Goal: Task Accomplishment & Management: Use online tool/utility

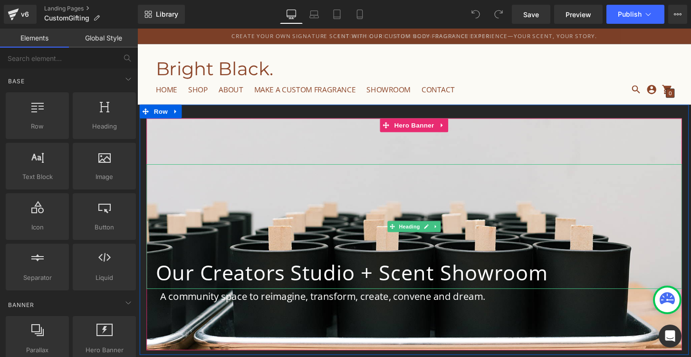
click at [249, 180] on div "Our Creators Studio + Scent Showroom" at bounding box center [425, 233] width 556 height 129
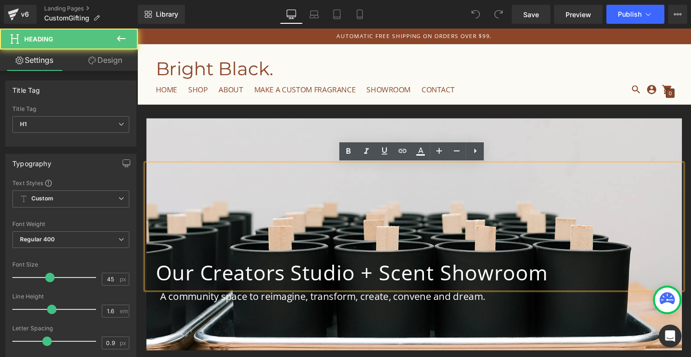
click at [261, 115] on div "Our Creators Studio + Scent Showroom Heading A community space to reimagine, tr…" at bounding box center [425, 237] width 571 height 260
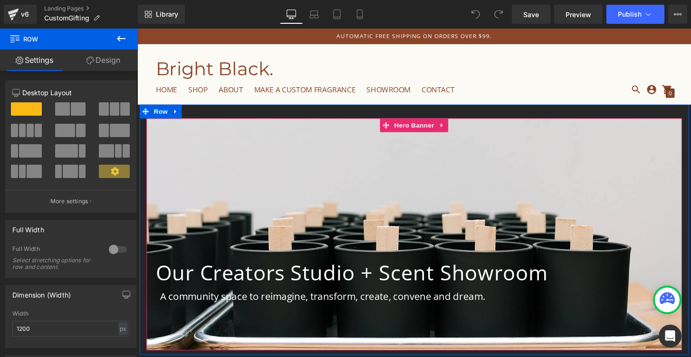
click at [259, 135] on div at bounding box center [425, 242] width 556 height 241
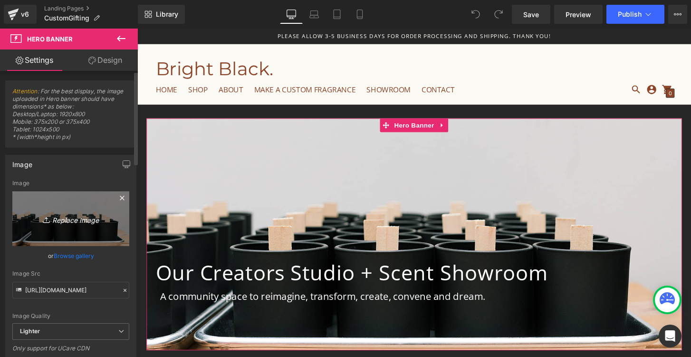
click at [73, 221] on icon "Replace Image" at bounding box center [71, 219] width 76 height 12
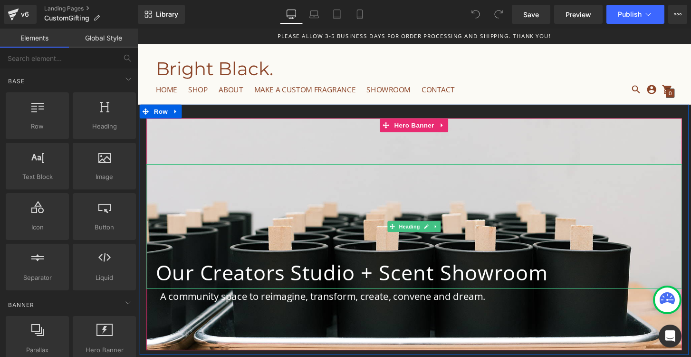
click at [232, 194] on div "Our Creators Studio + Scent Showroom" at bounding box center [425, 233] width 556 height 129
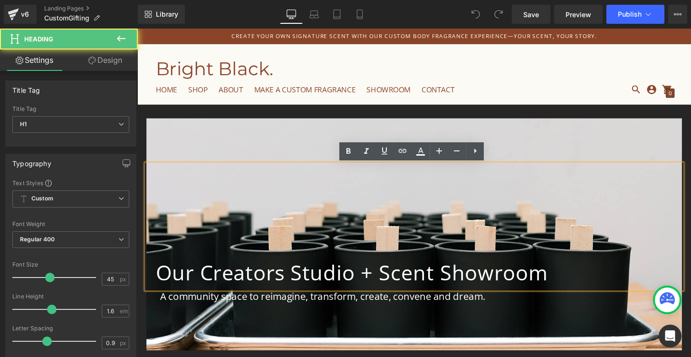
click at [190, 139] on div at bounding box center [425, 242] width 556 height 241
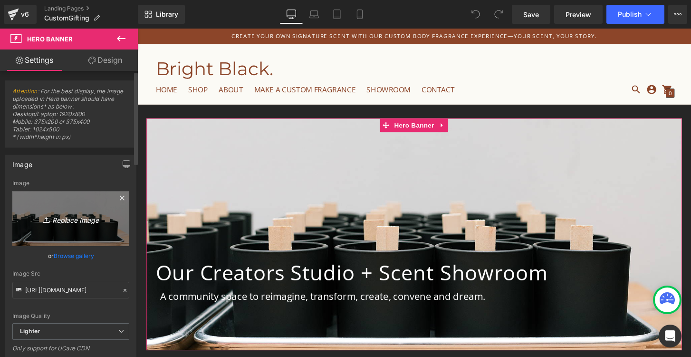
click at [65, 224] on icon "Replace Image" at bounding box center [71, 219] width 76 height 12
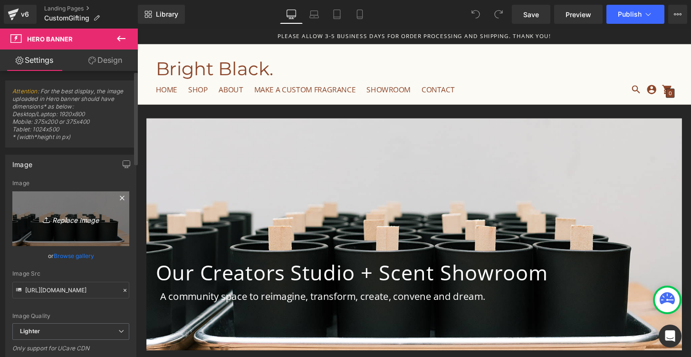
type input "C:\fakepath\DSC_0971 (2).JPG"
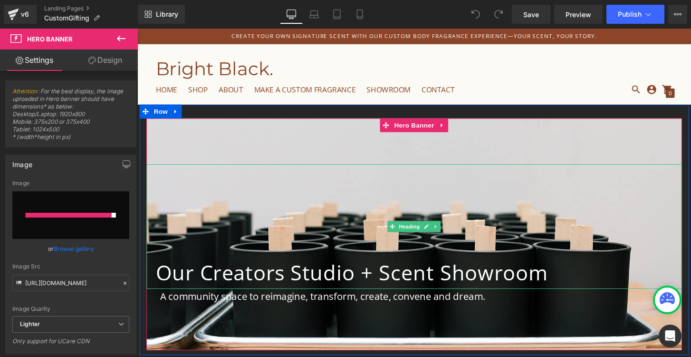
click at [251, 281] on h1 "Our Creators Studio + Scent Showroom" at bounding box center [429, 281] width 547 height 34
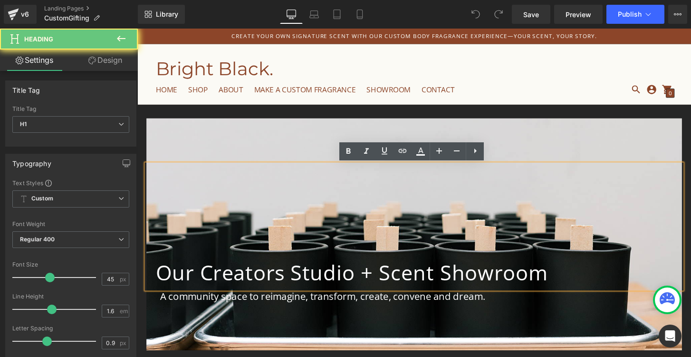
click at [251, 281] on h1 "Our Creators Studio + Scent Showroom" at bounding box center [429, 281] width 547 height 34
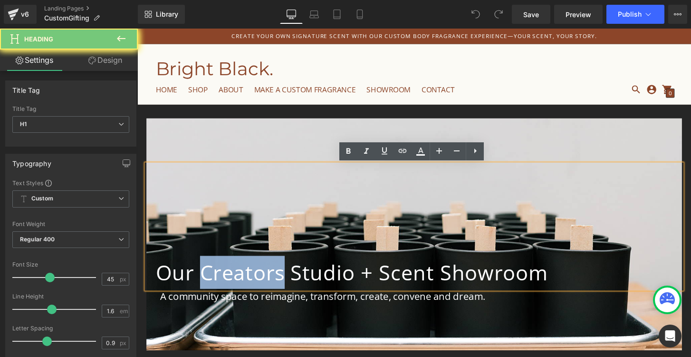
click at [251, 281] on h1 "Our Creators Studio + Scent Showroom" at bounding box center [429, 281] width 547 height 34
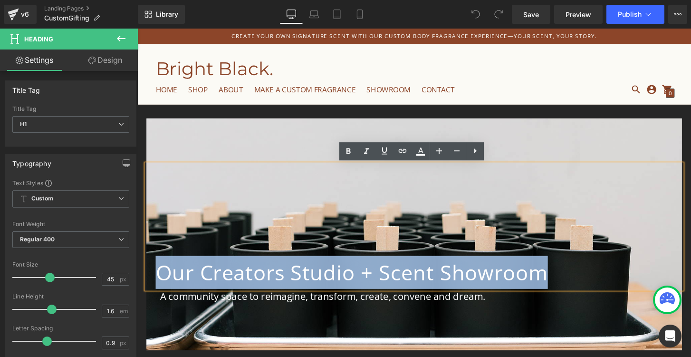
click at [251, 281] on h1 "Our Creators Studio + Scent Showroom" at bounding box center [429, 281] width 547 height 34
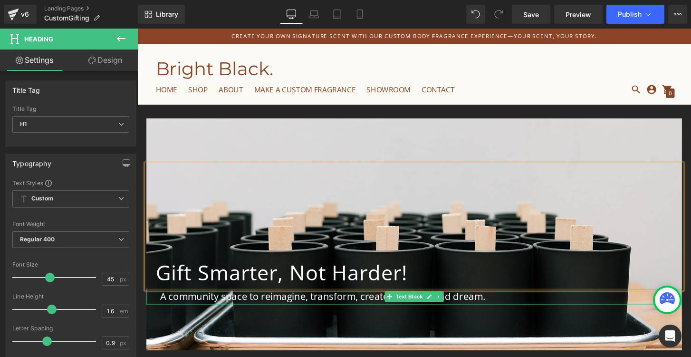
click at [226, 313] on div at bounding box center [425, 313] width 556 height 2
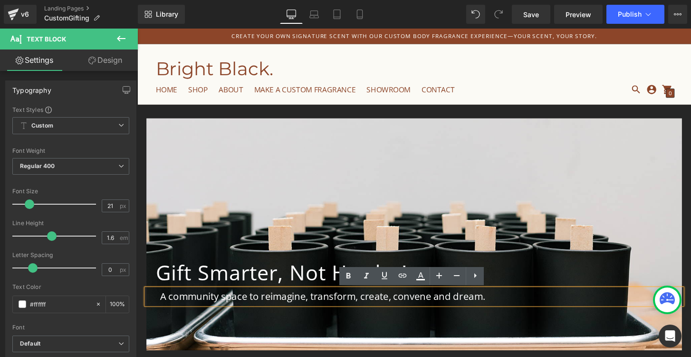
click at [327, 310] on p "A community space to reimagine, transform, create, convene and dream." at bounding box center [425, 307] width 528 height 16
click at [266, 309] on p "A community space to reimagine, transform, create, convene and dream." at bounding box center [425, 307] width 528 height 16
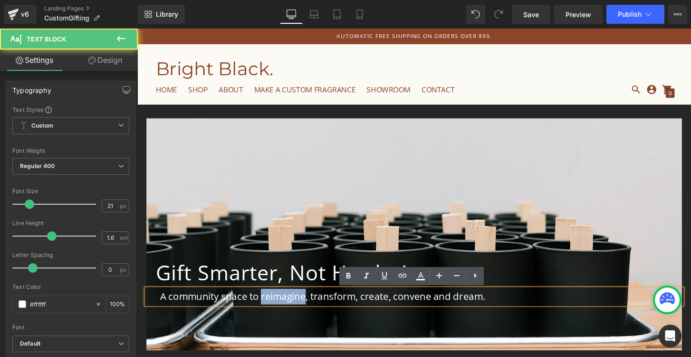
click at [266, 309] on p "A community space to reimagine, transform, create, convene and dream." at bounding box center [425, 307] width 528 height 16
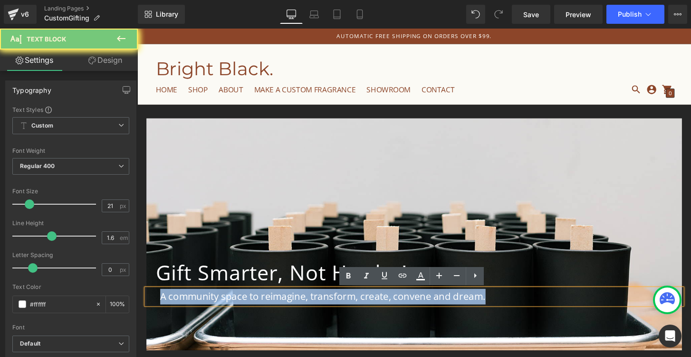
click at [266, 309] on p "A community space to reimagine, transform, create, convene and dream." at bounding box center [425, 307] width 528 height 16
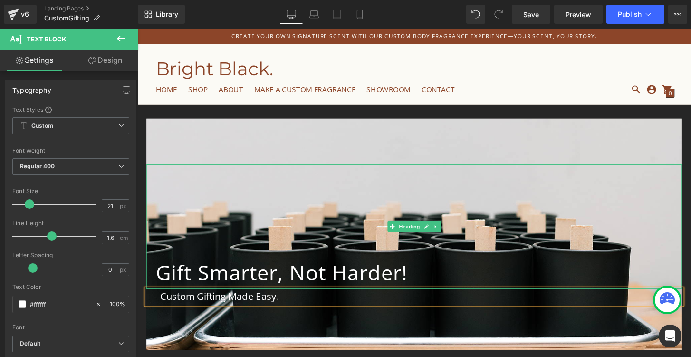
click at [427, 288] on h1 "Gift Smarter, Not Harder!" at bounding box center [429, 281] width 547 height 34
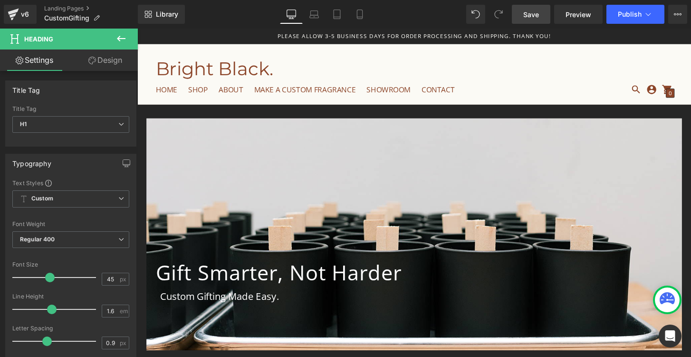
click at [536, 12] on span "Save" at bounding box center [531, 15] width 16 height 10
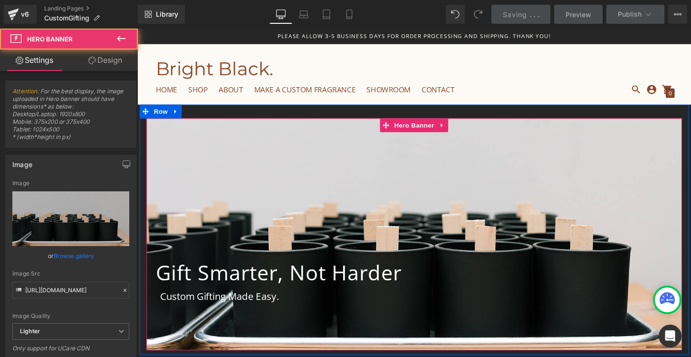
click at [175, 136] on div at bounding box center [425, 242] width 556 height 241
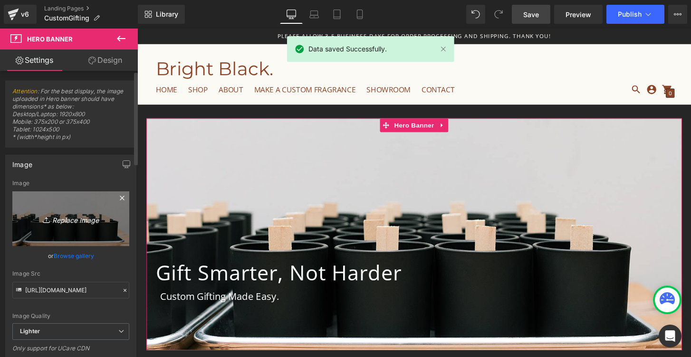
click at [65, 221] on icon "Replace Image" at bounding box center [71, 219] width 76 height 12
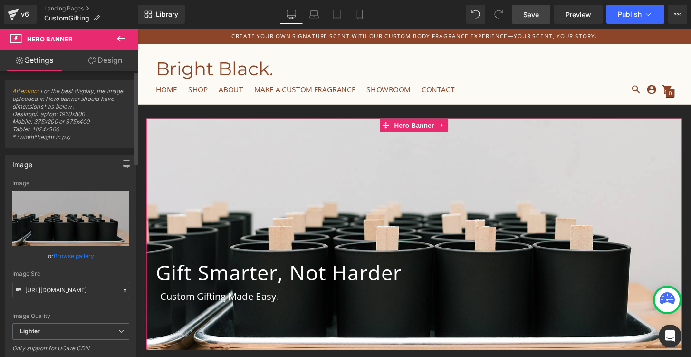
click at [89, 254] on link "Browse gallery" at bounding box center [74, 255] width 40 height 17
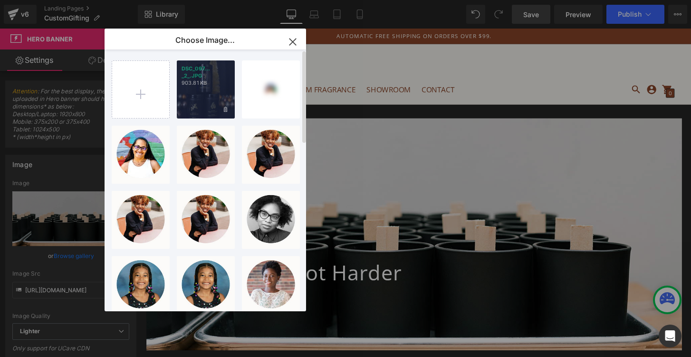
click at [205, 95] on div "DSC_097... _2_.JPG 903.81 KB" at bounding box center [206, 89] width 58 height 58
type input "[URL][DOMAIN_NAME]"
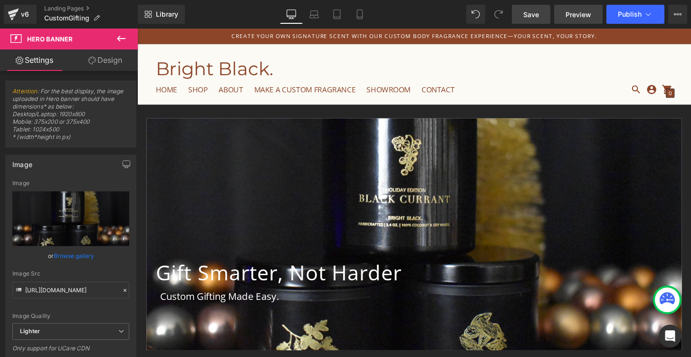
click at [585, 16] on span "Preview" at bounding box center [579, 15] width 26 height 10
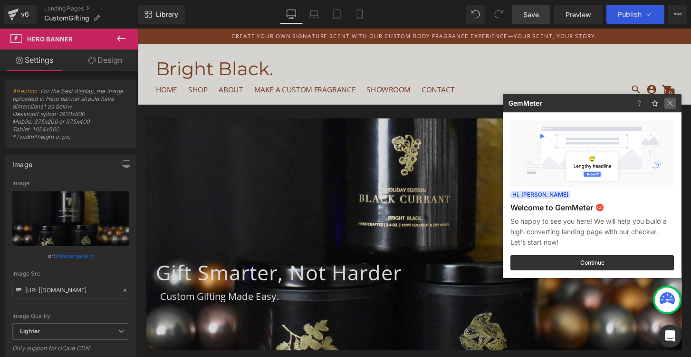
click at [671, 98] on img at bounding box center [670, 102] width 11 height 11
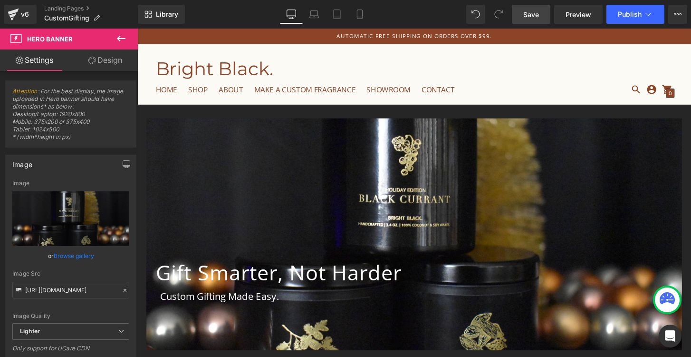
click at [531, 17] on span "Save" at bounding box center [531, 15] width 16 height 10
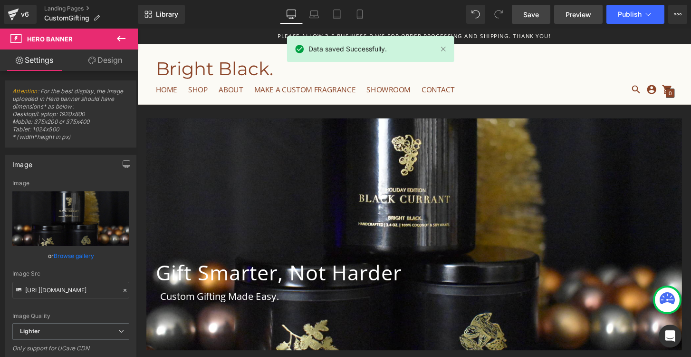
click at [581, 10] on span "Preview" at bounding box center [579, 15] width 26 height 10
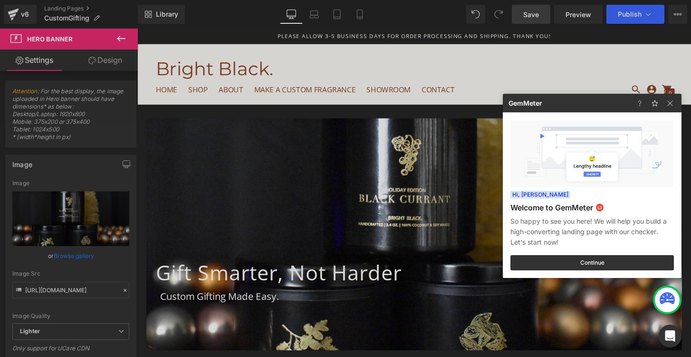
click at [72, 216] on div at bounding box center [345, 178] width 691 height 357
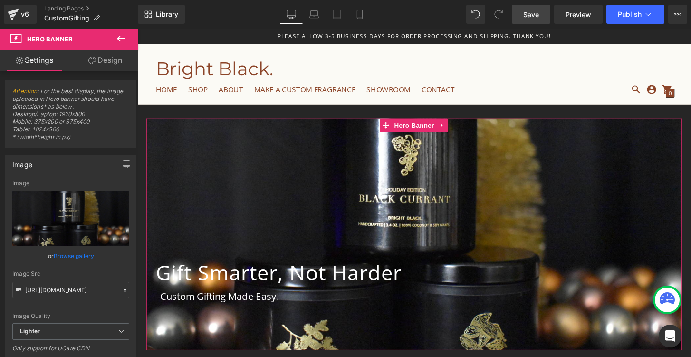
click at [0, 0] on icon "Replace Image" at bounding box center [0, 0] width 0 height 0
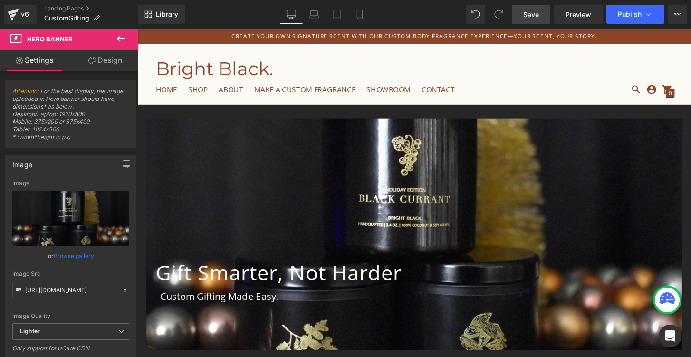
type input "C:\fakepath\DSC_0797 (1).jpg"
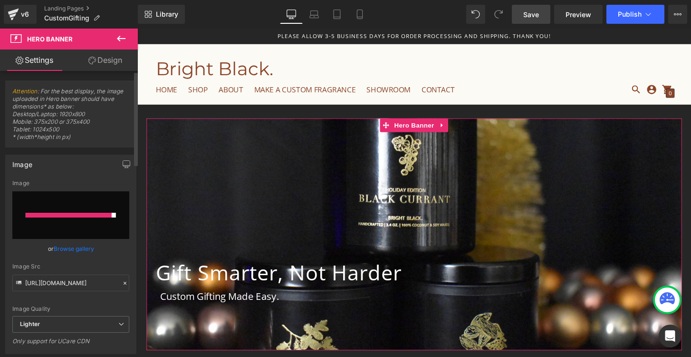
click at [95, 248] on div "or Browse gallery" at bounding box center [70, 248] width 117 height 10
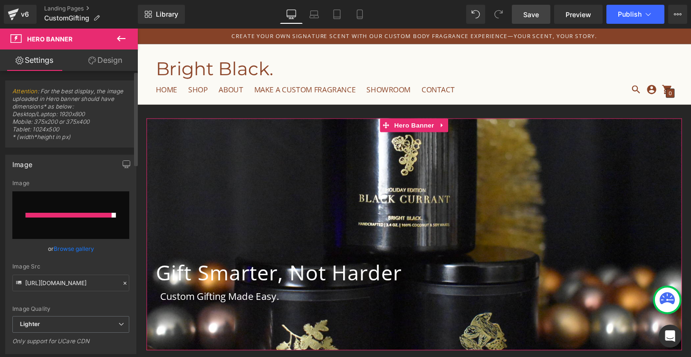
click at [85, 248] on link "Browse gallery" at bounding box center [74, 248] width 40 height 17
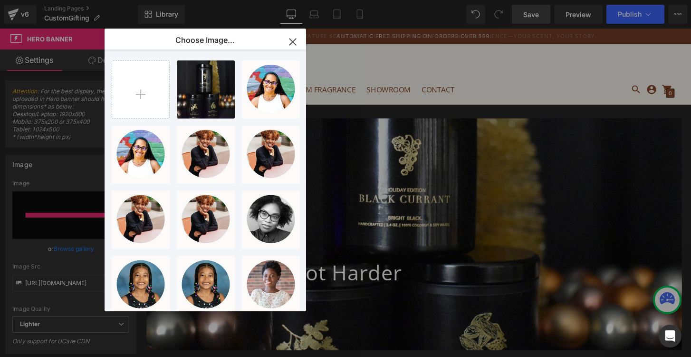
click at [292, 39] on icon "button" at bounding box center [292, 41] width 15 height 15
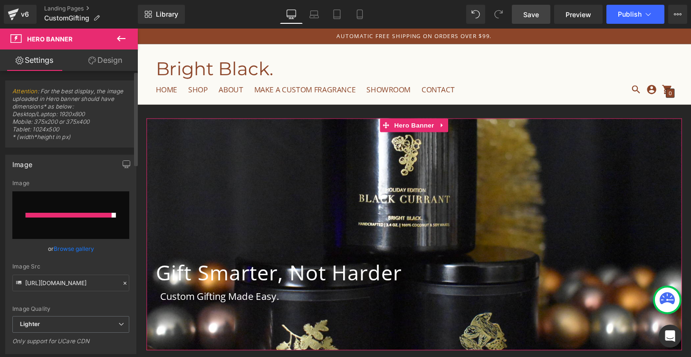
click at [74, 205] on input "file" at bounding box center [70, 215] width 117 height 48
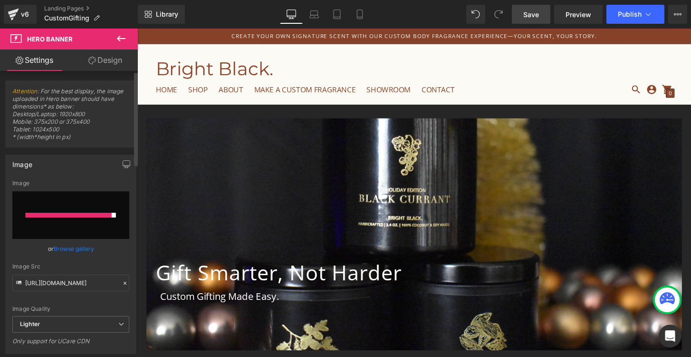
type input "C:\fakepath\DSC_0797 (1).jpg"
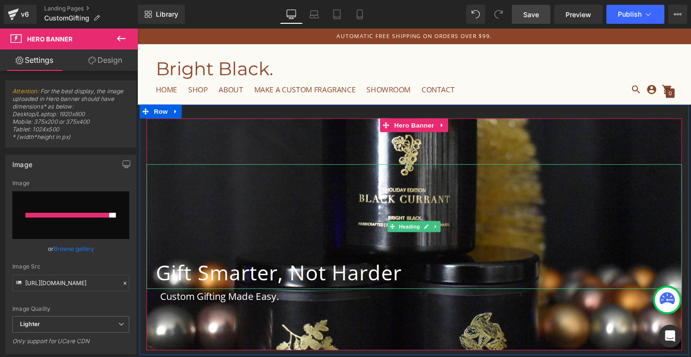
type input "[URL][DOMAIN_NAME]"
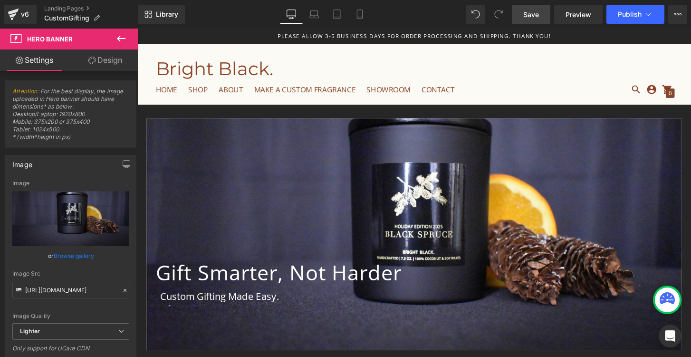
click at [538, 10] on span "Save" at bounding box center [531, 15] width 16 height 10
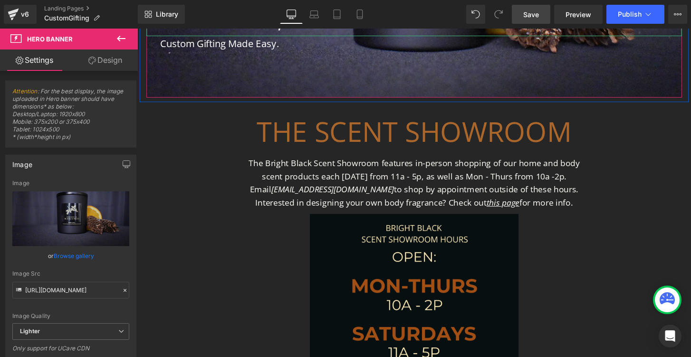
scroll to position [289, 0]
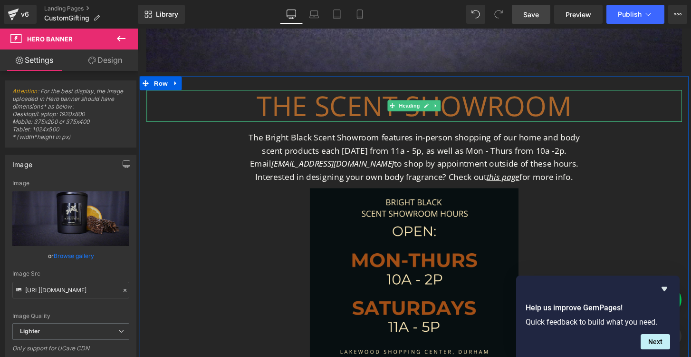
click at [367, 111] on h1 "The scent showroom" at bounding box center [425, 108] width 556 height 33
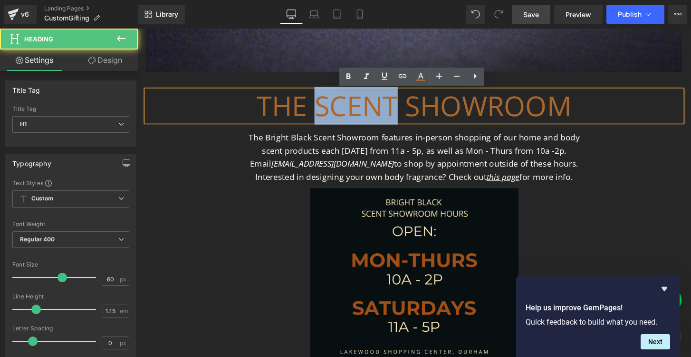
click at [367, 111] on h1 "The scent showroom" at bounding box center [425, 108] width 556 height 33
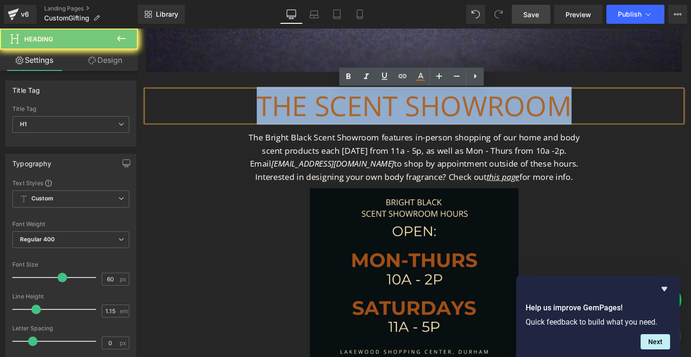
click at [367, 111] on h1 "The scent showroom" at bounding box center [425, 108] width 556 height 33
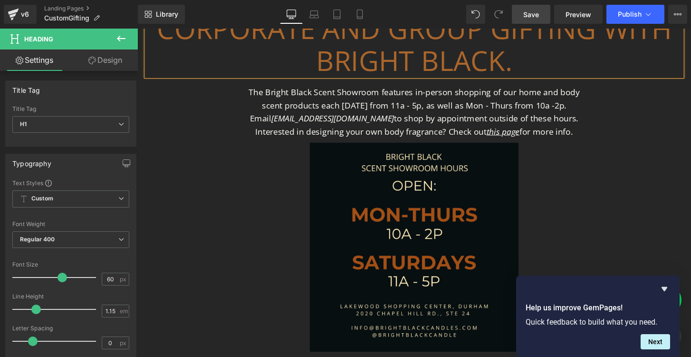
scroll to position [372, 0]
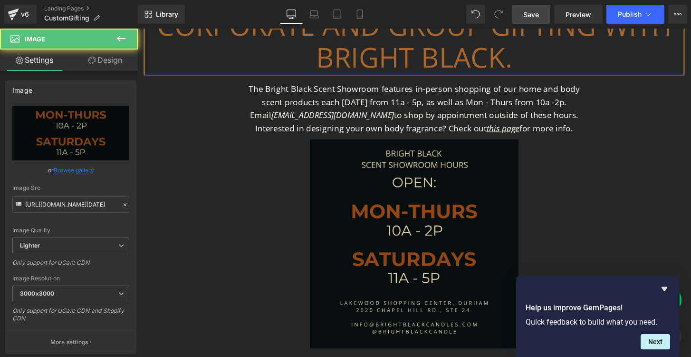
click at [439, 229] on img at bounding box center [425, 252] width 217 height 217
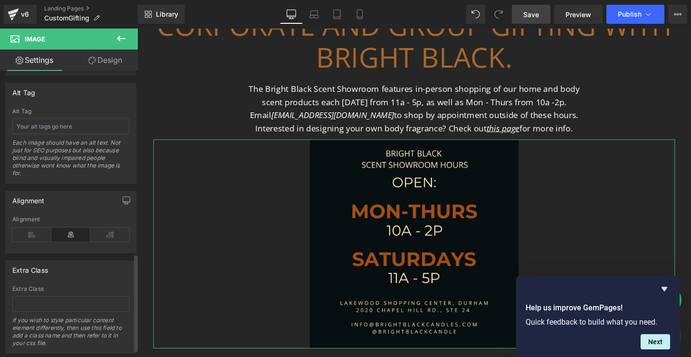
scroll to position [536, 0]
click at [36, 237] on icon at bounding box center [31, 233] width 39 height 14
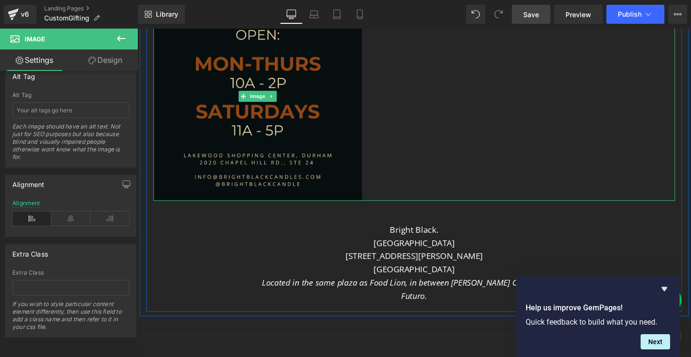
scroll to position [631, 0]
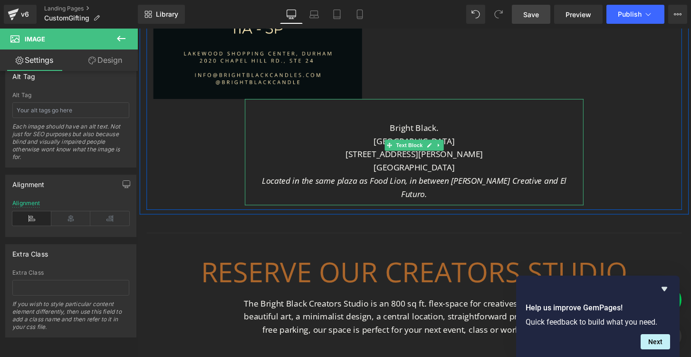
click at [407, 165] on p "[STREET_ADDRESS][PERSON_NAME]" at bounding box center [425, 159] width 342 height 14
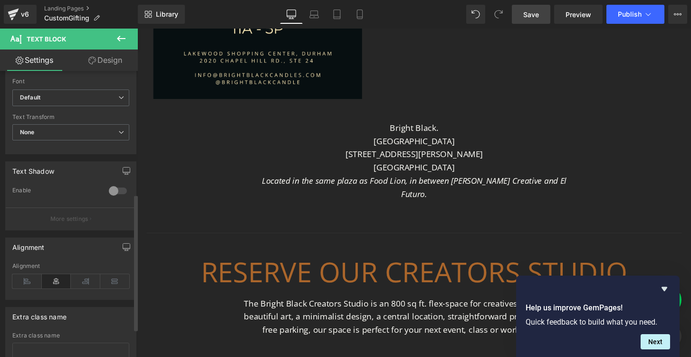
scroll to position [259, 0]
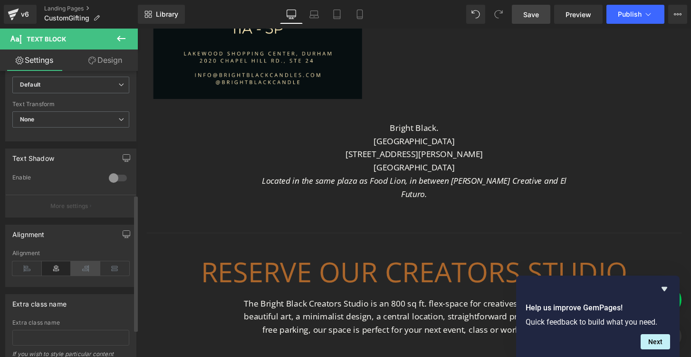
click at [87, 267] on icon at bounding box center [85, 268] width 29 height 14
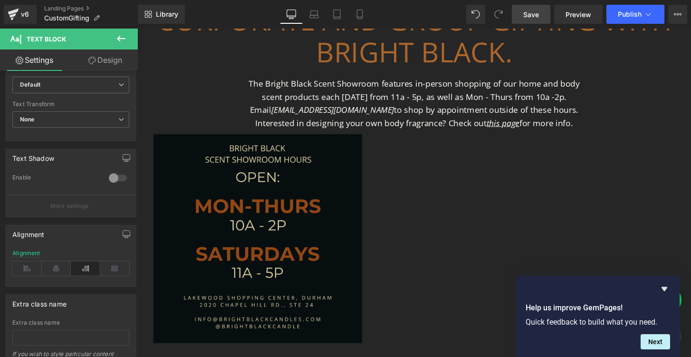
scroll to position [382, 0]
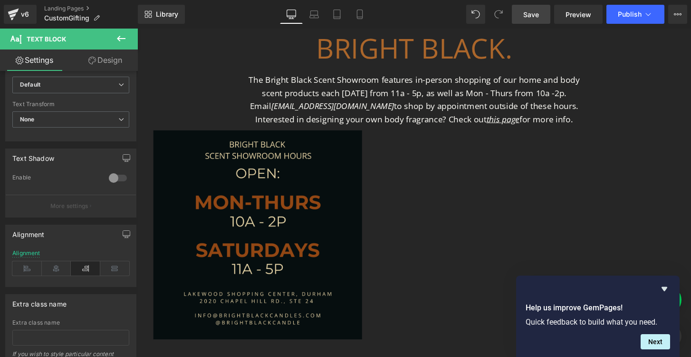
click at [299, 220] on img at bounding box center [262, 242] width 217 height 217
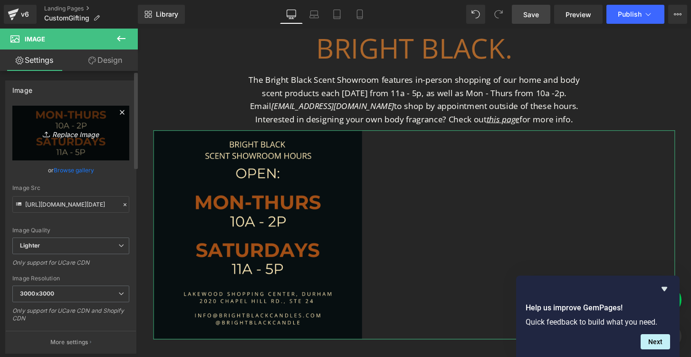
click at [66, 134] on icon "Replace Image" at bounding box center [71, 133] width 76 height 12
click at [89, 136] on icon "Replace Image" at bounding box center [71, 133] width 76 height 12
click at [78, 171] on link "Browse gallery" at bounding box center [74, 170] width 40 height 17
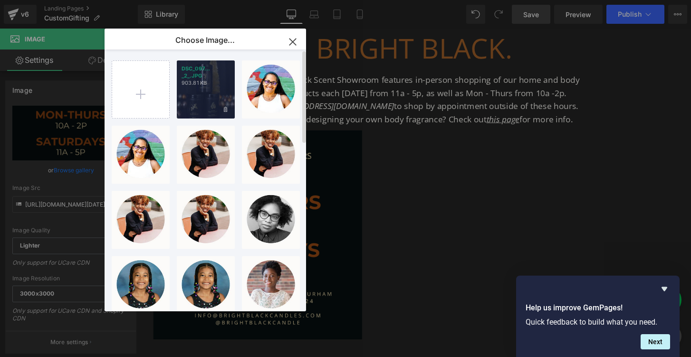
click at [195, 93] on div "DSC_097... _2_.JPG 903.81 KB" at bounding box center [206, 89] width 58 height 58
type input "[URL][DOMAIN_NAME]"
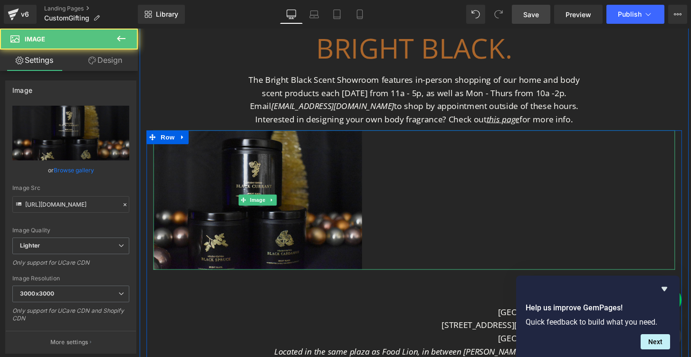
click at [281, 219] on img at bounding box center [262, 206] width 217 height 145
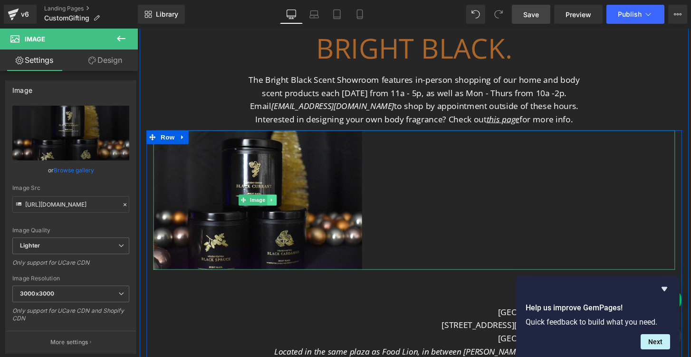
click at [279, 202] on link at bounding box center [277, 206] width 10 height 11
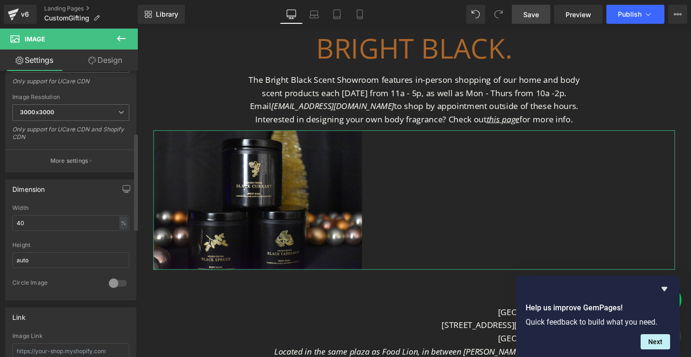
scroll to position [182, 0]
click at [120, 223] on div "%" at bounding box center [123, 222] width 9 height 13
click at [87, 219] on input "40" at bounding box center [70, 222] width 117 height 16
drag, startPoint x: 59, startPoint y: 222, endPoint x: 8, endPoint y: 226, distance: 51.5
click at [8, 226] on div "40% Width 40 % % px auto Height auto 0 Circle Image" at bounding box center [71, 251] width 130 height 95
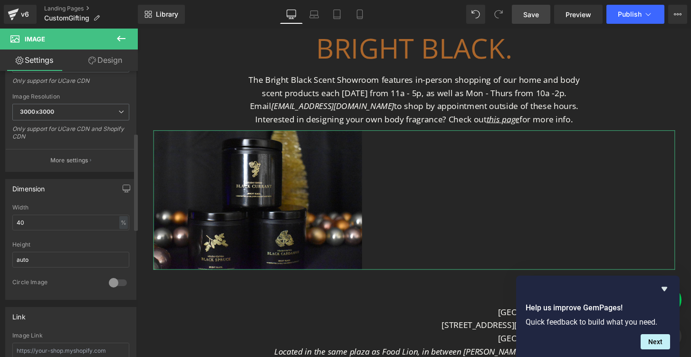
click at [10, 225] on div "40% Width 40 % % px auto Height auto 0 Circle Image" at bounding box center [71, 251] width 130 height 95
click at [18, 225] on input "40" at bounding box center [70, 222] width 117 height 16
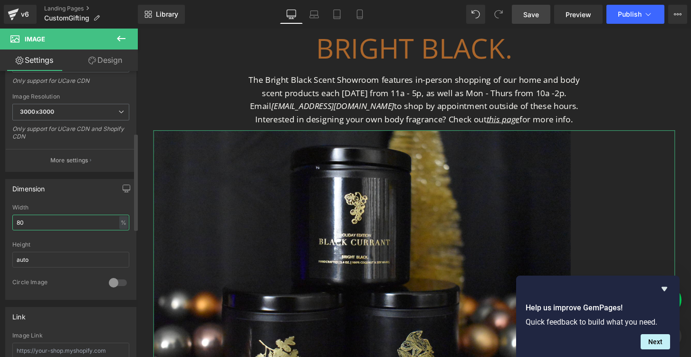
drag, startPoint x: 23, startPoint y: 224, endPoint x: 12, endPoint y: 224, distance: 11.4
click at [12, 224] on input "80" at bounding box center [70, 222] width 117 height 16
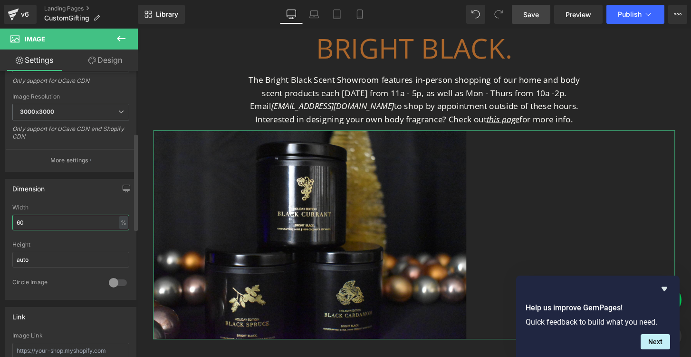
type input "6"
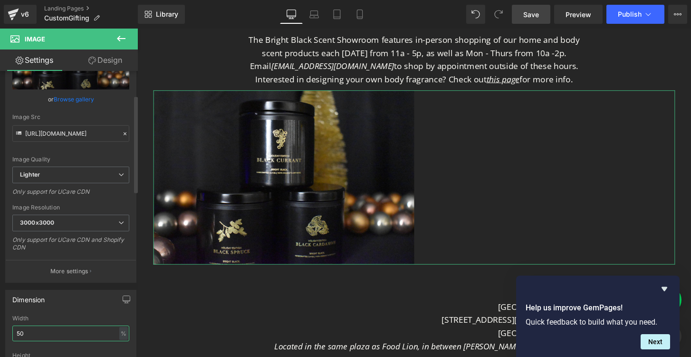
scroll to position [26, 0]
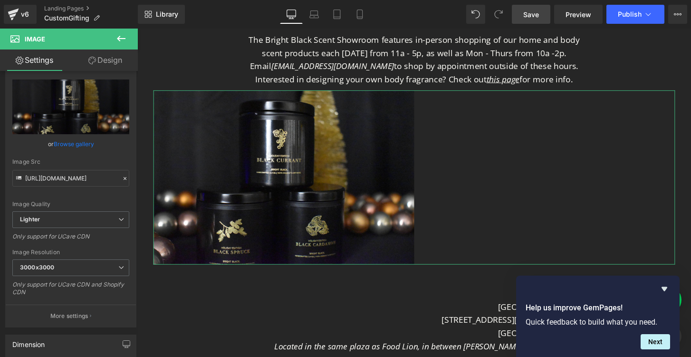
type input "50"
click at [104, 62] on link "Design" at bounding box center [105, 59] width 69 height 21
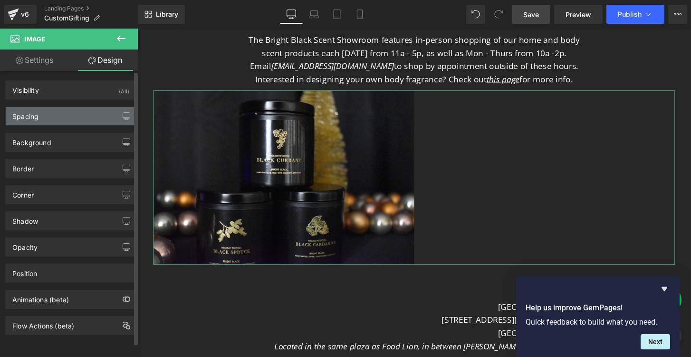
click at [78, 116] on div "Spacing" at bounding box center [71, 116] width 130 height 18
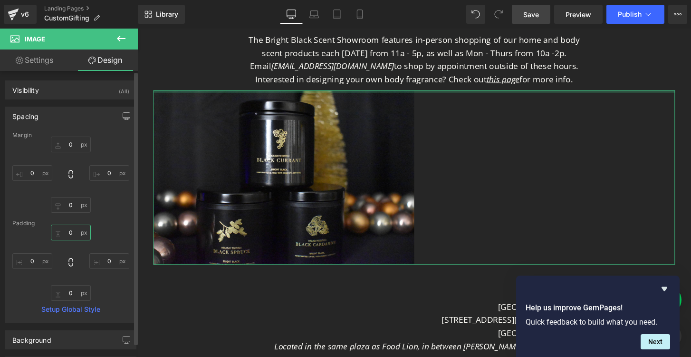
click at [68, 236] on input "0" at bounding box center [71, 232] width 40 height 16
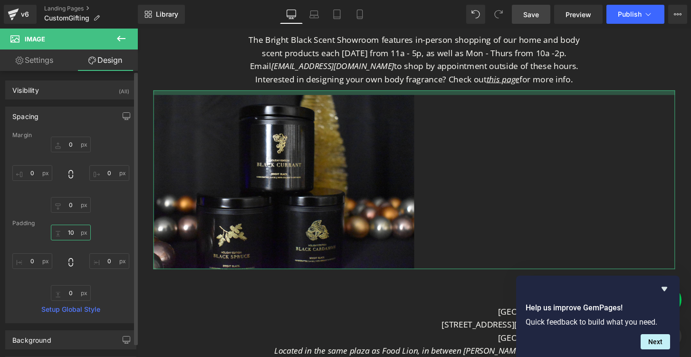
type input "1"
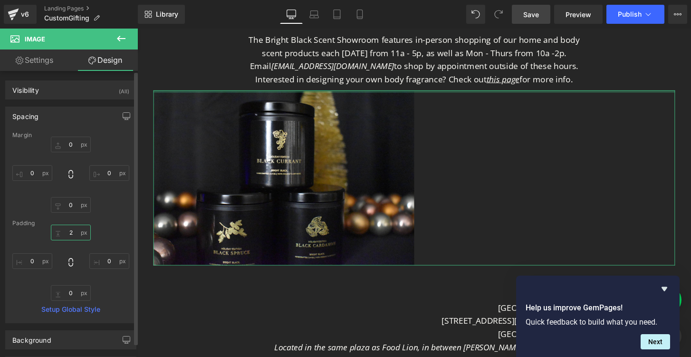
type input "20"
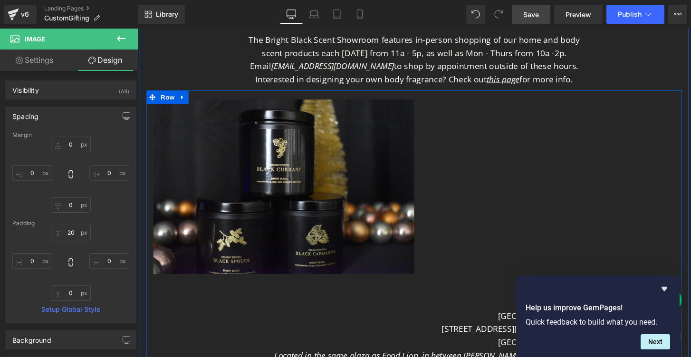
click at [177, 340] on div "Image Bright Black. [GEOGRAPHIC_DATA] [STREET_ADDRESS][PERSON_NAME] Located in …" at bounding box center [425, 243] width 556 height 301
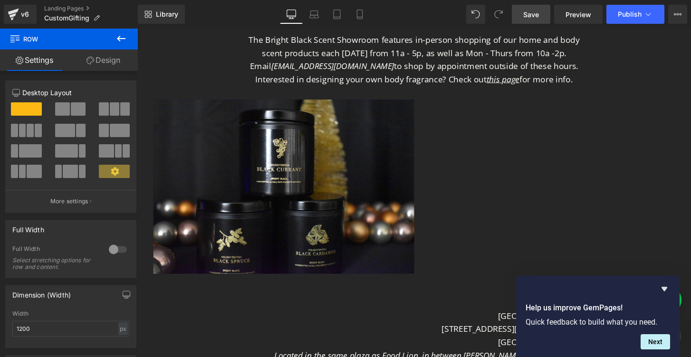
click at [536, 11] on span "Save" at bounding box center [531, 15] width 16 height 10
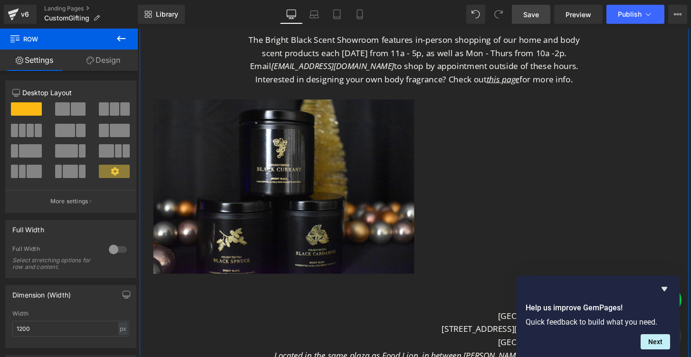
click at [349, 57] on p "The Bright Black Scent Showroom features in-person shopping of our home and bod…" at bounding box center [425, 47] width 357 height 28
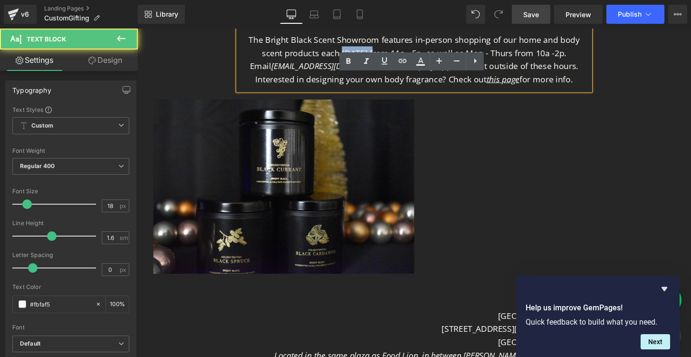
click at [349, 57] on p "The Bright Black Scent Showroom features in-person shopping of our home and bod…" at bounding box center [425, 47] width 357 height 28
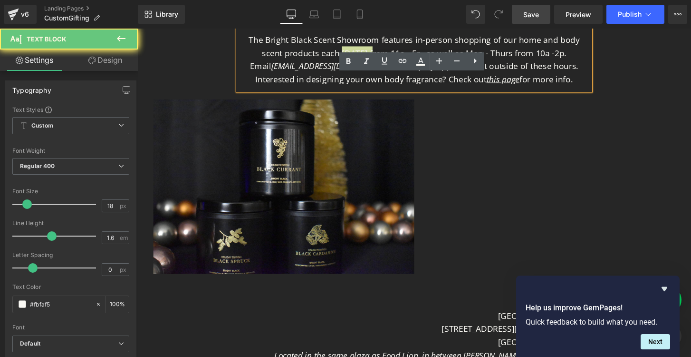
click at [341, 56] on link at bounding box center [348, 61] width 18 height 18
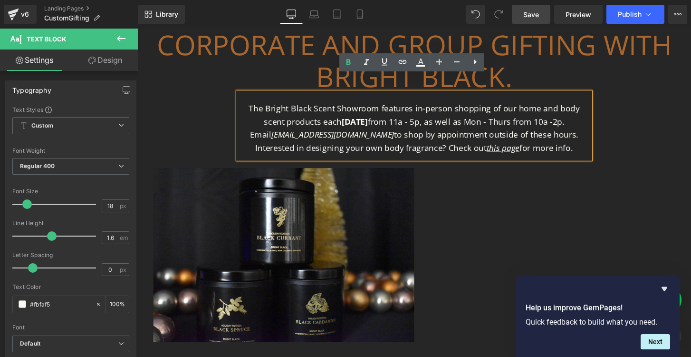
scroll to position [349, 0]
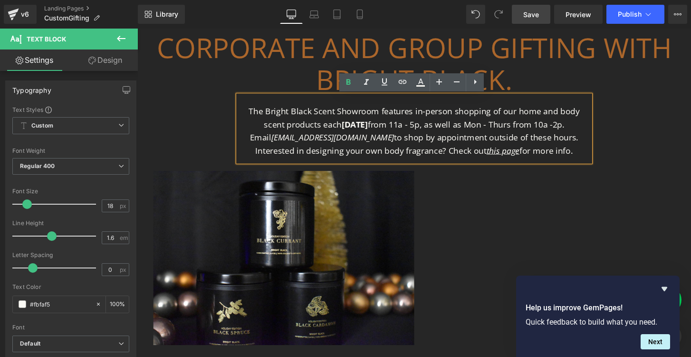
click at [268, 106] on div "The Bright Black Scent Showroom features in-person shopping of our home and bod…" at bounding box center [425, 132] width 366 height 69
drag, startPoint x: 252, startPoint y: 113, endPoint x: 600, endPoint y: 161, distance: 351.3
click at [600, 161] on div "The Bright Black Scent Showroom features in-person shopping of our home and bod…" at bounding box center [425, 132] width 366 height 69
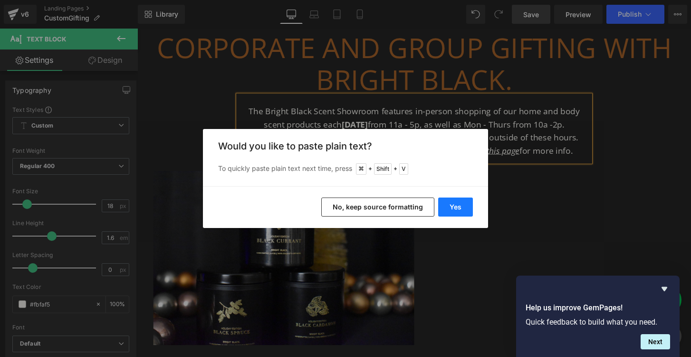
click at [451, 204] on button "Yes" at bounding box center [455, 206] width 35 height 19
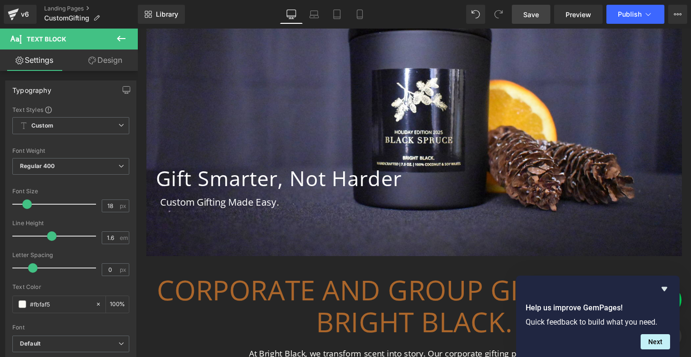
scroll to position [97, 0]
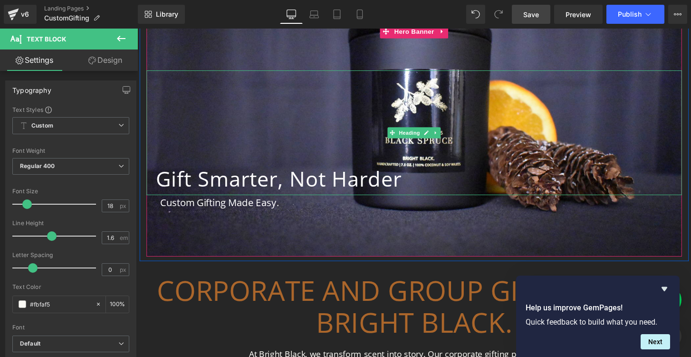
click at [318, 183] on h1 "Gift Smarter, Not Harder" at bounding box center [429, 184] width 547 height 34
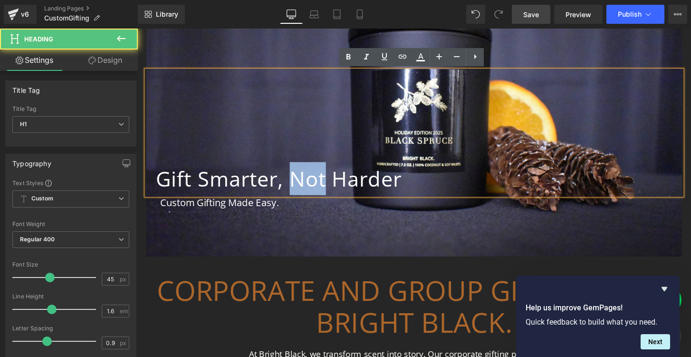
click at [318, 183] on h1 "Gift Smarter, Not Harder" at bounding box center [429, 184] width 547 height 34
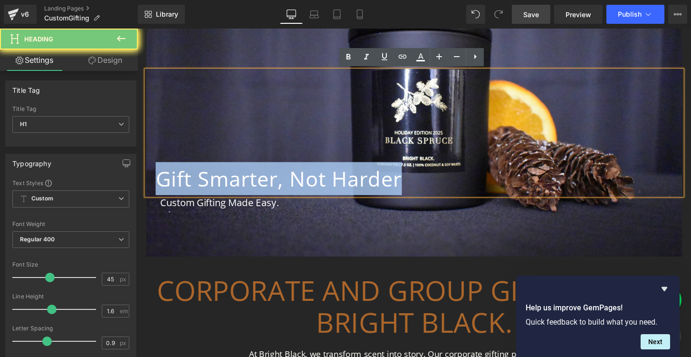
click at [318, 183] on h1 "Gift Smarter, Not Harder" at bounding box center [429, 184] width 547 height 34
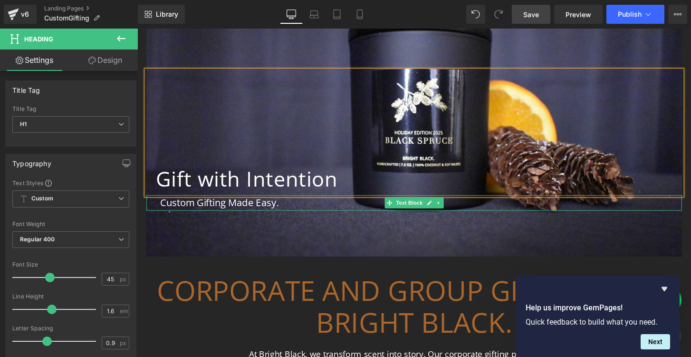
click at [196, 211] on p "Custom Gifting Made Easy." at bounding box center [425, 209] width 528 height 16
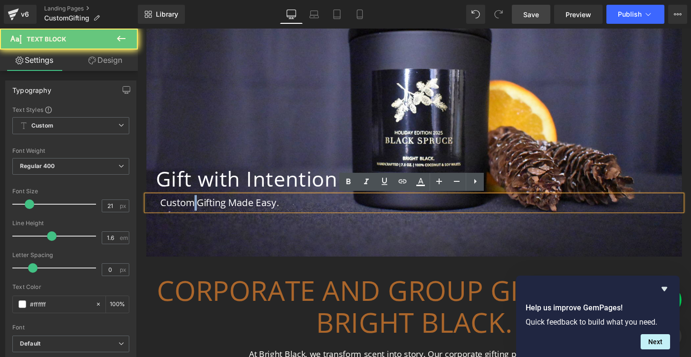
click at [196, 211] on p "Custom Gifting Made Easy." at bounding box center [425, 209] width 528 height 16
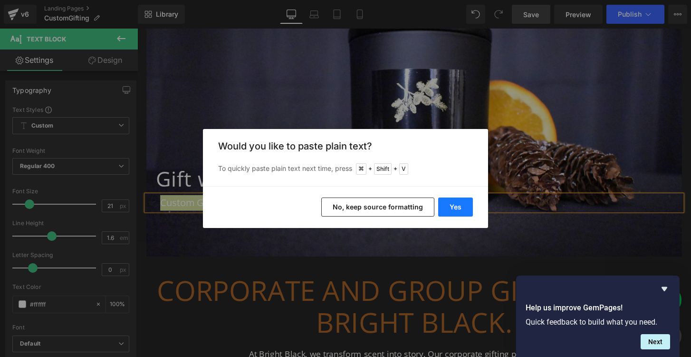
click at [457, 209] on button "Yes" at bounding box center [455, 206] width 35 height 19
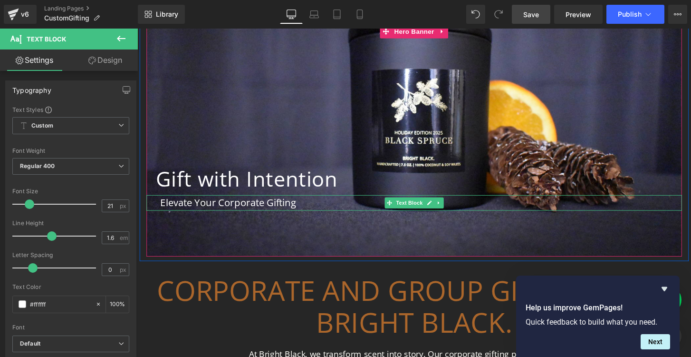
click at [321, 210] on p "Elevate Your Corporate Gifting" at bounding box center [425, 209] width 528 height 16
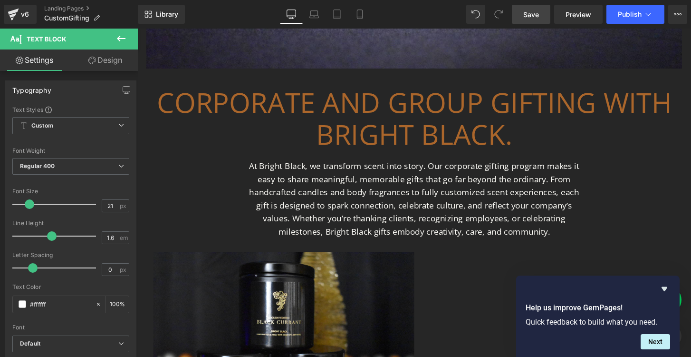
scroll to position [295, 0]
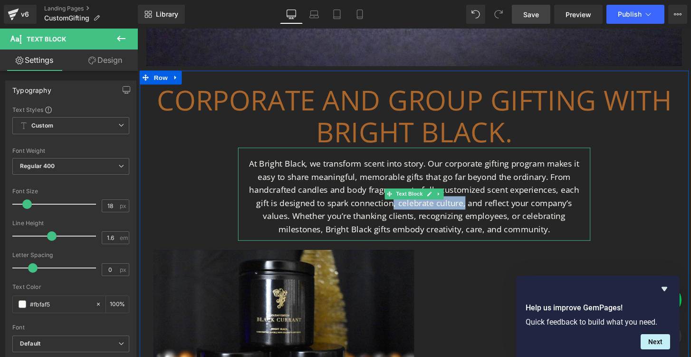
drag, startPoint x: 456, startPoint y: 213, endPoint x: 381, endPoint y: 215, distance: 75.1
click at [381, 215] on p "At Bright Black, we transform scent into story. Our corporate gifting program m…" at bounding box center [425, 203] width 357 height 82
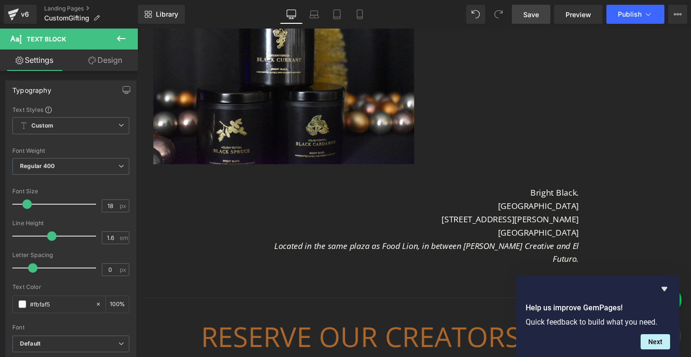
scroll to position [569, 0]
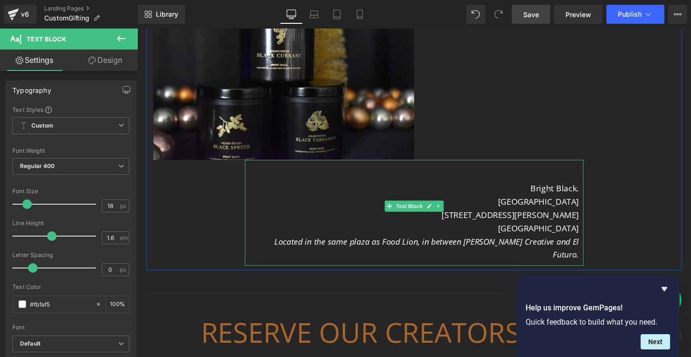
click at [522, 204] on p "[GEOGRAPHIC_DATA]" at bounding box center [425, 209] width 342 height 14
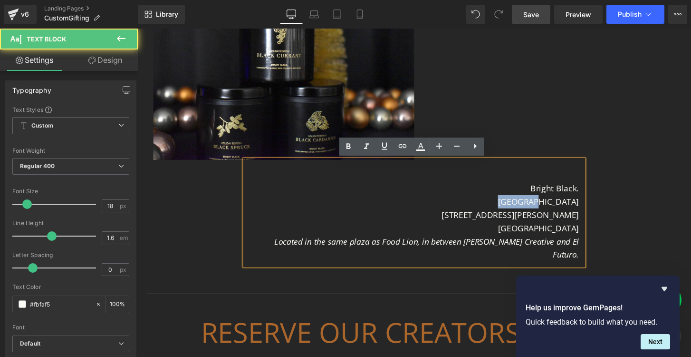
click at [522, 204] on p "[GEOGRAPHIC_DATA]" at bounding box center [425, 209] width 342 height 14
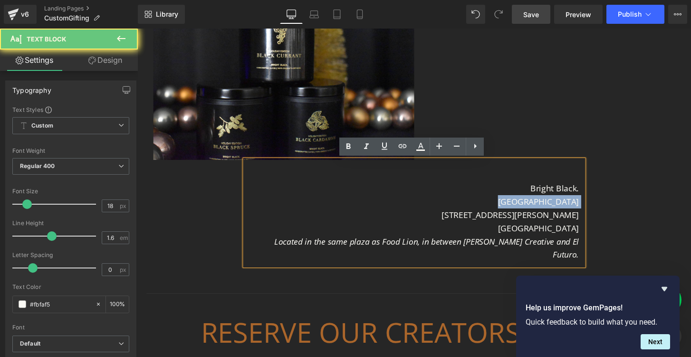
click at [522, 204] on p "[GEOGRAPHIC_DATA]" at bounding box center [425, 209] width 342 height 14
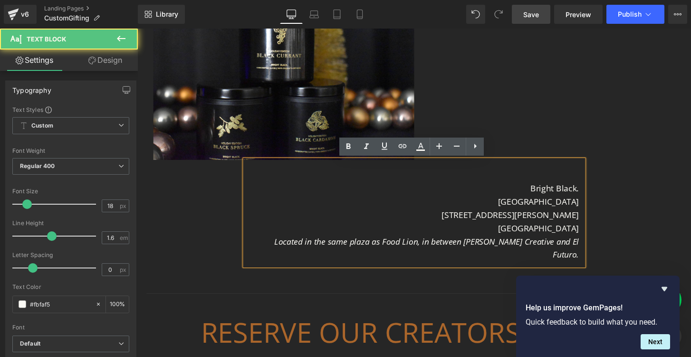
click at [541, 189] on p "Bright Black." at bounding box center [425, 195] width 342 height 14
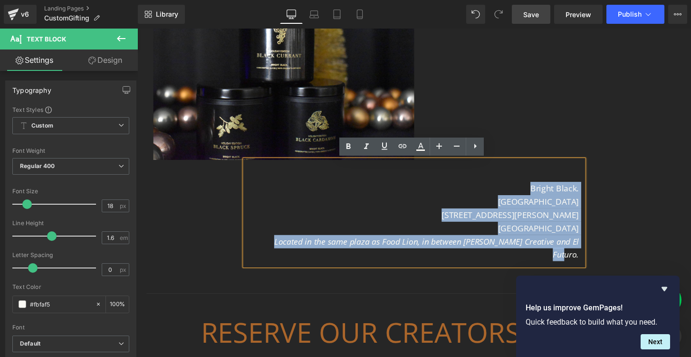
drag, startPoint x: 541, startPoint y: 189, endPoint x: 595, endPoint y: 253, distance: 84.0
click at [595, 253] on div "Bright Black. [GEOGRAPHIC_DATA] [STREET_ADDRESS][PERSON_NAME] Located in the sa…" at bounding box center [425, 220] width 352 height 110
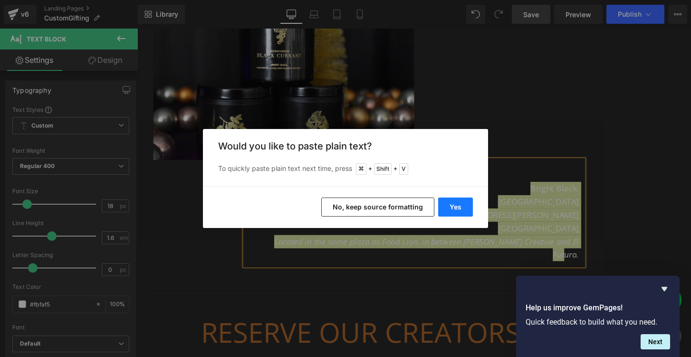
click at [454, 208] on button "Yes" at bounding box center [455, 206] width 35 height 19
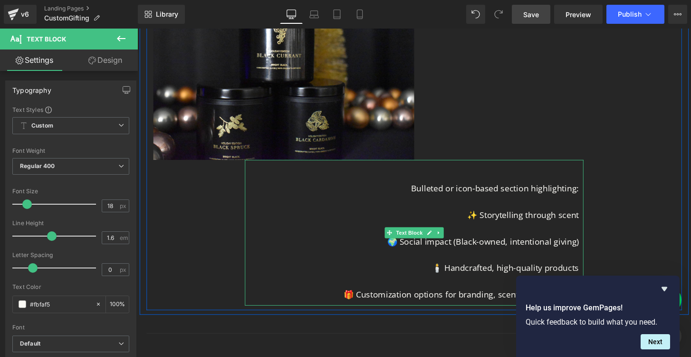
click at [490, 205] on p at bounding box center [425, 209] width 342 height 14
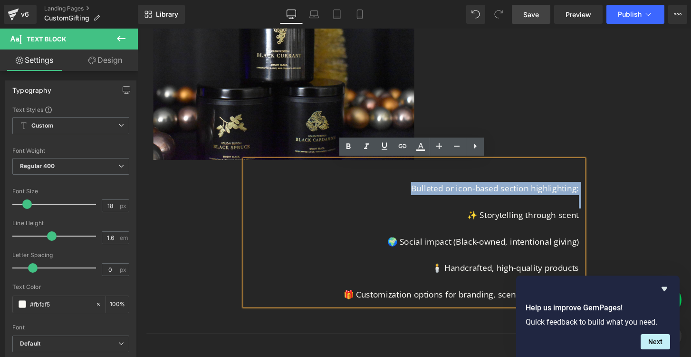
drag, startPoint x: 423, startPoint y: 195, endPoint x: 592, endPoint y: 215, distance: 170.9
click at [592, 215] on div "Bulleted or icon-based section highlighting: ✨ Storytelling through scent 🌍 Soc…" at bounding box center [425, 240] width 352 height 151
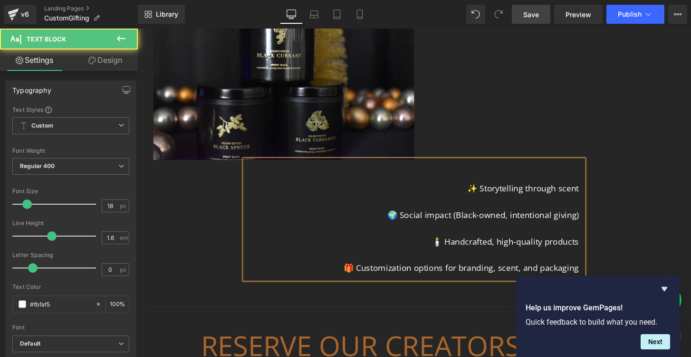
click at [533, 208] on p at bounding box center [425, 209] width 342 height 14
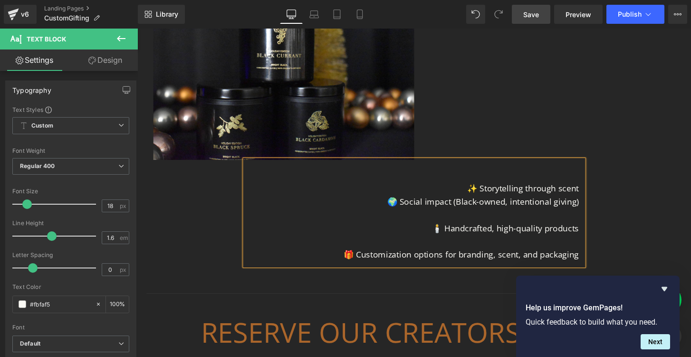
click at [491, 222] on p at bounding box center [425, 222] width 342 height 14
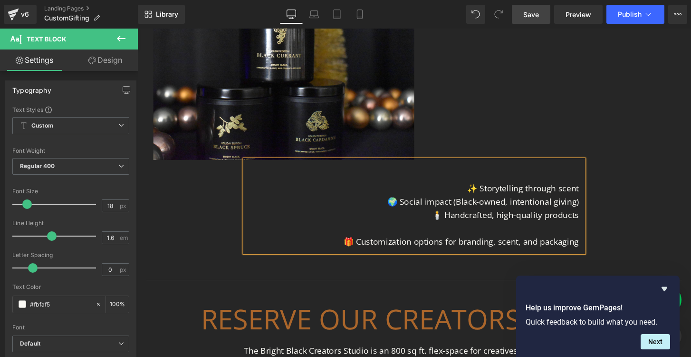
click at [472, 236] on p at bounding box center [425, 236] width 342 height 14
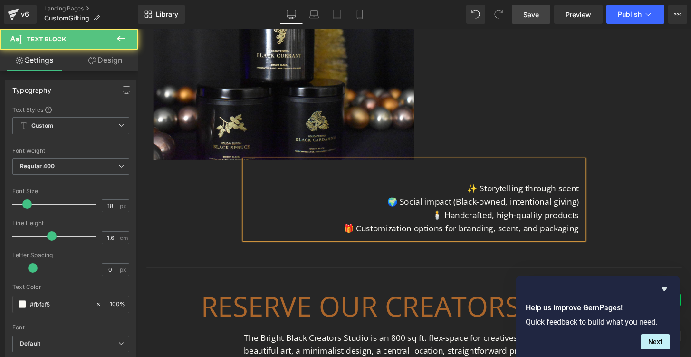
click at [471, 173] on div "✨ Storytelling through scent 🌍 Social impact (Black-owned, intentional giving) …" at bounding box center [425, 206] width 352 height 83
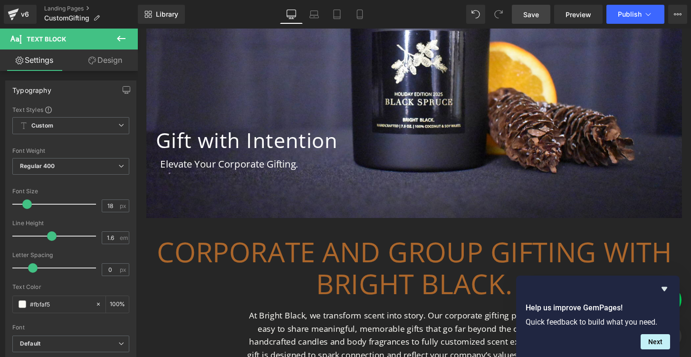
scroll to position [103, 0]
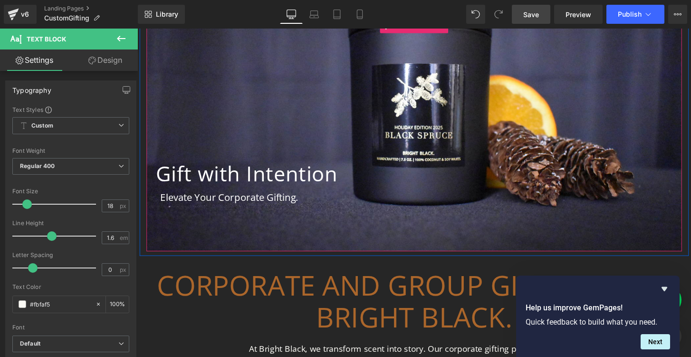
click at [287, 205] on p "Elevate Your Corporate Gifting." at bounding box center [425, 204] width 528 height 16
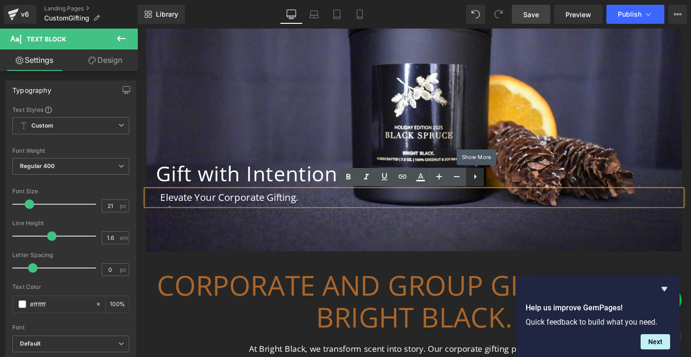
click at [482, 175] on link at bounding box center [475, 177] width 18 height 18
click at [368, 260] on div "Gift with Intention Heading Elevate Your Corporate Gifting. Text Block Hero Ban…" at bounding box center [425, 135] width 571 height 260
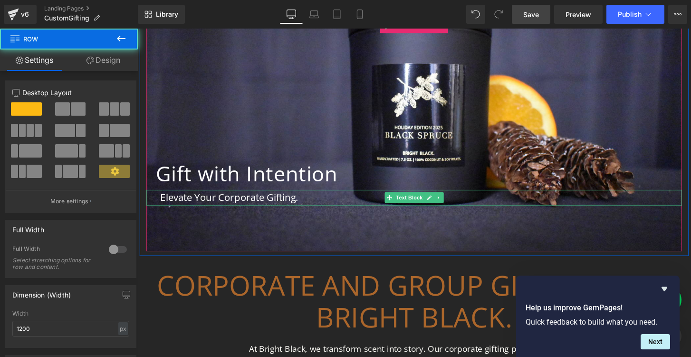
click at [356, 208] on p "Elevate Your Corporate Gifting." at bounding box center [425, 204] width 528 height 16
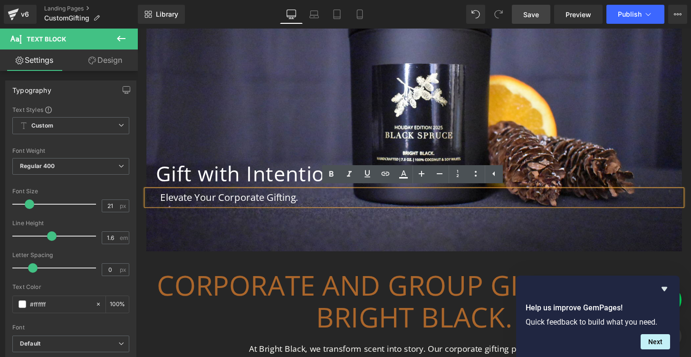
click at [370, 285] on h1 "CORPORATE AND GROUP GIFTING WITH BRIGHT BLACK." at bounding box center [425, 312] width 556 height 66
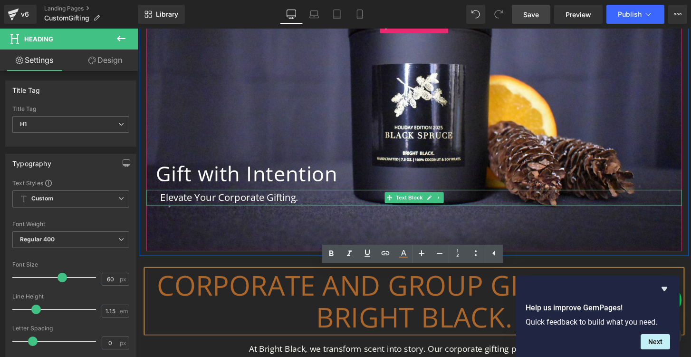
click at [455, 205] on p "Elevate Your Corporate Gifting." at bounding box center [425, 204] width 528 height 16
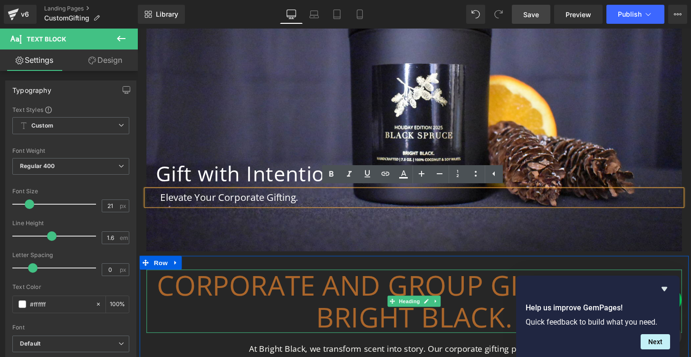
click at [286, 335] on h1 "CORPORATE AND GROUP GIFTING WITH BRIGHT BLACK." at bounding box center [425, 312] width 556 height 66
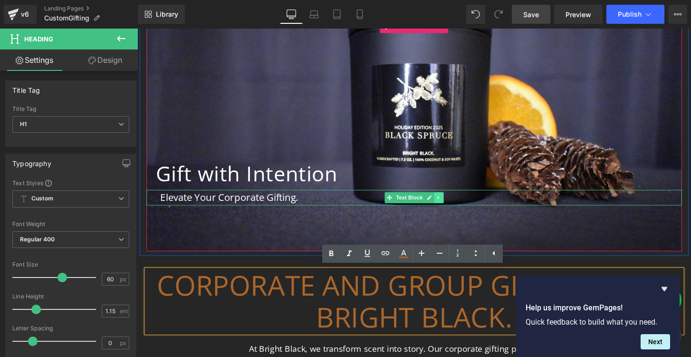
click at [451, 203] on icon at bounding box center [450, 204] width 5 height 6
click at [446, 205] on icon at bounding box center [445, 203] width 5 height 5
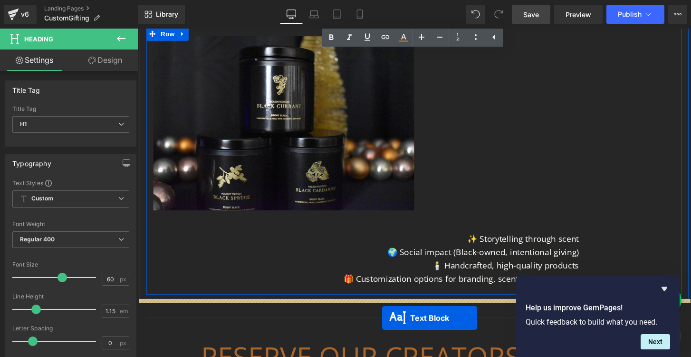
scroll to position [550, 0]
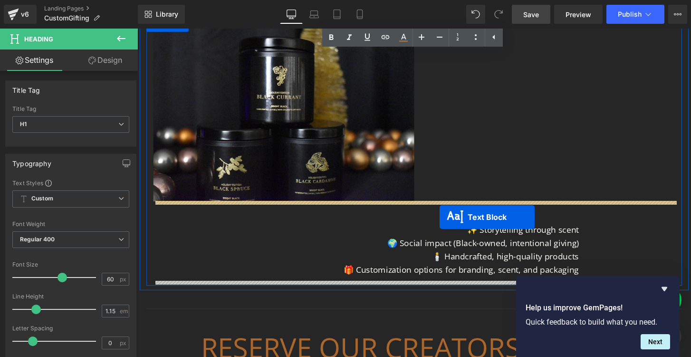
drag, startPoint x: 398, startPoint y: 220, endPoint x: 452, endPoint y: 224, distance: 53.4
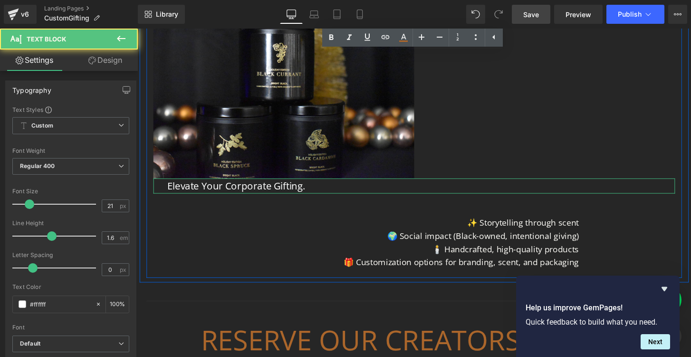
scroll to position [526, 0]
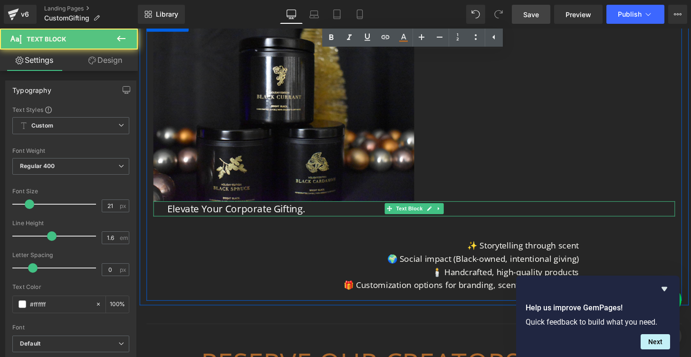
click at [286, 214] on p "Elevate Your Corporate Gifting." at bounding box center [425, 216] width 514 height 16
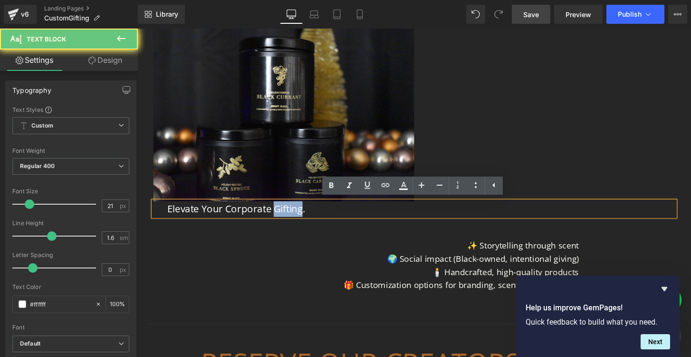
click at [286, 214] on p "Elevate Your Corporate Gifting." at bounding box center [425, 216] width 514 height 16
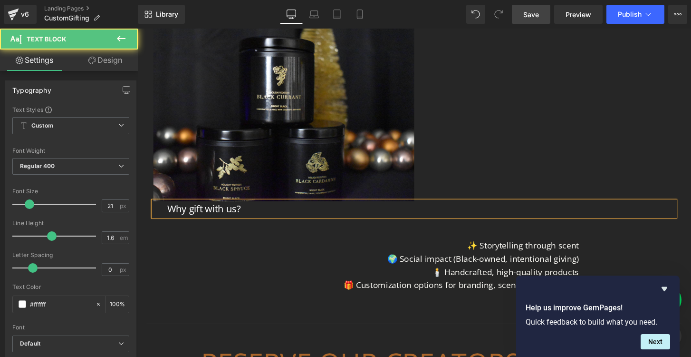
click at [225, 214] on p "Why gift with us?" at bounding box center [425, 216] width 514 height 16
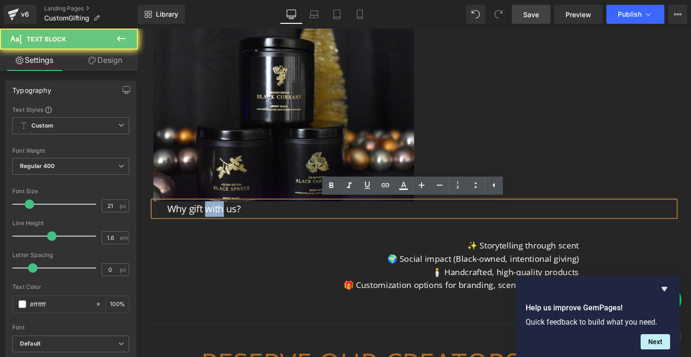
click at [225, 214] on p "Why gift with us?" at bounding box center [425, 216] width 514 height 16
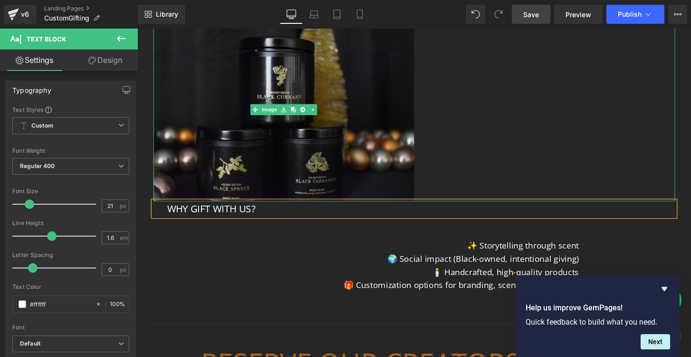
click at [259, 148] on img at bounding box center [289, 113] width 271 height 190
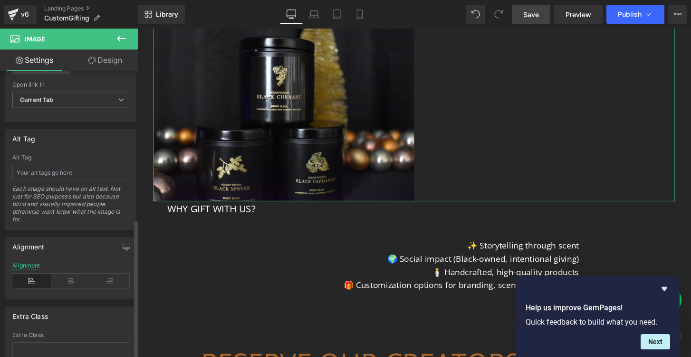
scroll to position [491, 0]
click at [65, 277] on icon at bounding box center [70, 279] width 39 height 14
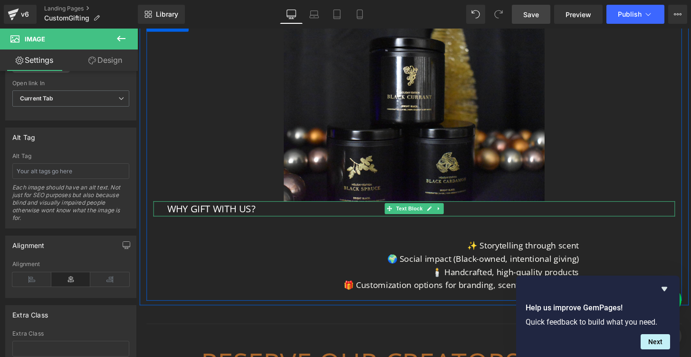
click at [224, 210] on p "WHY GIFT WITH US?" at bounding box center [425, 216] width 514 height 16
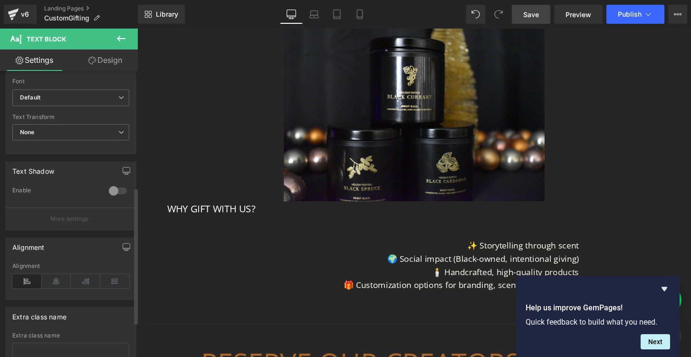
scroll to position [251, 0]
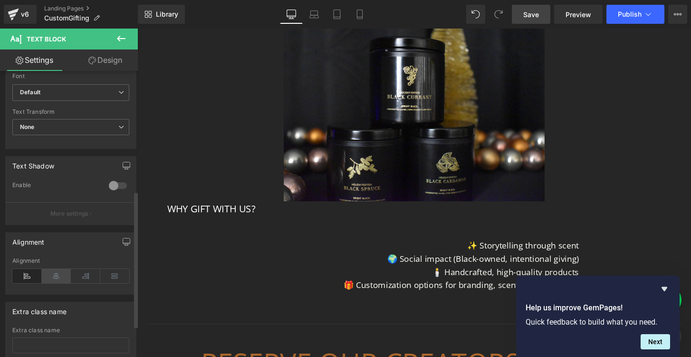
click at [51, 272] on icon at bounding box center [56, 276] width 29 height 14
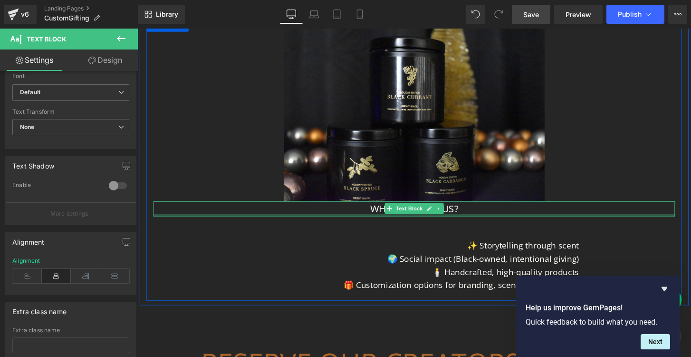
click at [448, 222] on div at bounding box center [425, 222] width 542 height 2
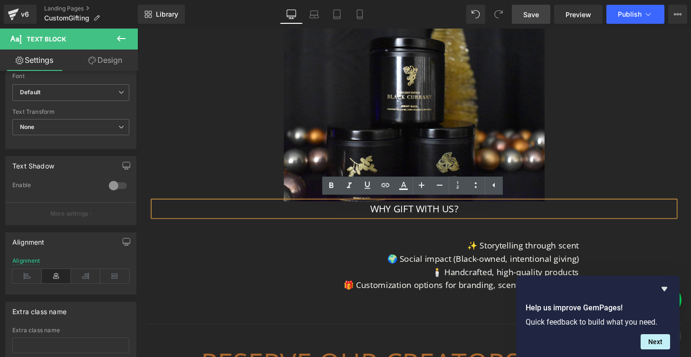
click at [424, 218] on p "WHY GIFT WITH US?" at bounding box center [425, 216] width 514 height 16
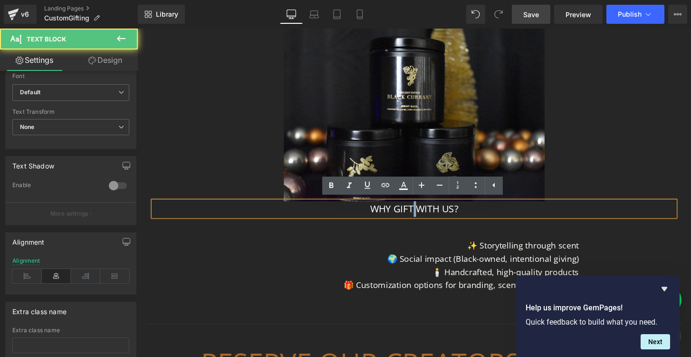
click at [424, 218] on p "WHY GIFT WITH US?" at bounding box center [425, 216] width 514 height 16
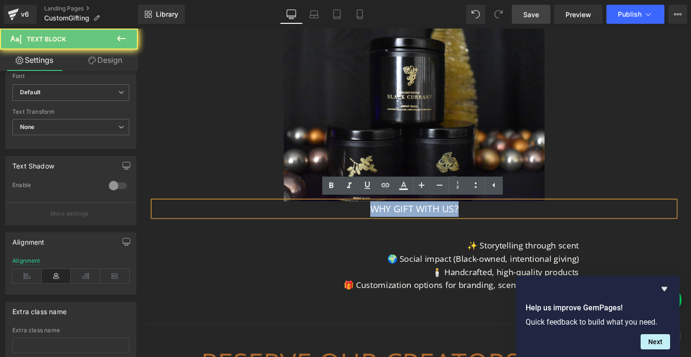
click at [424, 218] on p "WHY GIFT WITH US?" at bounding box center [425, 216] width 514 height 16
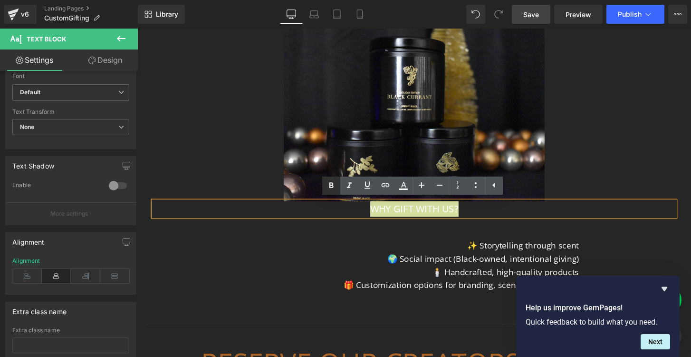
click at [326, 184] on icon at bounding box center [331, 185] width 11 height 11
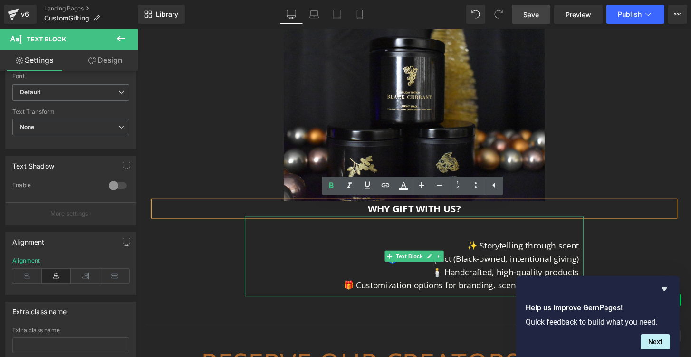
click at [563, 267] on p "🌍 Social impact (Black-owned, intentional giving)" at bounding box center [425, 268] width 342 height 14
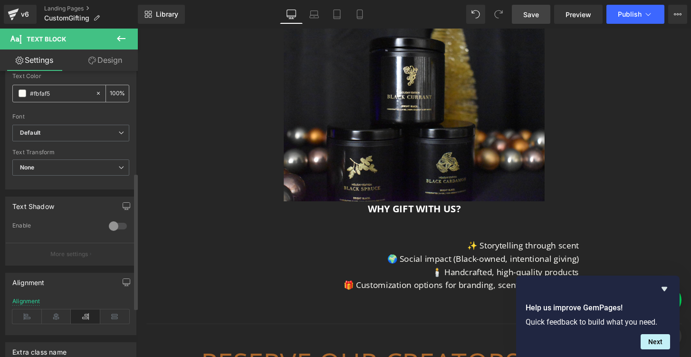
scroll to position [214, 0]
click at [49, 317] on icon at bounding box center [56, 313] width 29 height 14
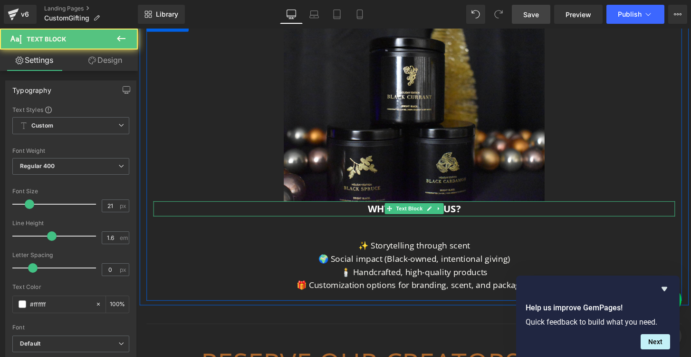
click at [371, 213] on p "WHY GIFT WITH US?" at bounding box center [425, 216] width 514 height 16
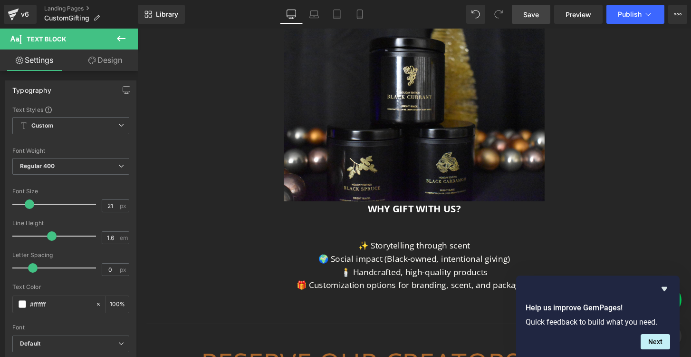
click at [115, 59] on link "Design" at bounding box center [105, 59] width 69 height 21
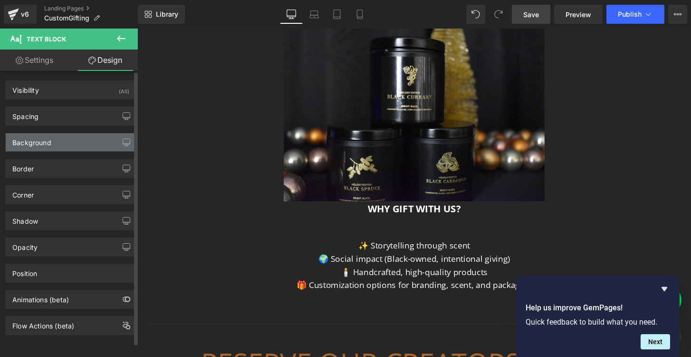
type input "0"
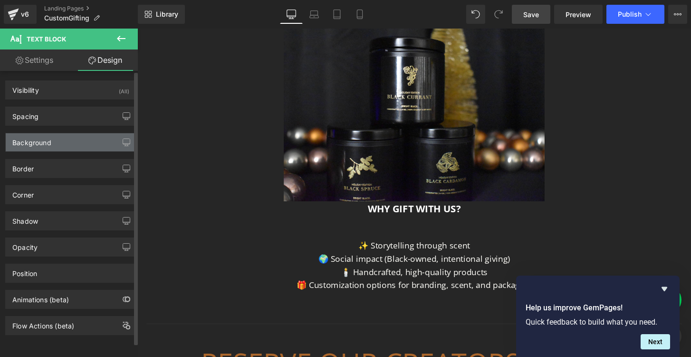
type input "30"
type input "0"
type input "30"
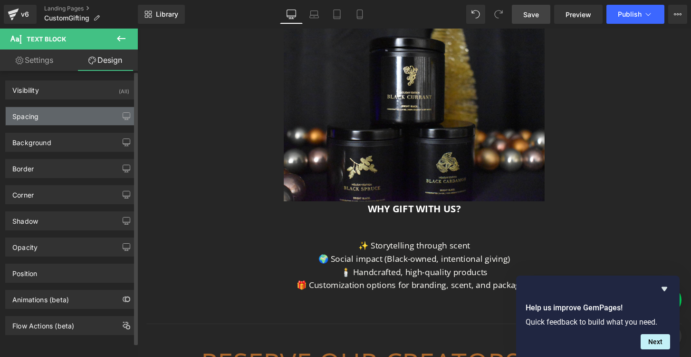
click at [34, 117] on div "Spacing" at bounding box center [25, 113] width 26 height 13
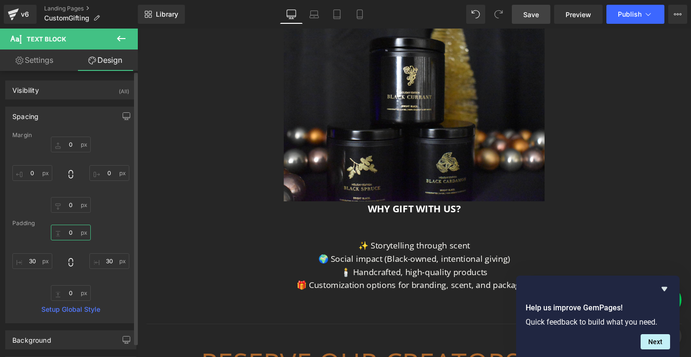
click at [66, 237] on input "0" at bounding box center [71, 232] width 40 height 16
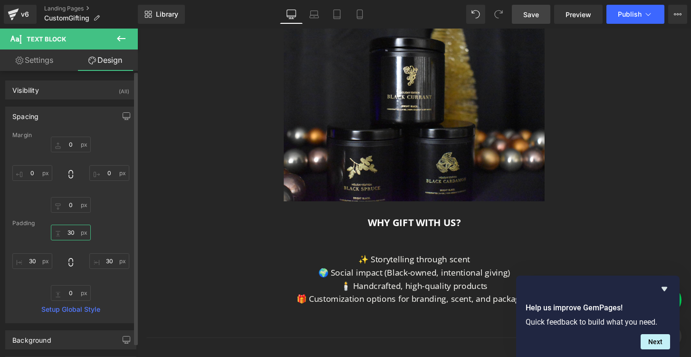
type input "30"
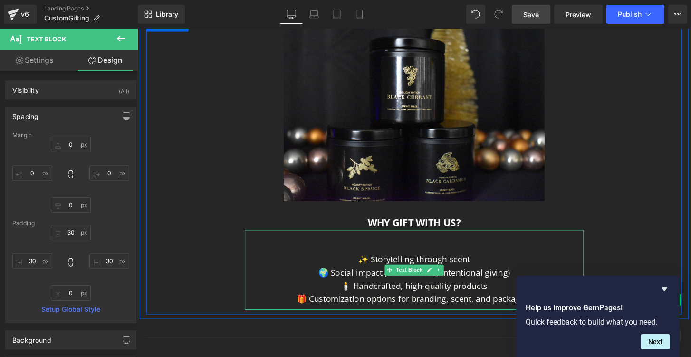
click at [403, 261] on p "✨ Storytelling through scent" at bounding box center [425, 268] width 342 height 14
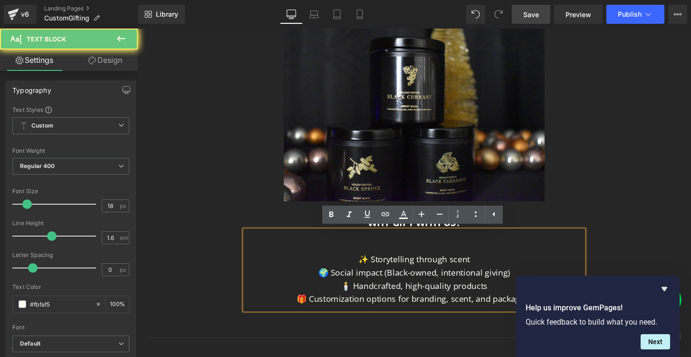
click at [408, 253] on p at bounding box center [425, 254] width 342 height 14
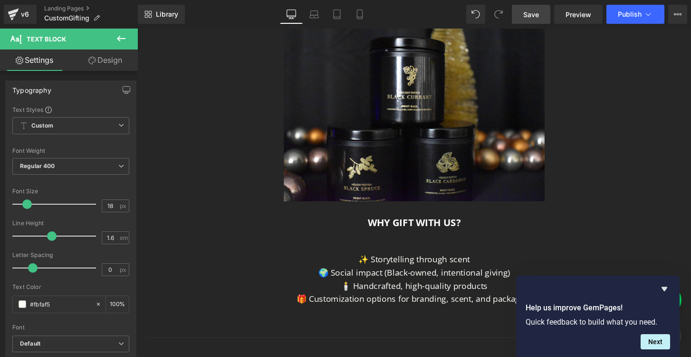
click at [109, 59] on link "Design" at bounding box center [105, 59] width 69 height 21
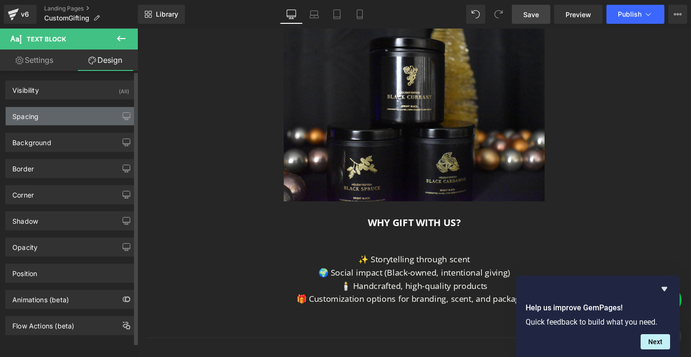
click at [36, 117] on div "Spacing" at bounding box center [25, 113] width 26 height 13
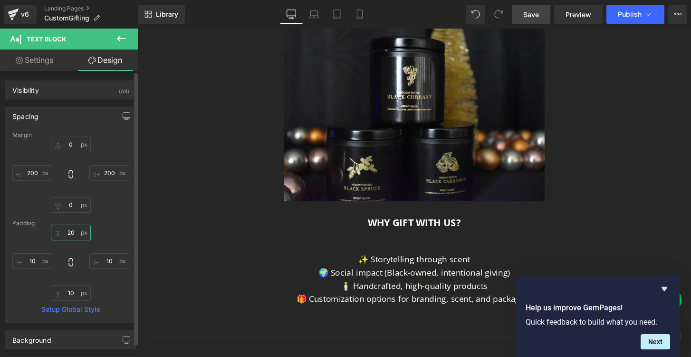
click at [67, 233] on input "20" at bounding box center [71, 232] width 40 height 16
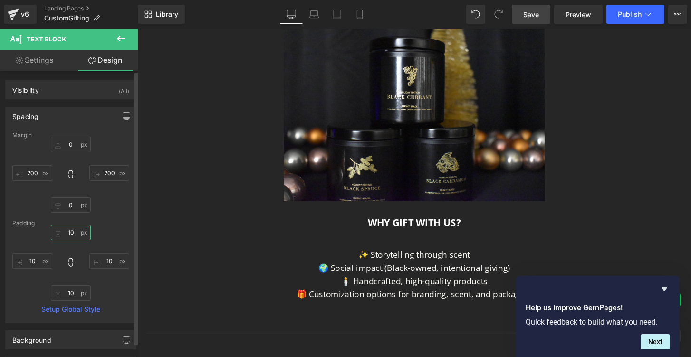
type input "1"
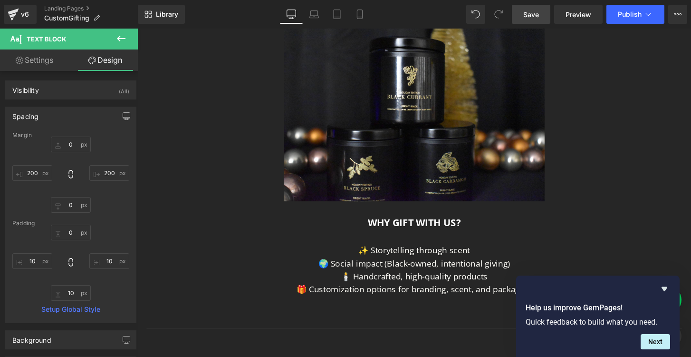
click at [525, 7] on link "Save" at bounding box center [531, 14] width 39 height 19
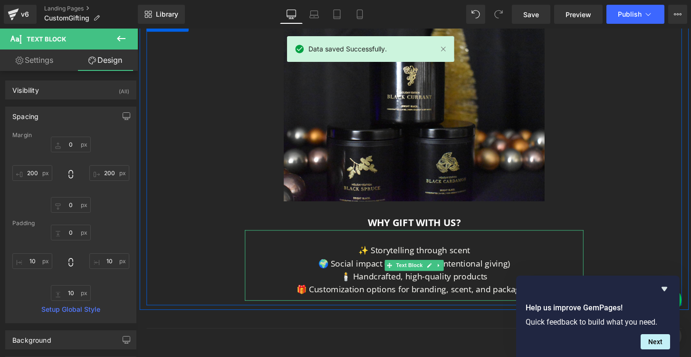
click at [379, 257] on span "✨ Storytelling through scent" at bounding box center [425, 257] width 116 height 11
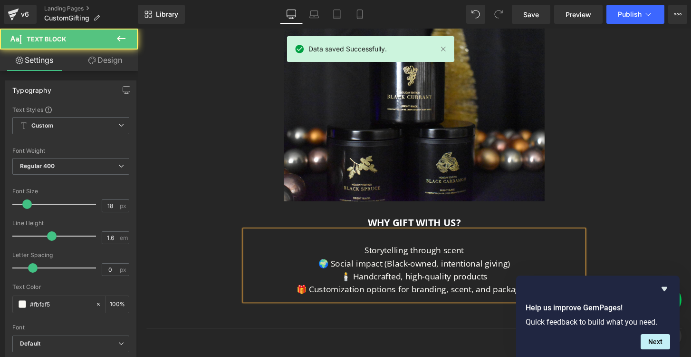
click at [335, 271] on p "🌍 Social impact (Black-owned, intentional giving)" at bounding box center [425, 272] width 342 height 14
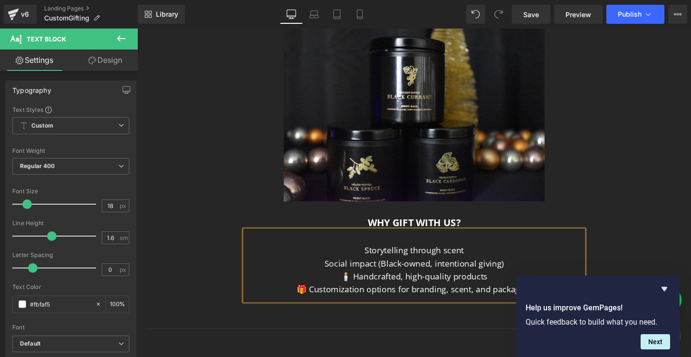
click at [363, 285] on p "🕯️ Handcrafted, high-quality products" at bounding box center [425, 286] width 342 height 14
click at [317, 299] on p "🎁 Customization options for branding, scent, and packaging" at bounding box center [425, 299] width 342 height 14
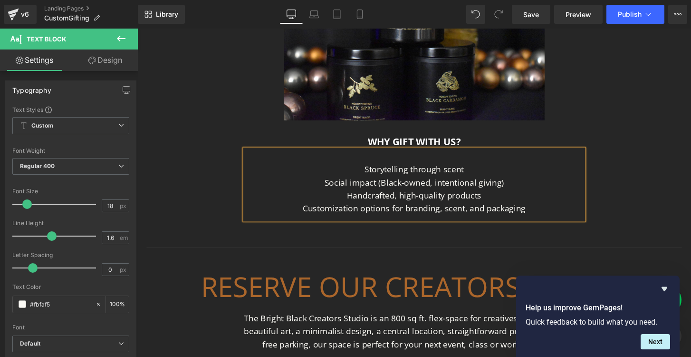
scroll to position [613, 0]
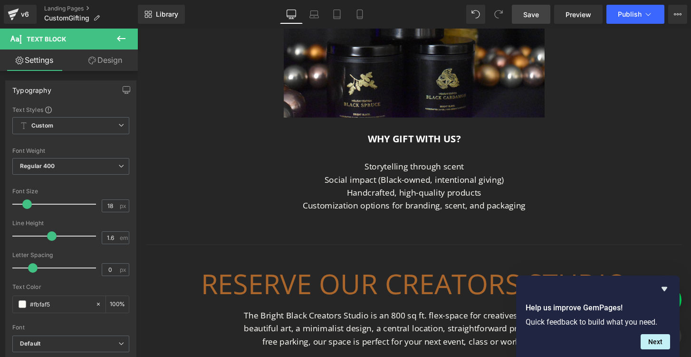
click at [530, 17] on span "Save" at bounding box center [531, 15] width 16 height 10
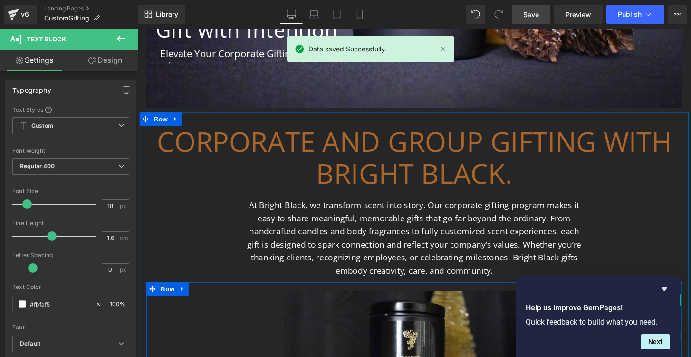
scroll to position [246, 0]
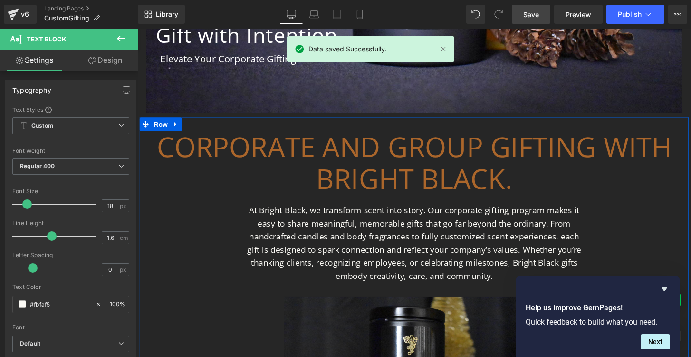
click at [465, 167] on h1 "CORPORATE AND GROUP GIFTING WITH BRIGHT BLACK." at bounding box center [425, 168] width 556 height 66
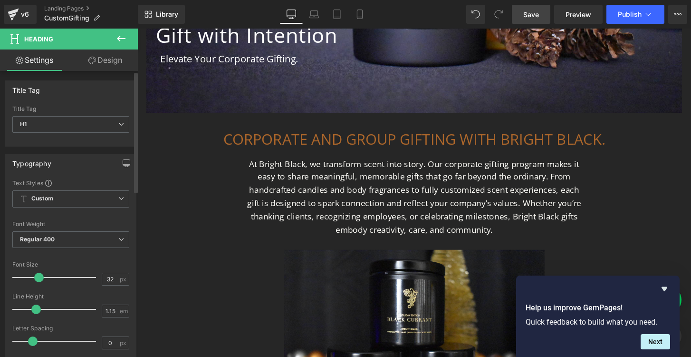
drag, startPoint x: 60, startPoint y: 276, endPoint x: 38, endPoint y: 276, distance: 22.4
click at [38, 276] on span at bounding box center [39, 277] width 10 height 10
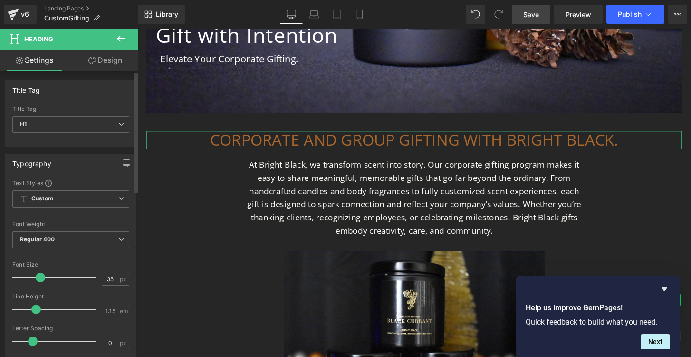
type input "36"
click at [41, 276] on span at bounding box center [43, 277] width 10 height 10
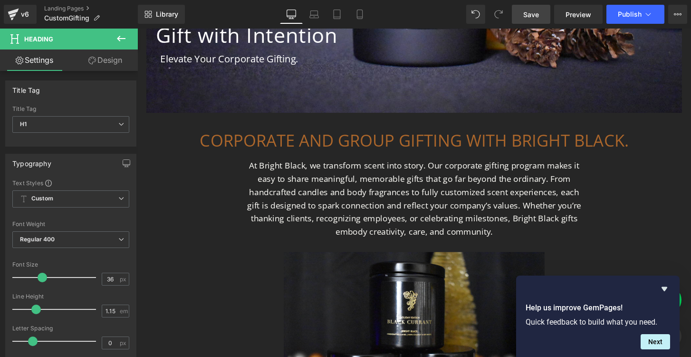
drag, startPoint x: 526, startPoint y: 16, endPoint x: 373, endPoint y: 49, distance: 156.1
click at [526, 16] on span "Save" at bounding box center [531, 15] width 16 height 10
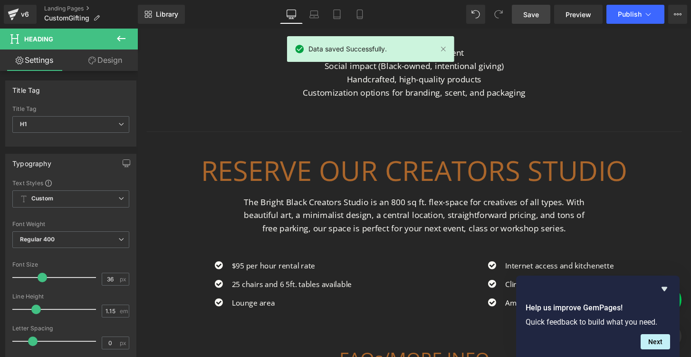
scroll to position [710, 0]
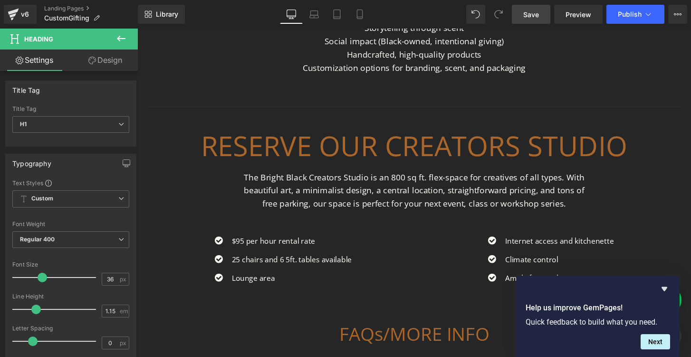
click at [536, 14] on span "Save" at bounding box center [531, 15] width 16 height 10
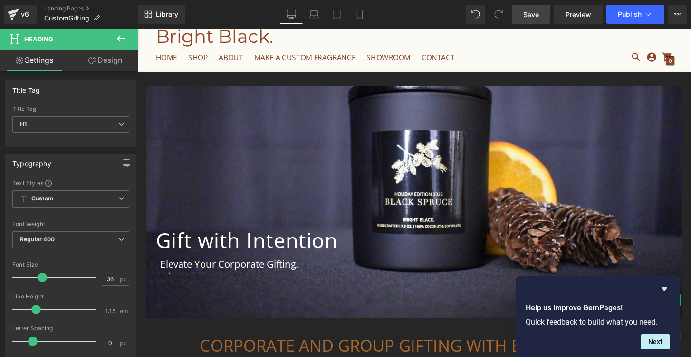
scroll to position [0, 0]
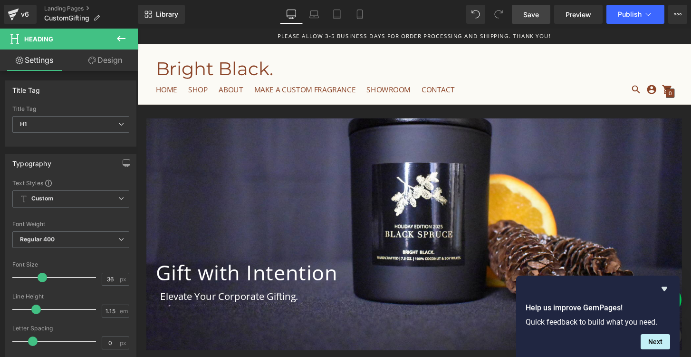
click at [307, 167] on div "Gift with Intention Heading Elevate Your Corporate Gifting. Text Block Hero Ban…" at bounding box center [425, 242] width 556 height 241
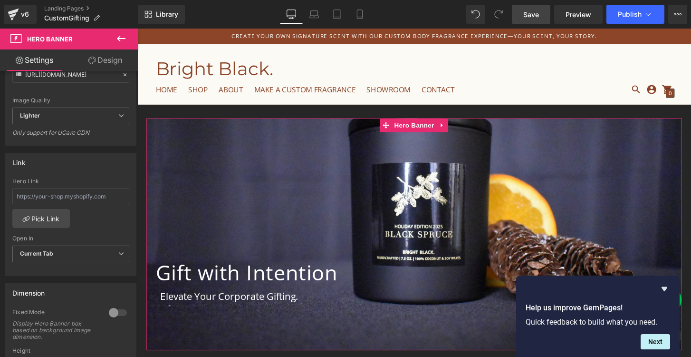
scroll to position [216, 0]
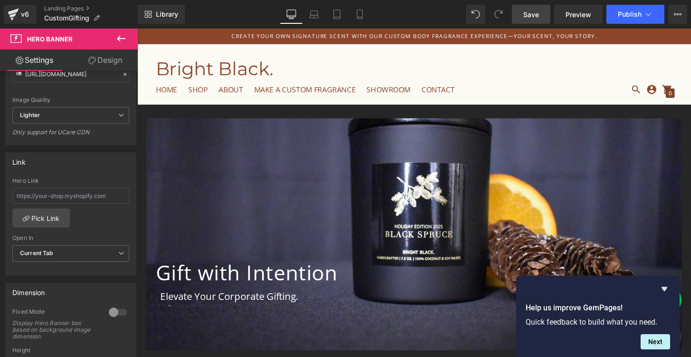
click at [121, 36] on icon at bounding box center [121, 38] width 11 height 11
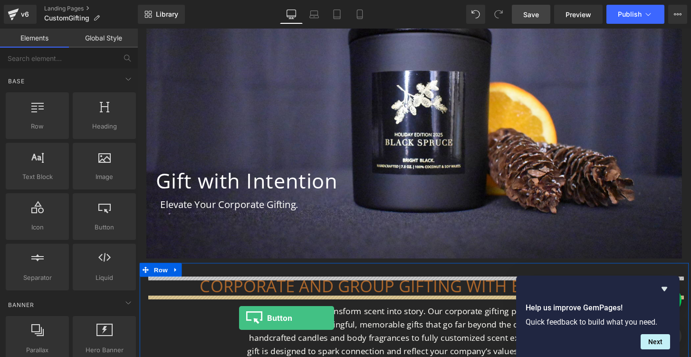
scroll to position [133, 0]
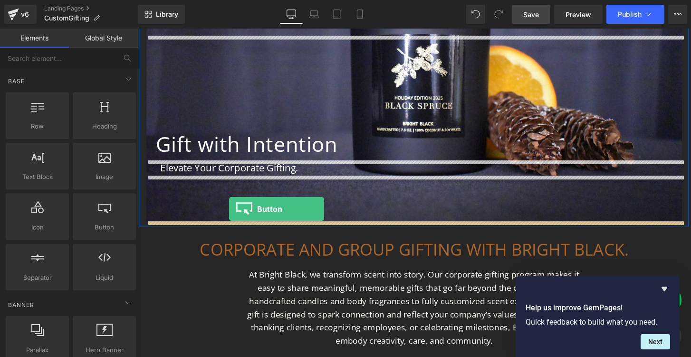
drag, startPoint x: 248, startPoint y: 239, endPoint x: 233, endPoint y: 216, distance: 27.8
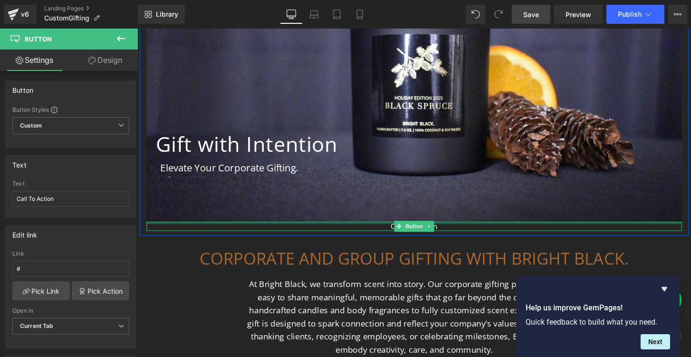
click at [400, 231] on div at bounding box center [425, 230] width 556 height 2
click at [400, 233] on div "Call To Action" at bounding box center [425, 234] width 556 height 10
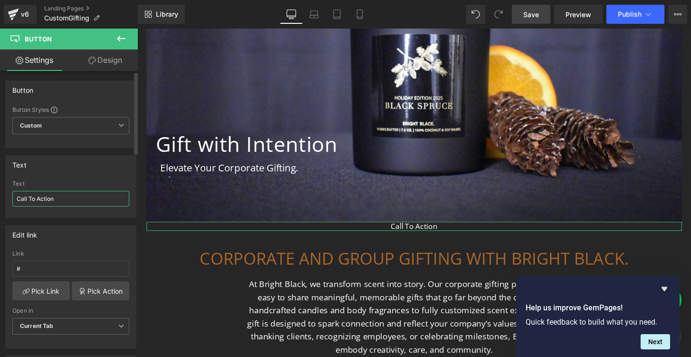
click at [31, 200] on input "Call To Action" at bounding box center [70, 199] width 117 height 16
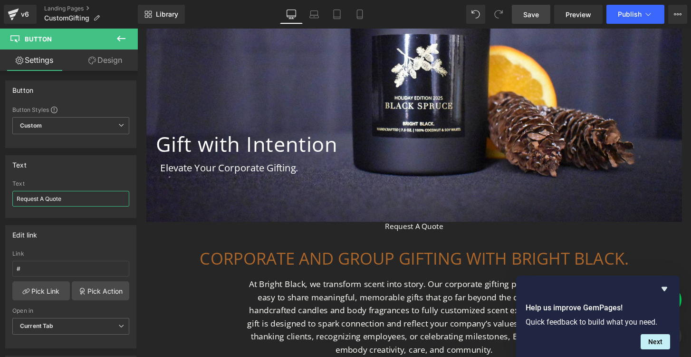
type input "Request A Quote"
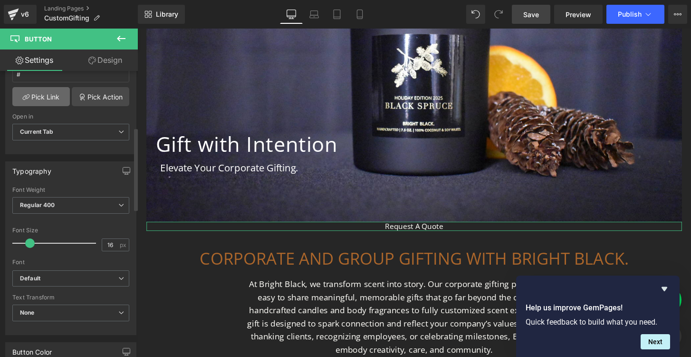
scroll to position [200, 0]
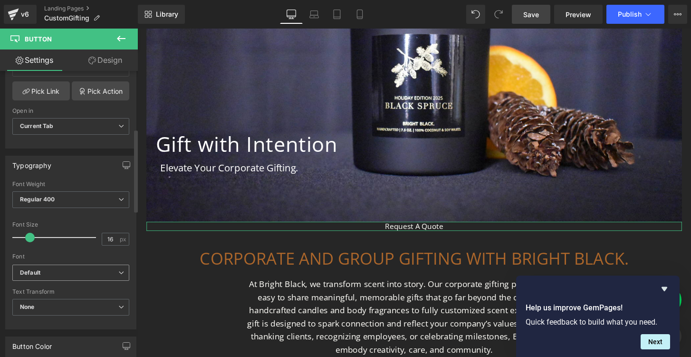
click at [35, 269] on icon "Default" at bounding box center [30, 273] width 20 height 8
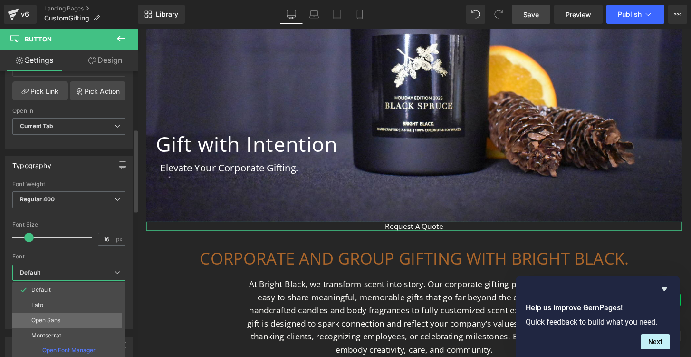
click at [47, 319] on p "Open Sans" at bounding box center [45, 320] width 29 height 7
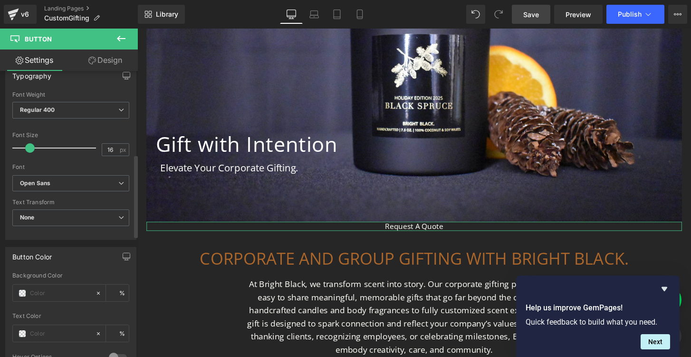
scroll to position [290, 0]
click at [58, 285] on div at bounding box center [54, 291] width 82 height 17
click at [20, 293] on span at bounding box center [23, 292] width 8 height 8
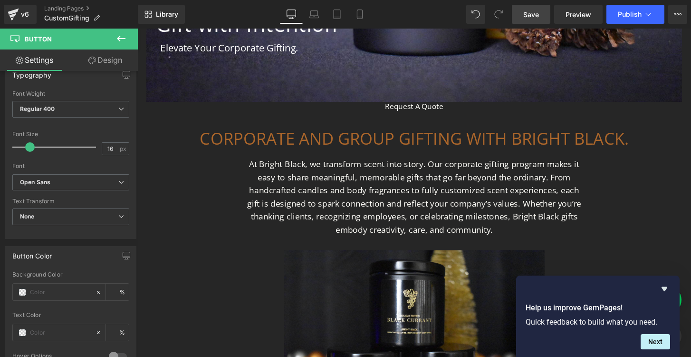
scroll to position [259, 0]
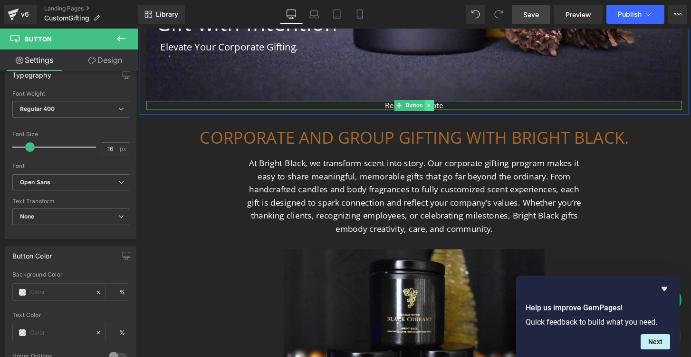
click at [441, 107] on icon at bounding box center [440, 109] width 5 height 6
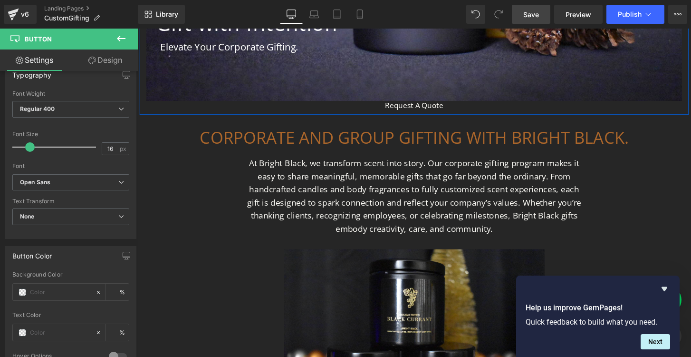
click at [516, 108] on div "Request A Quote" at bounding box center [425, 109] width 556 height 10
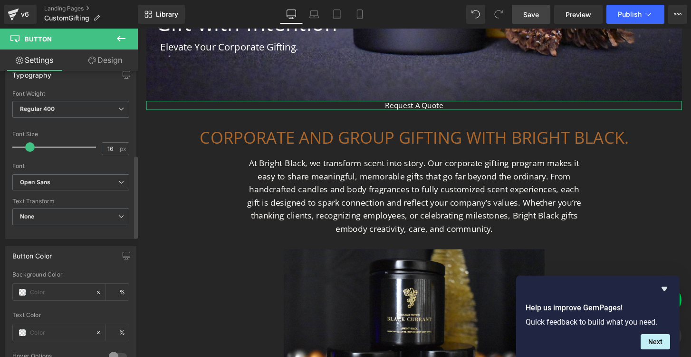
click at [56, 300] on div "Background Color %" at bounding box center [70, 291] width 117 height 40
click at [35, 292] on input "text" at bounding box center [60, 292] width 61 height 10
type input "0"
click at [22, 291] on span at bounding box center [23, 292] width 8 height 8
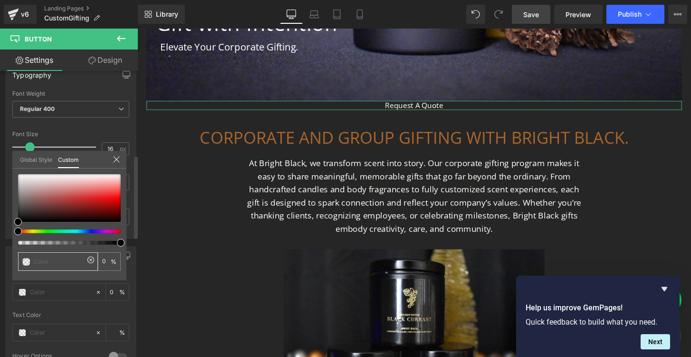
click at [39, 263] on input "text" at bounding box center [59, 261] width 50 height 10
type input "8"
type input "8c"
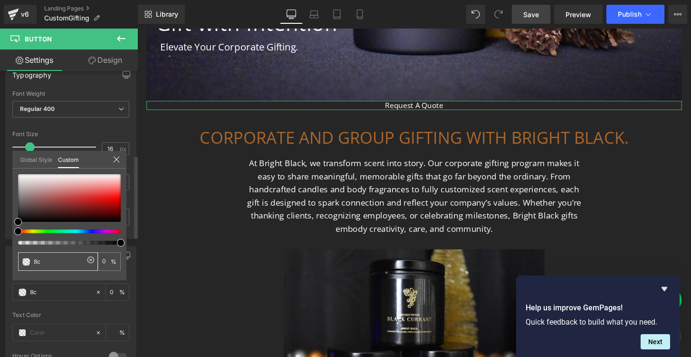
type input "8c4"
type input "100"
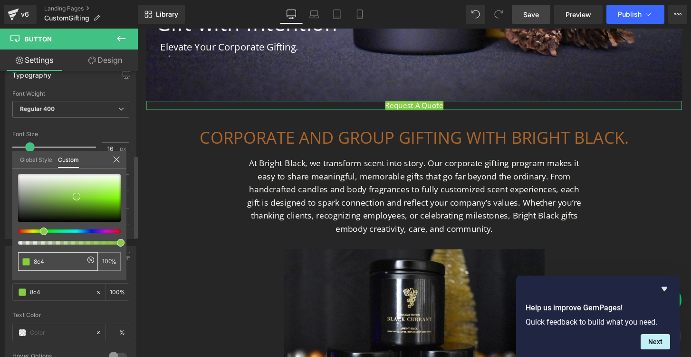
type input "8c45"
type input "33"
type input "8c452"
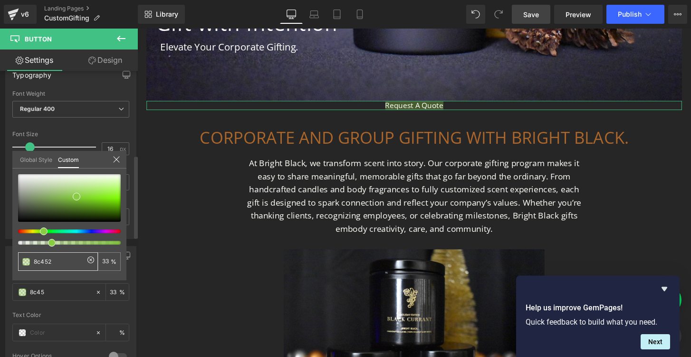
type input "8c452"
type input "0"
type input "8c4529"
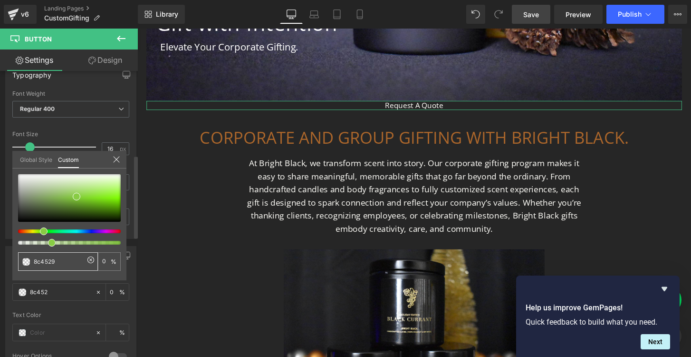
type input "100"
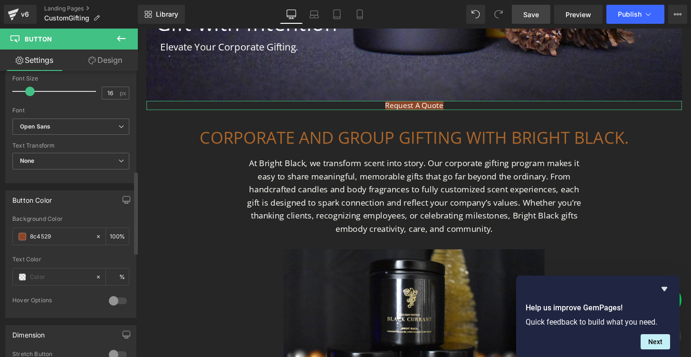
scroll to position [348, 0]
click at [118, 296] on div at bounding box center [118, 298] width 23 height 15
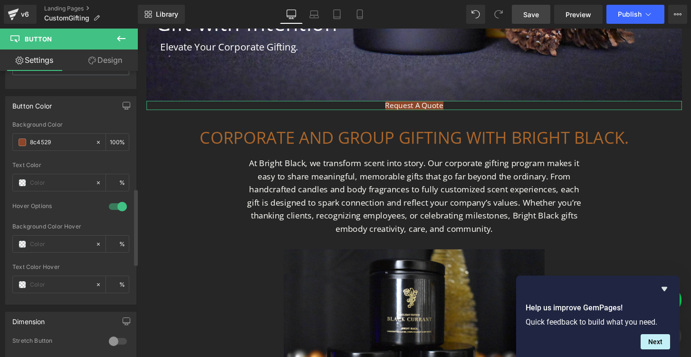
scroll to position [448, 0]
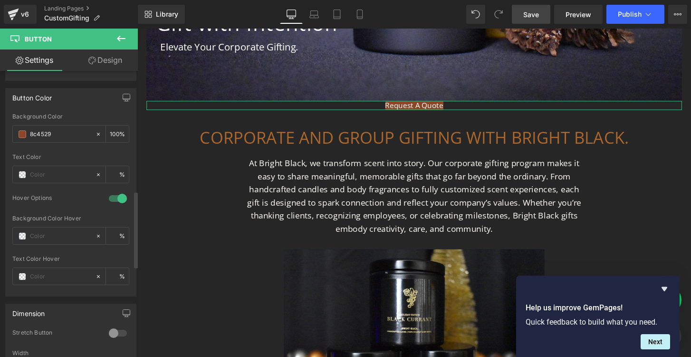
drag, startPoint x: 116, startPoint y: 194, endPoint x: 102, endPoint y: 194, distance: 14.3
click at [102, 194] on div "Hover Options" at bounding box center [70, 204] width 117 height 21
click at [111, 198] on div at bounding box center [118, 198] width 23 height 15
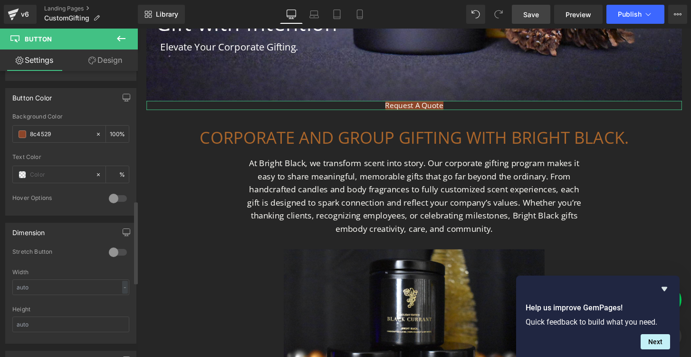
click at [108, 250] on div at bounding box center [118, 251] width 23 height 15
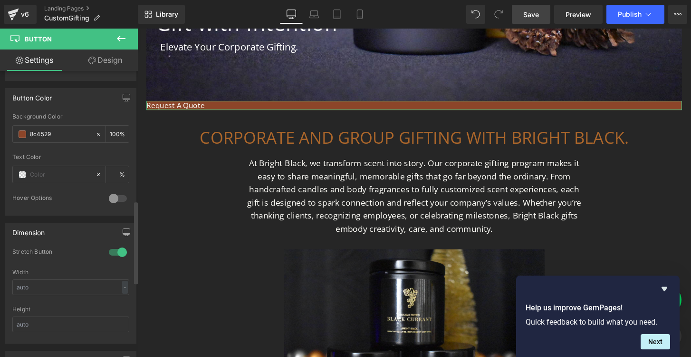
click at [108, 250] on div at bounding box center [118, 251] width 23 height 15
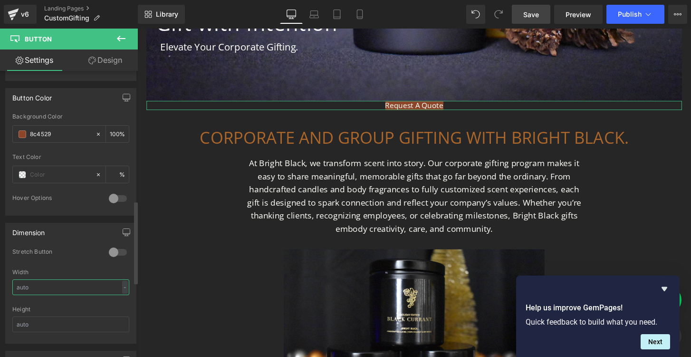
click at [52, 287] on input "text" at bounding box center [70, 287] width 117 height 16
click at [20, 289] on input "text" at bounding box center [70, 287] width 117 height 16
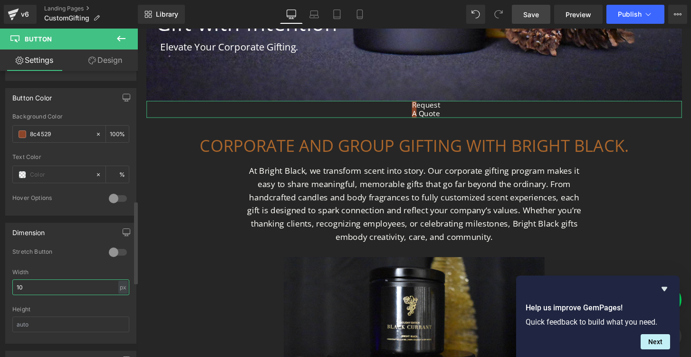
type input "1"
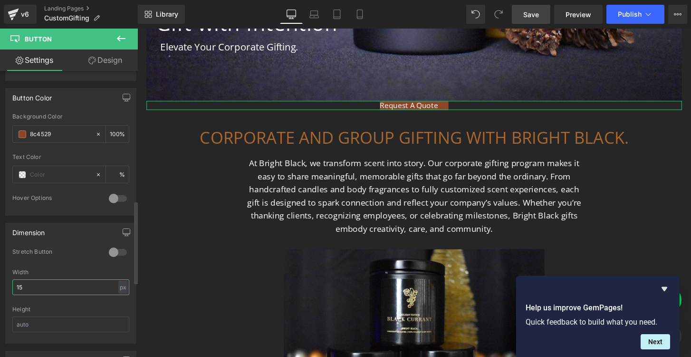
type input "1"
click at [49, 323] on input "text" at bounding box center [70, 324] width 117 height 16
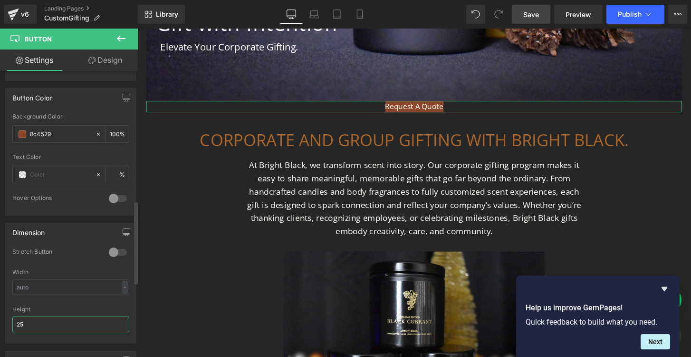
type input "2"
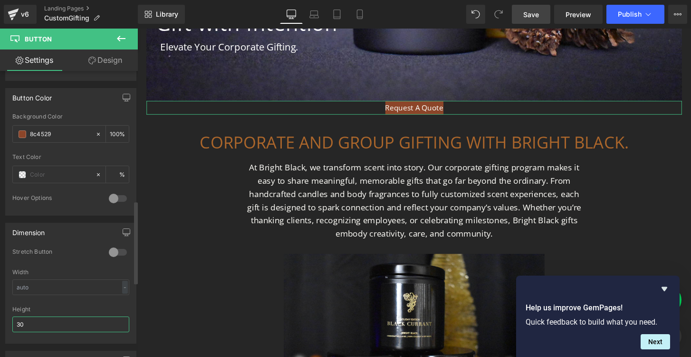
type input "3"
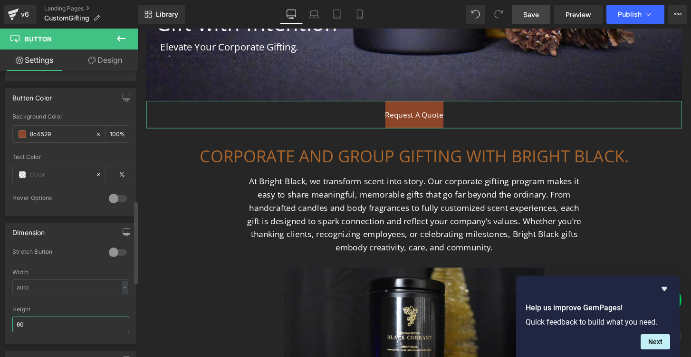
type input "6"
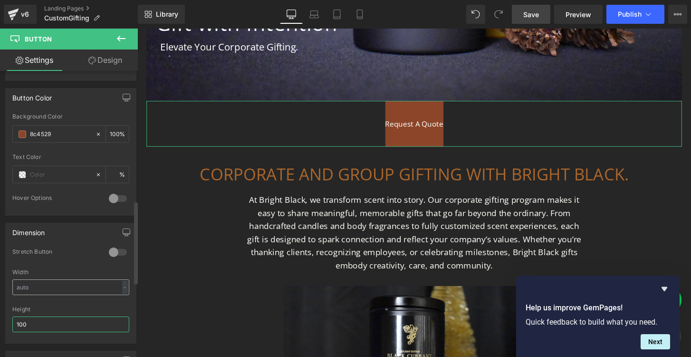
type input "100"
click at [36, 289] on input "text" at bounding box center [70, 287] width 117 height 16
type input "125"
drag, startPoint x: 38, startPoint y: 324, endPoint x: 12, endPoint y: 323, distance: 25.7
click at [12, 323] on input "100" at bounding box center [70, 324] width 117 height 16
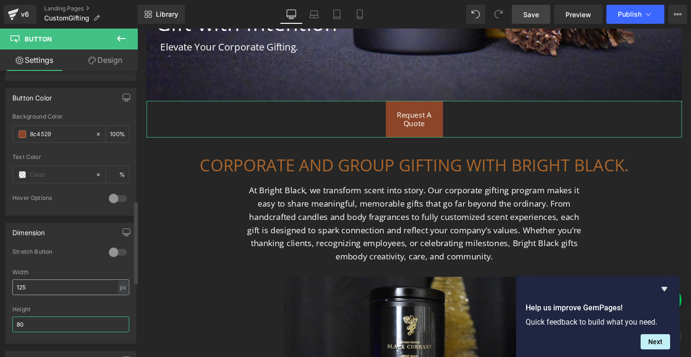
type input "80"
click at [32, 285] on input "125" at bounding box center [70, 287] width 117 height 16
type input "125"
click at [62, 320] on input "80" at bounding box center [70, 324] width 117 height 16
type input "8"
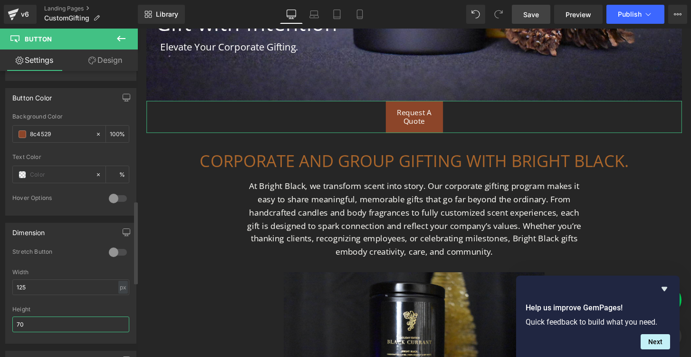
type input "7"
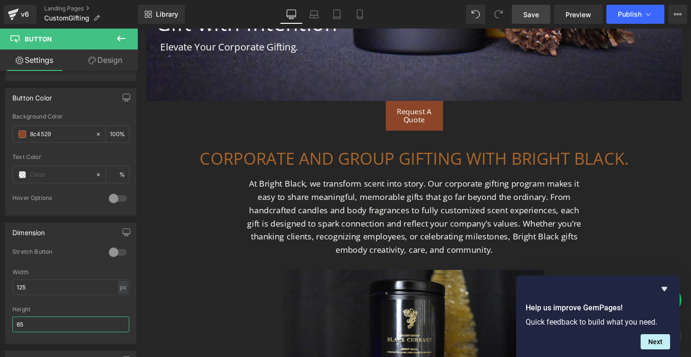
type input "65"
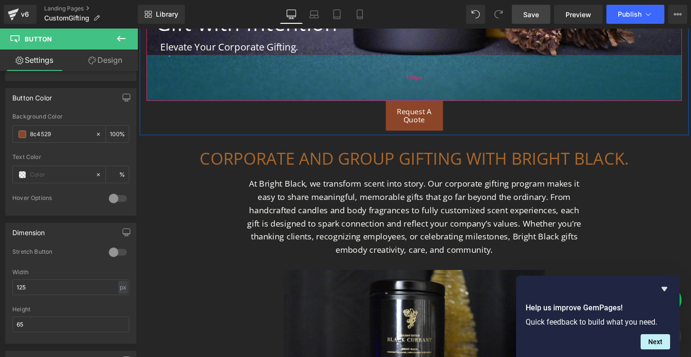
drag, startPoint x: 436, startPoint y: 119, endPoint x: 433, endPoint y: 93, distance: 26.8
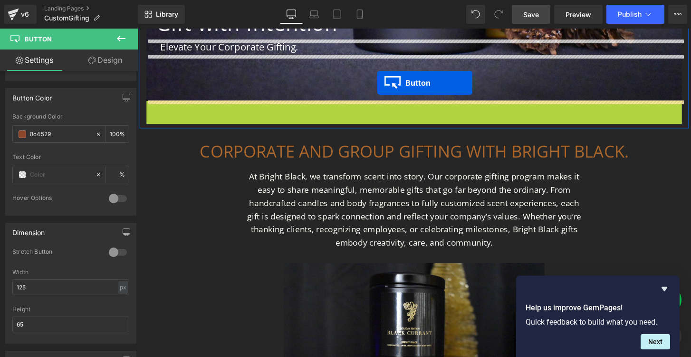
drag, startPoint x: 394, startPoint y: 119, endPoint x: 386, endPoint y: 84, distance: 36.2
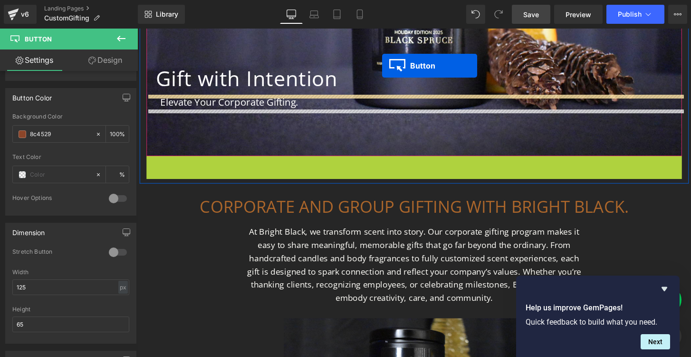
scroll to position [154, 0]
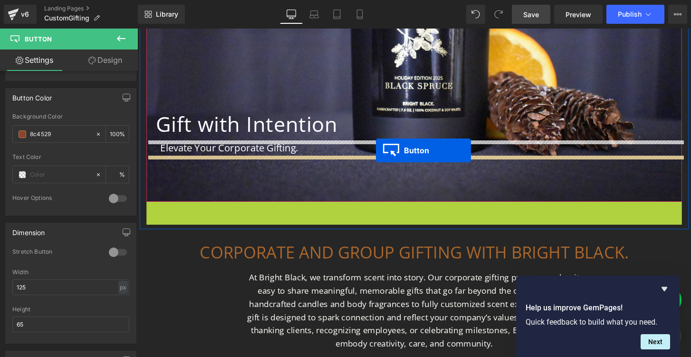
drag, startPoint x: 409, startPoint y: 117, endPoint x: 385, endPoint y: 155, distance: 45.1
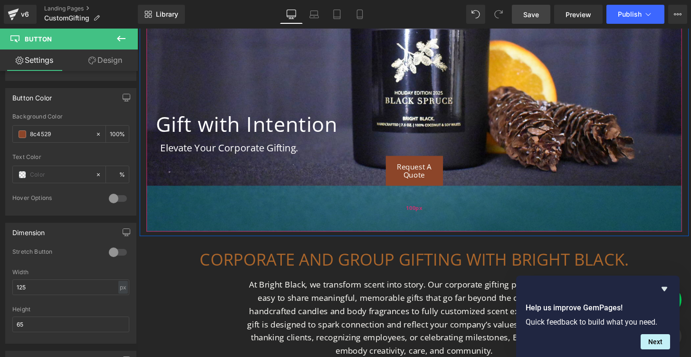
click at [357, 214] on div "100px" at bounding box center [425, 216] width 556 height 48
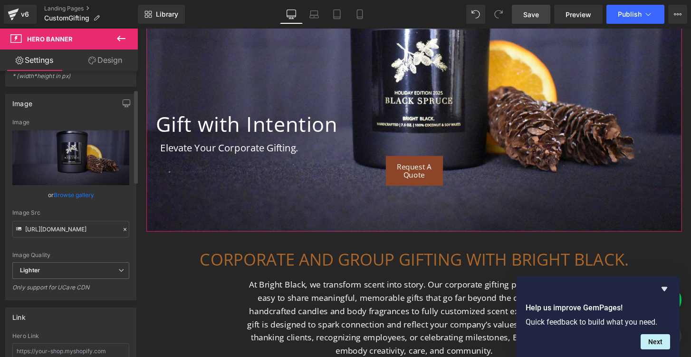
scroll to position [53, 0]
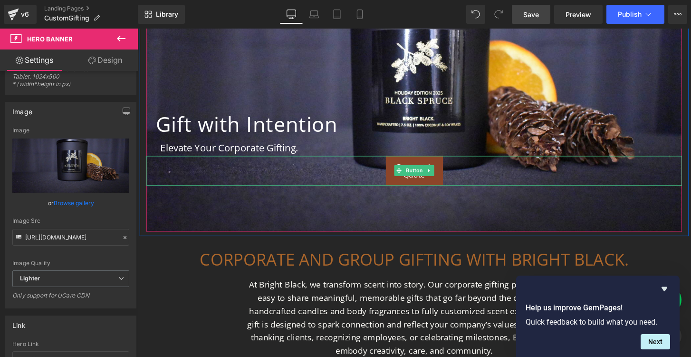
click at [377, 171] on div "Request A Quote" at bounding box center [425, 176] width 556 height 31
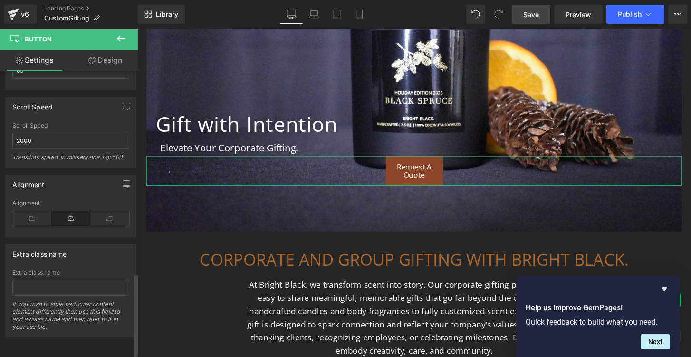
scroll to position [705, 0]
click at [31, 213] on icon at bounding box center [31, 218] width 39 height 14
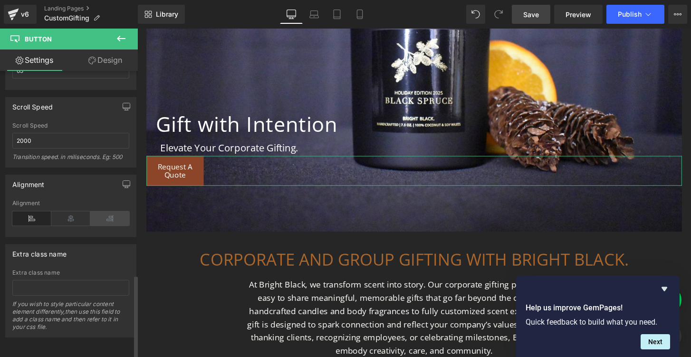
click at [108, 211] on icon at bounding box center [109, 218] width 39 height 14
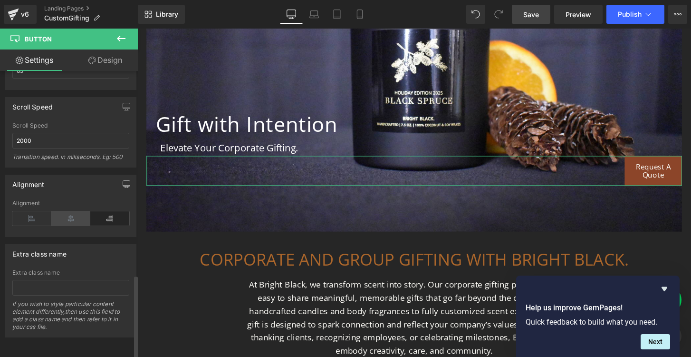
click at [66, 213] on icon at bounding box center [70, 218] width 39 height 14
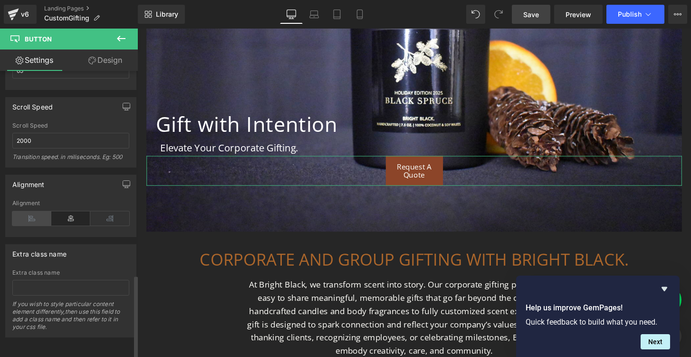
click at [29, 213] on icon at bounding box center [31, 218] width 39 height 14
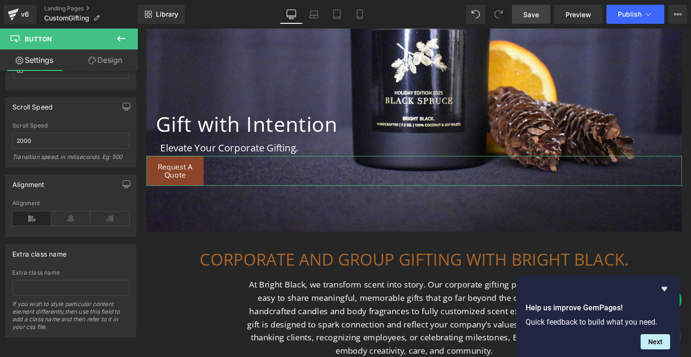
click at [116, 57] on link "Design" at bounding box center [105, 59] width 69 height 21
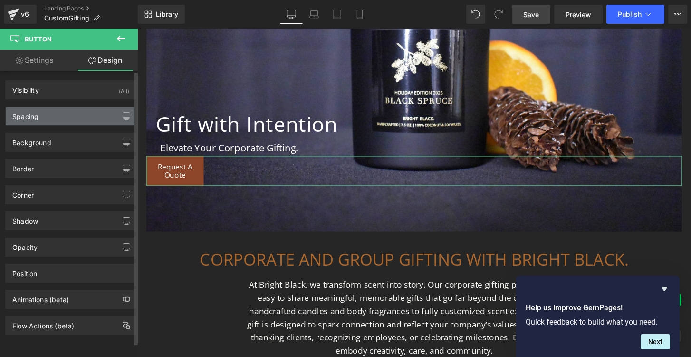
click at [46, 110] on div "Spacing" at bounding box center [71, 116] width 130 height 18
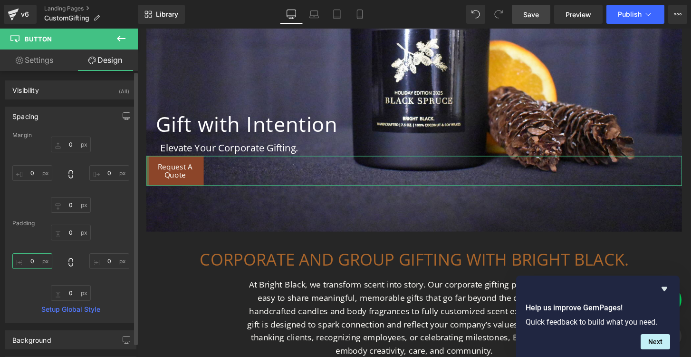
click at [31, 263] on input "0" at bounding box center [32, 261] width 40 height 16
type input "10"
click at [36, 262] on input "10" at bounding box center [32, 261] width 40 height 16
click at [30, 176] on input "0" at bounding box center [32, 173] width 40 height 16
type input "2"
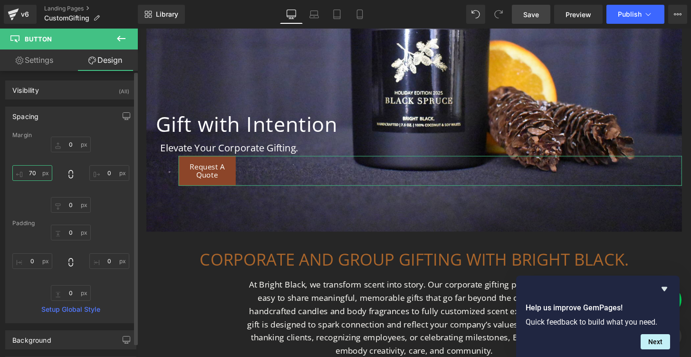
type input "7"
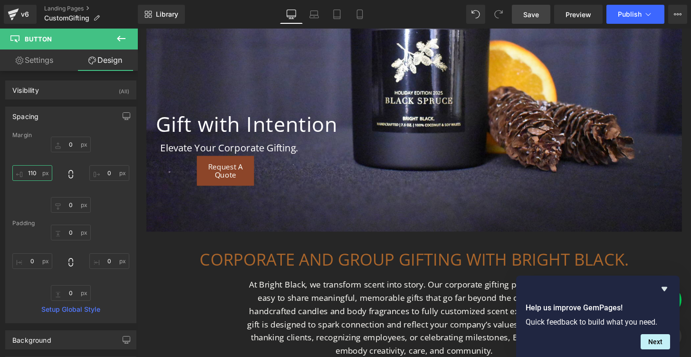
type input "110"
click at [534, 16] on span "Save" at bounding box center [531, 15] width 16 height 10
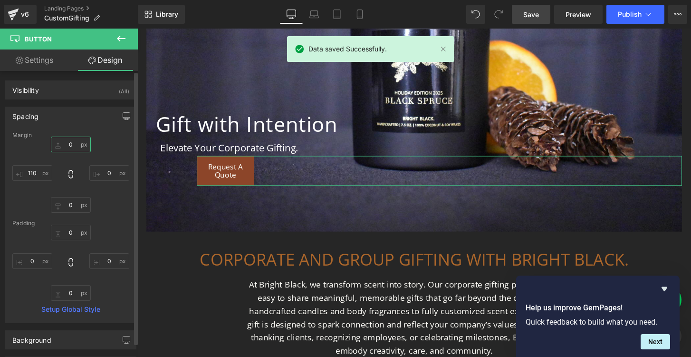
click at [63, 145] on input "0" at bounding box center [71, 144] width 40 height 16
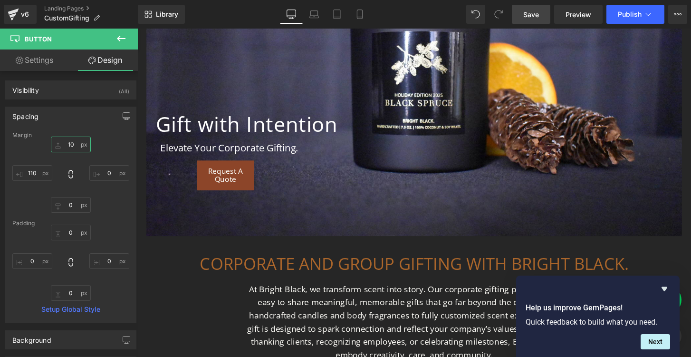
type input "10"
click at [533, 17] on span "Save" at bounding box center [531, 15] width 16 height 10
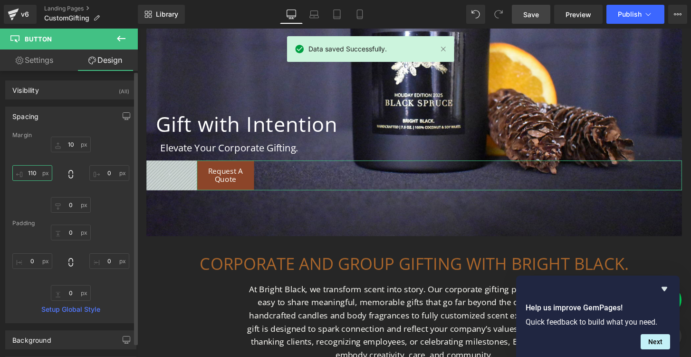
click at [38, 173] on input "110" at bounding box center [32, 173] width 40 height 16
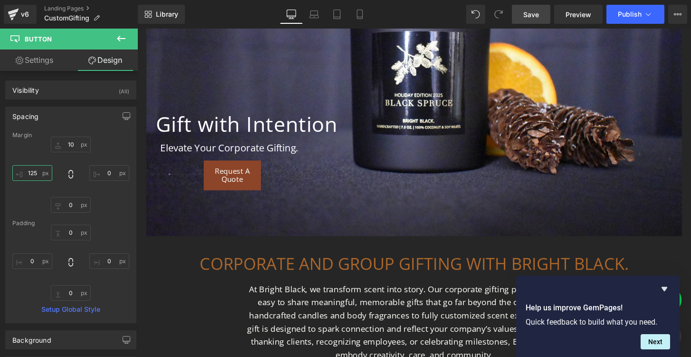
type input "125"
click at [534, 16] on span "Save" at bounding box center [531, 15] width 16 height 10
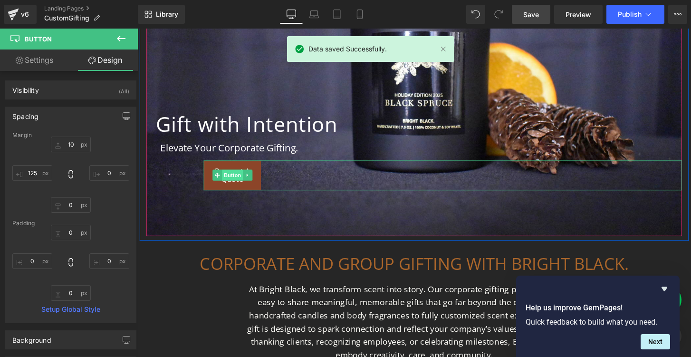
click at [234, 177] on span "Button" at bounding box center [236, 180] width 22 height 11
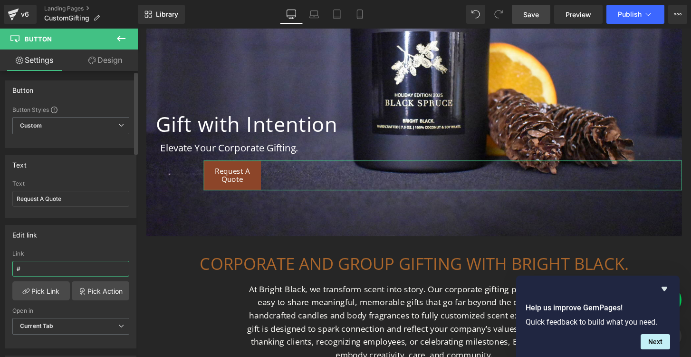
click at [49, 270] on input "#" at bounding box center [70, 269] width 117 height 16
paste input "[URL][DOMAIN_NAME]"
type input "[URL][DOMAIN_NAME]"
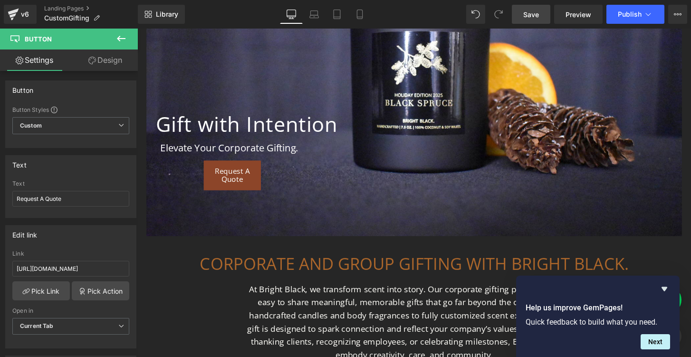
click at [523, 17] on link "Save" at bounding box center [531, 14] width 39 height 19
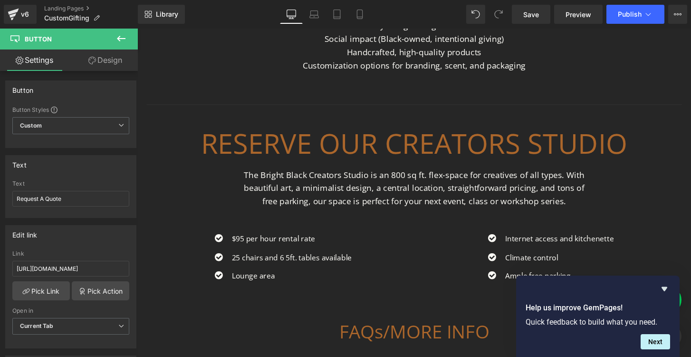
scroll to position [751, 0]
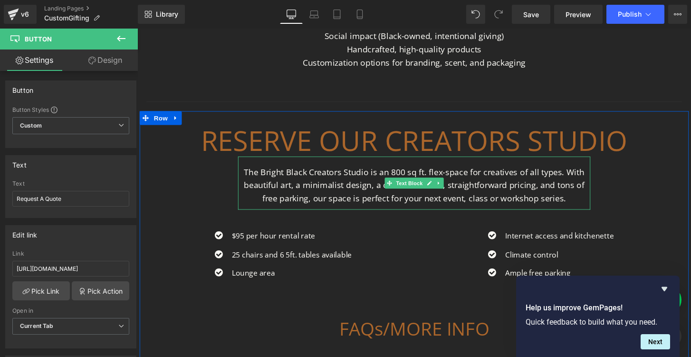
click at [283, 188] on p "The Bright Black Creators Studio is an 800 sq ft. flex-space for creatives of a…" at bounding box center [425, 191] width 357 height 41
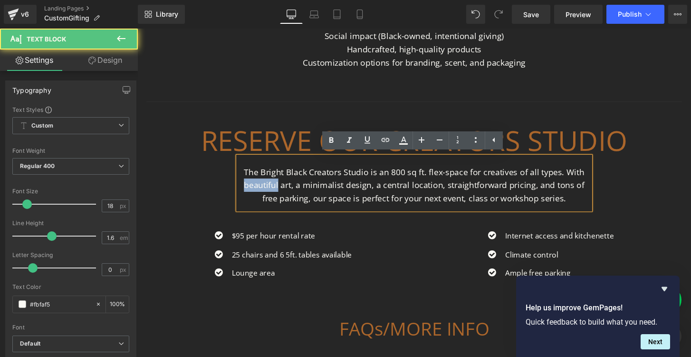
click at [283, 188] on p "The Bright Black Creators Studio is an 800 sq ft. flex-space for creatives of a…" at bounding box center [425, 191] width 357 height 41
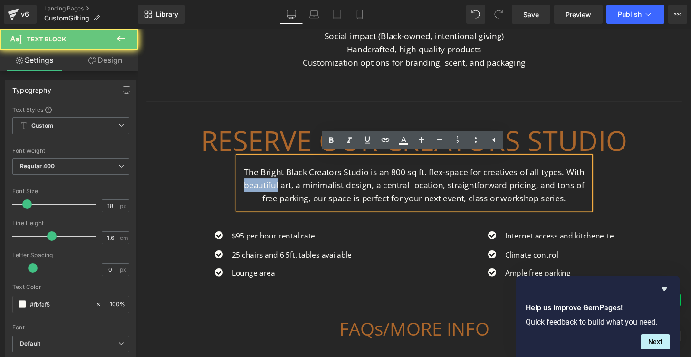
click at [283, 188] on p "The Bright Black Creators Studio is an 800 sq ft. flex-space for creatives of a…" at bounding box center [425, 191] width 357 height 41
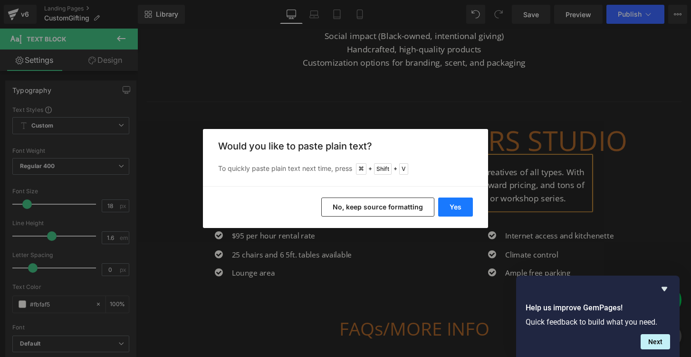
click at [458, 201] on button "Yes" at bounding box center [455, 206] width 35 height 19
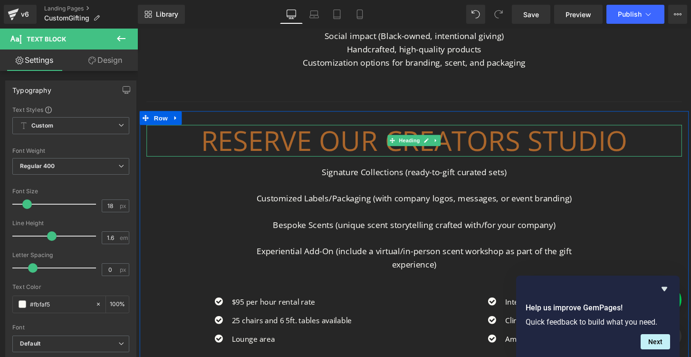
click at [313, 147] on h1 "RESERVE OUR CREATORS STUDIO" at bounding box center [425, 144] width 556 height 33
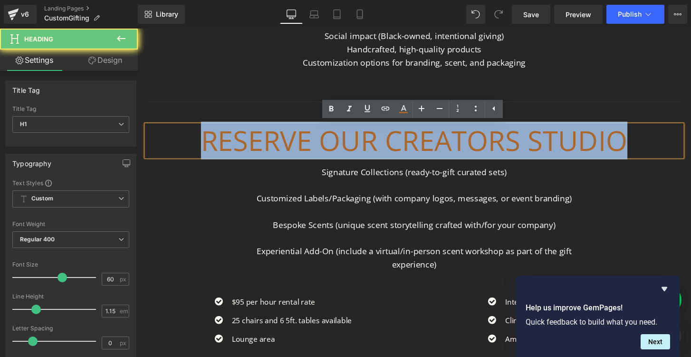
click at [313, 147] on h1 "RESERVE OUR CREATORS STUDIO" at bounding box center [425, 144] width 556 height 33
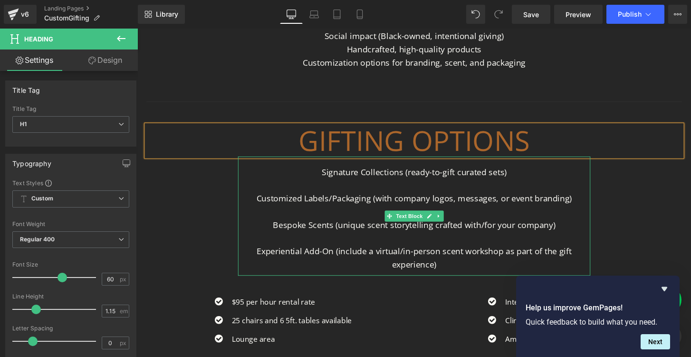
click at [400, 262] on p "Experiential Add-On (include a virtual/in-person scent workshop as part of the …" at bounding box center [425, 266] width 357 height 28
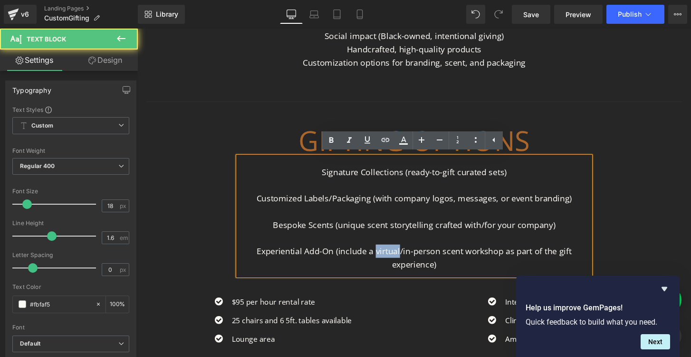
click at [400, 262] on p "Experiential Add-On (include a virtual/in-person scent workshop as part of the …" at bounding box center [425, 266] width 357 height 28
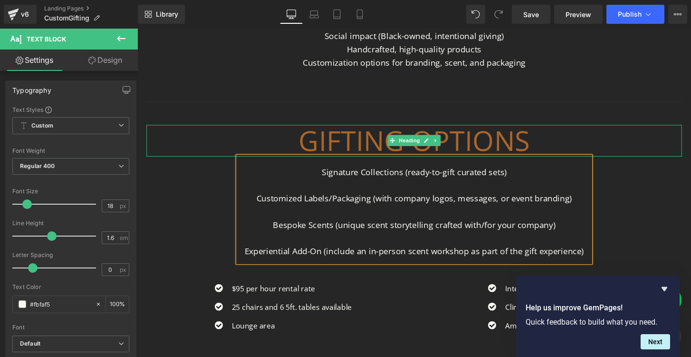
click at [233, 133] on h1 "gifting options" at bounding box center [425, 144] width 556 height 33
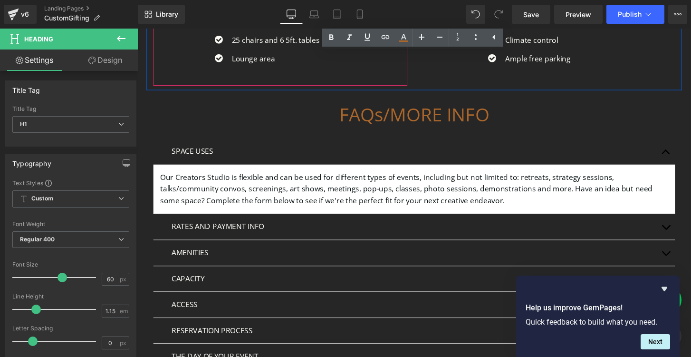
scroll to position [1037, 0]
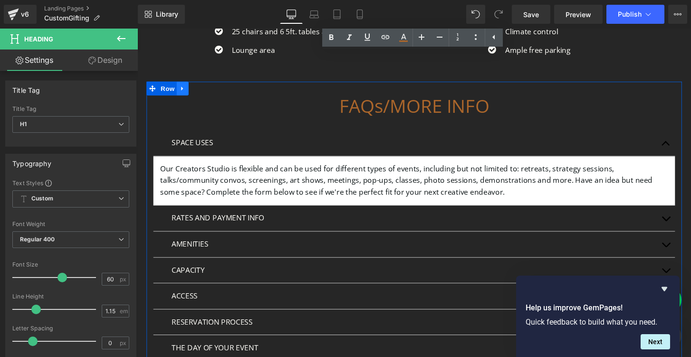
click at [188, 90] on link at bounding box center [184, 91] width 12 height 14
click at [210, 90] on icon at bounding box center [209, 90] width 7 height 7
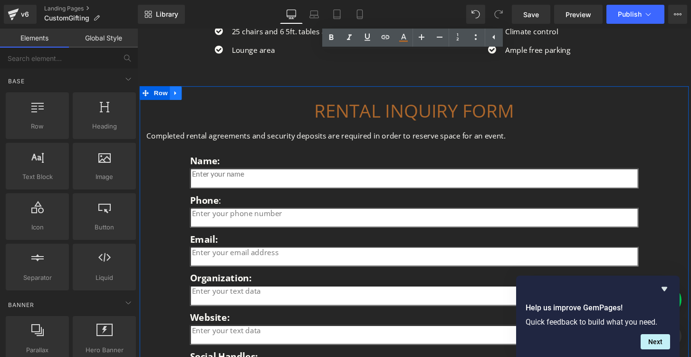
click at [180, 96] on link at bounding box center [177, 95] width 12 height 14
click at [203, 96] on icon at bounding box center [202, 95] width 7 height 7
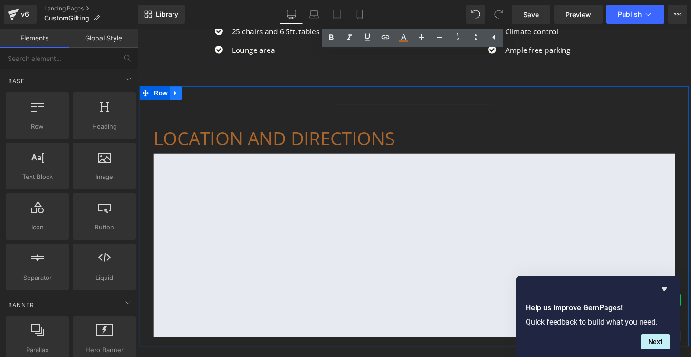
click at [181, 94] on link at bounding box center [177, 95] width 12 height 14
click at [203, 97] on icon at bounding box center [202, 95] width 7 height 7
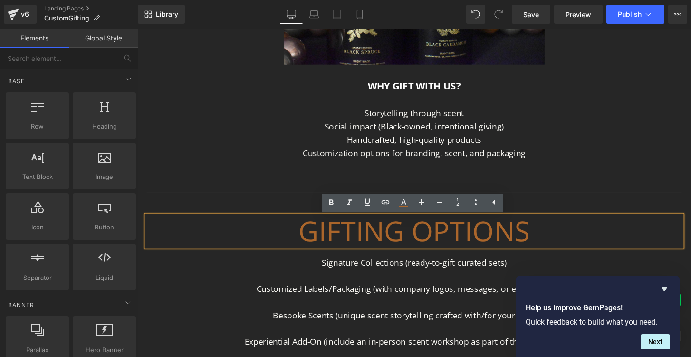
scroll to position [652, 0]
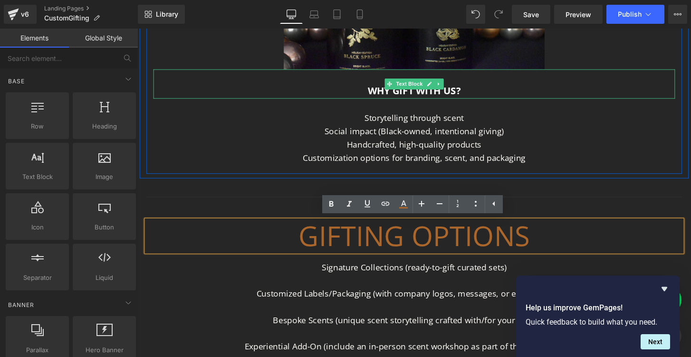
click at [396, 93] on strong "WHY GIFT WITH US?" at bounding box center [425, 92] width 97 height 13
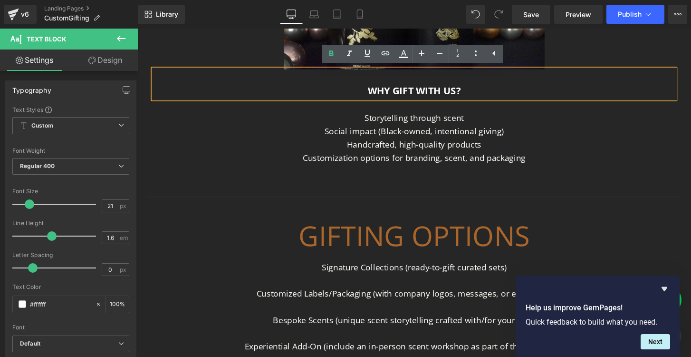
click at [419, 164] on p "Customization options for branding, scent, and packaging" at bounding box center [425, 163] width 342 height 14
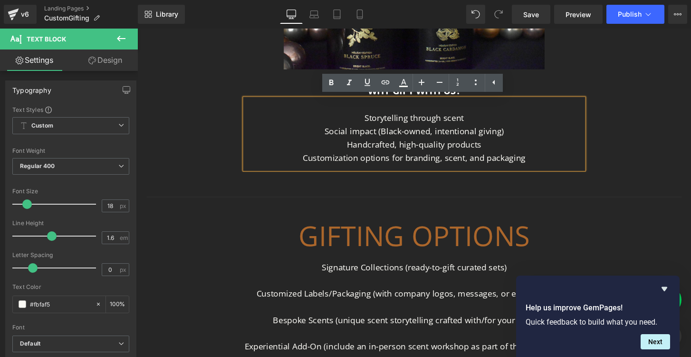
click at [440, 141] on p "Social impact (Black-owned, intentional giving)" at bounding box center [425, 135] width 342 height 14
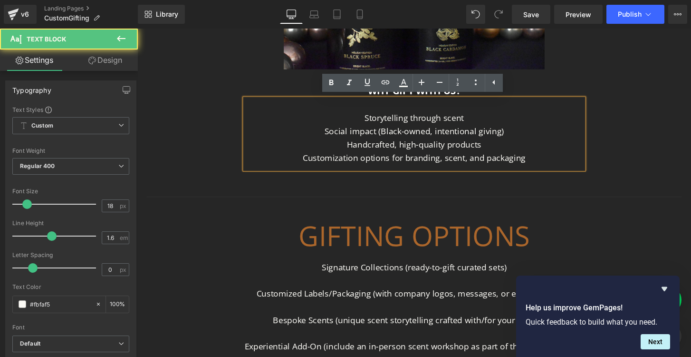
click at [276, 85] on p "WHY GIFT WITH US?" at bounding box center [425, 93] width 514 height 16
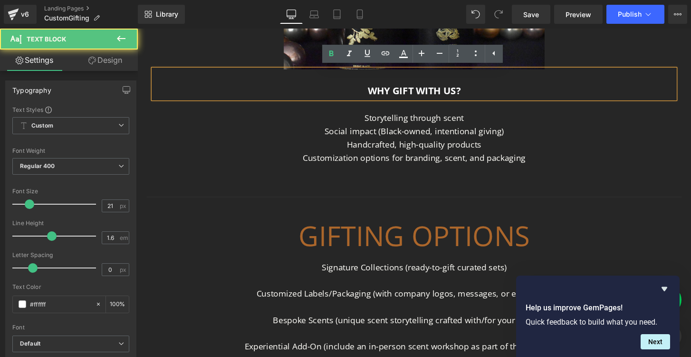
click at [453, 95] on strong "WHY GIFT WITH US?" at bounding box center [425, 92] width 97 height 13
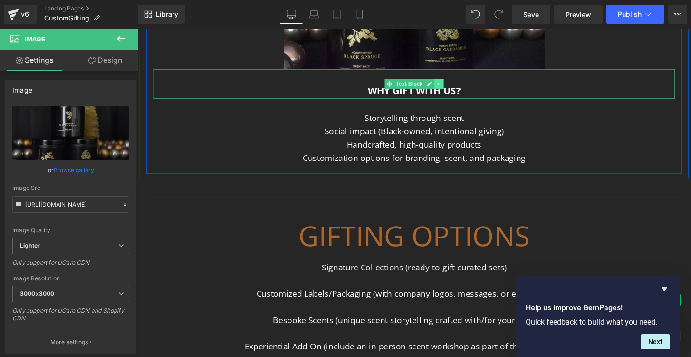
click at [451, 85] on icon at bounding box center [450, 86] width 5 height 6
click at [446, 85] on icon at bounding box center [445, 86] width 5 height 6
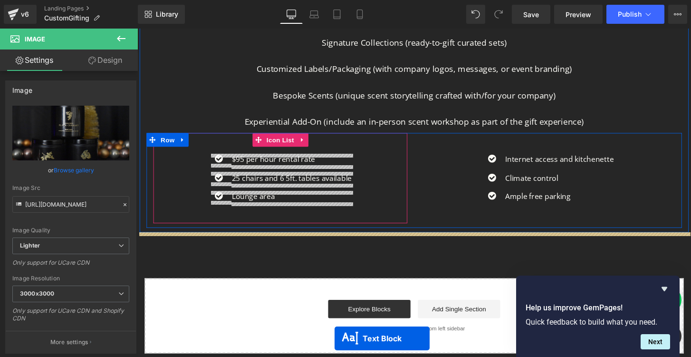
scroll to position [947, 0]
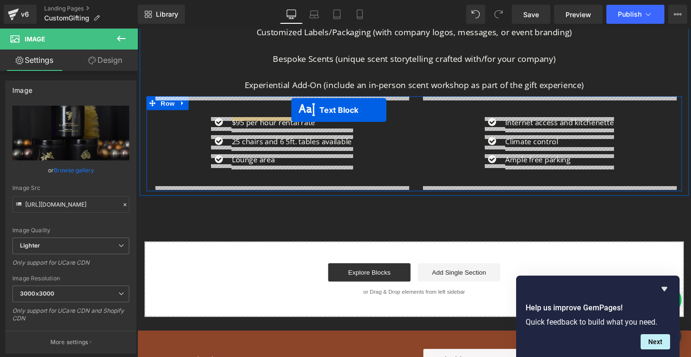
drag, startPoint x: 399, startPoint y: 116, endPoint x: 297, endPoint y: 113, distance: 101.8
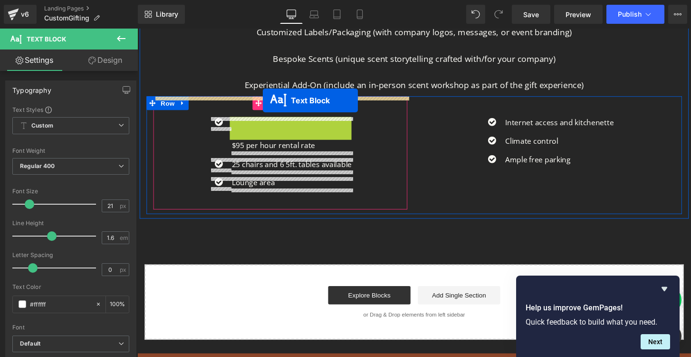
drag, startPoint x: 271, startPoint y: 135, endPoint x: 268, endPoint y: 103, distance: 32.1
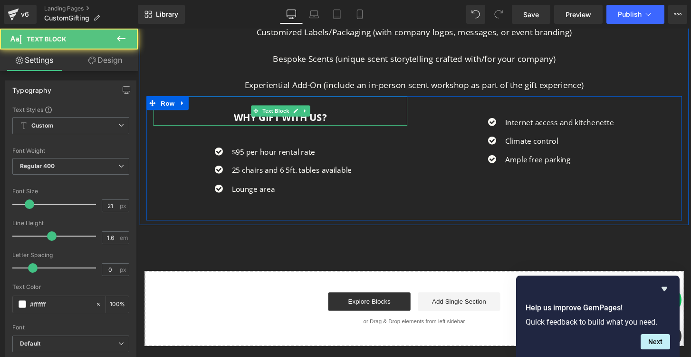
click at [331, 122] on strong "WHY GIFT WITH US?" at bounding box center [286, 120] width 97 height 13
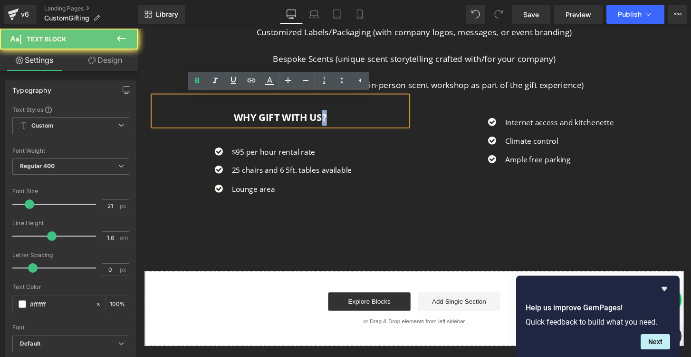
click at [331, 122] on strong "WHY GIFT WITH US?" at bounding box center [286, 120] width 97 height 13
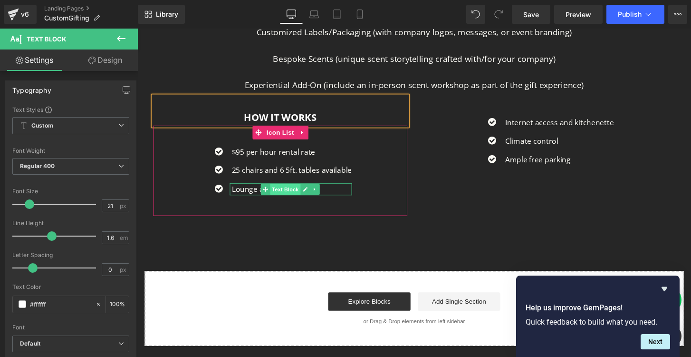
click at [285, 195] on span "Text Block" at bounding box center [291, 195] width 31 height 11
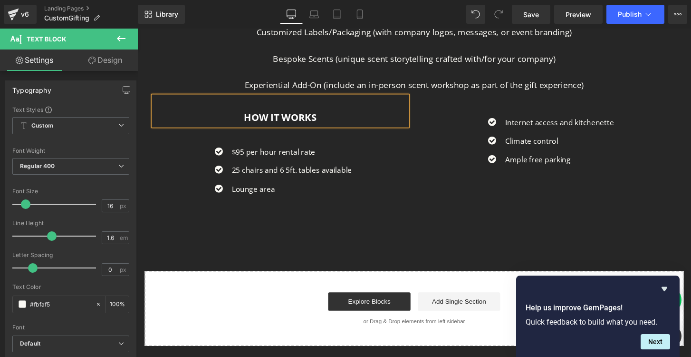
click at [253, 157] on p "$95 per hour rental rate" at bounding box center [298, 157] width 125 height 12
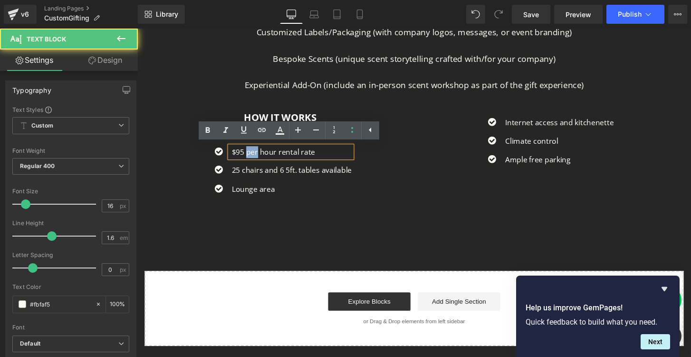
click at [253, 157] on p "$95 per hour rental rate" at bounding box center [298, 157] width 125 height 12
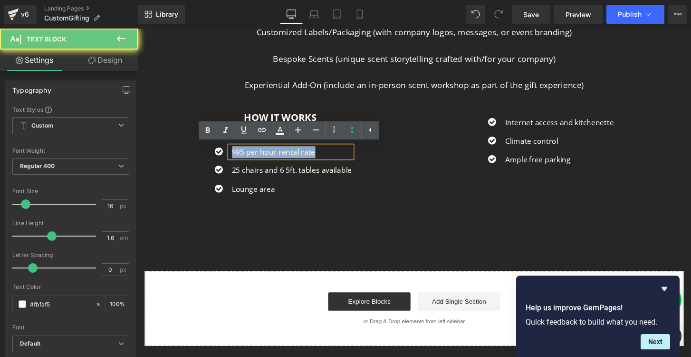
click at [253, 157] on p "$95 per hour rental rate" at bounding box center [298, 157] width 125 height 12
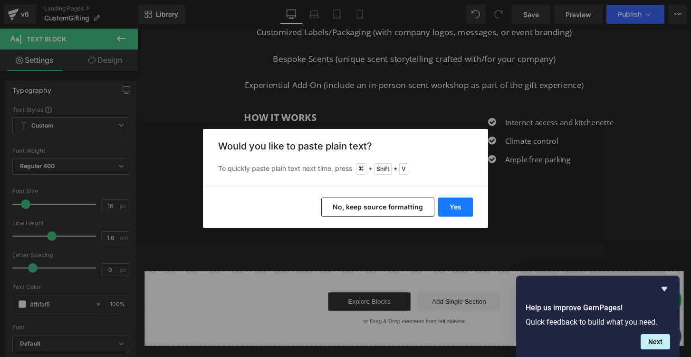
click at [458, 211] on button "Yes" at bounding box center [455, 206] width 35 height 19
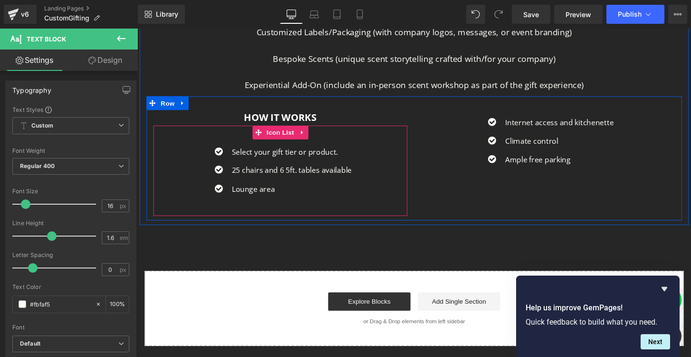
click at [241, 176] on p "25 chairs and 6 5ft. tables available" at bounding box center [298, 176] width 125 height 12
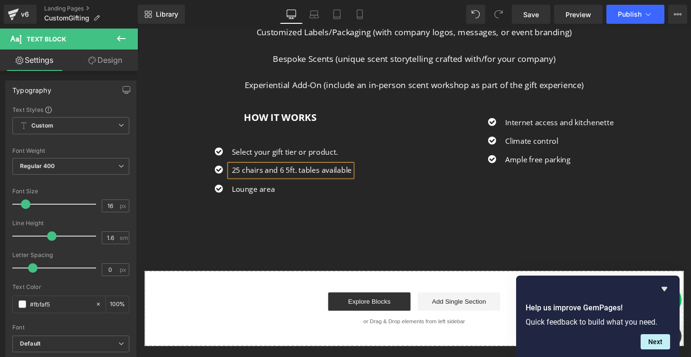
click at [241, 176] on p "25 chairs and 6 5ft. tables available" at bounding box center [298, 176] width 125 height 12
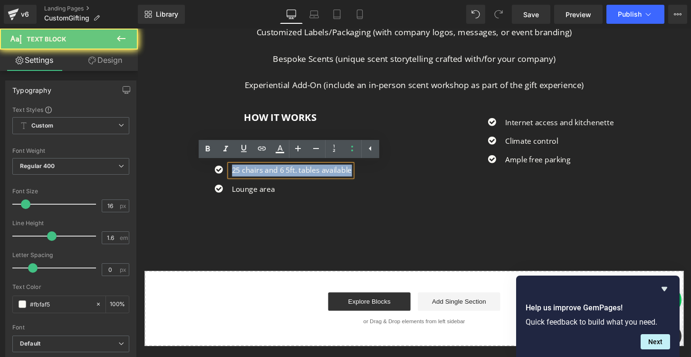
click at [241, 176] on p "25 chairs and 6 5ft. tables available" at bounding box center [298, 176] width 125 height 12
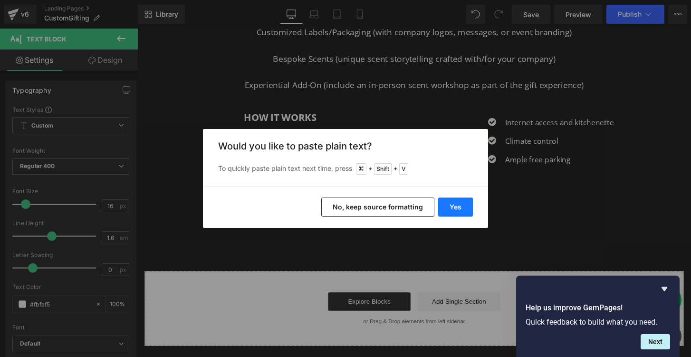
click at [455, 205] on button "Yes" at bounding box center [455, 206] width 35 height 19
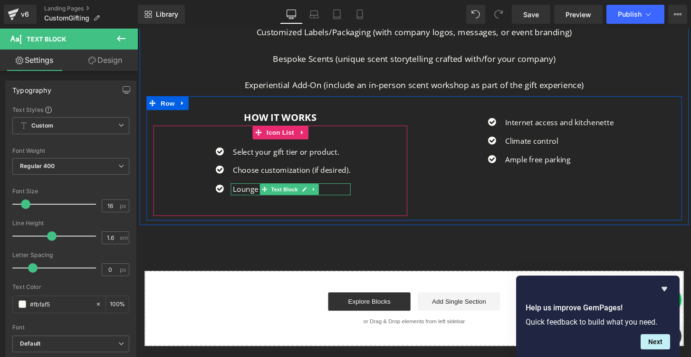
click at [253, 193] on p "Lounge area" at bounding box center [298, 195] width 122 height 12
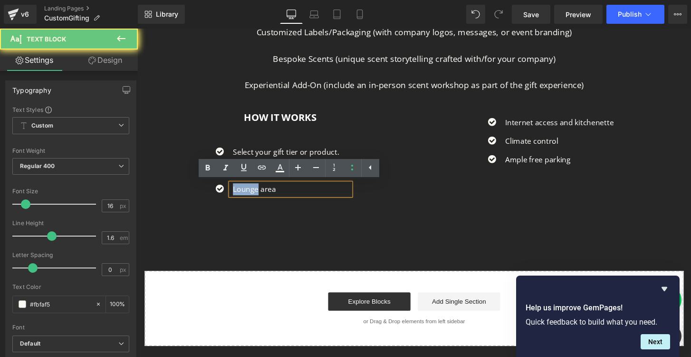
click at [253, 193] on p "Lounge area" at bounding box center [298, 195] width 122 height 12
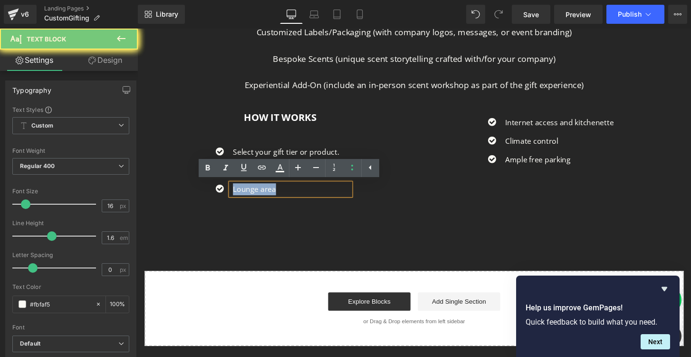
click at [253, 193] on p "Lounge area" at bounding box center [298, 195] width 122 height 12
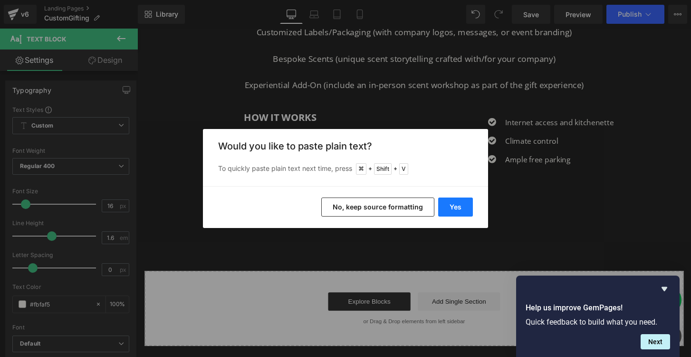
click at [453, 206] on button "Yes" at bounding box center [455, 206] width 35 height 19
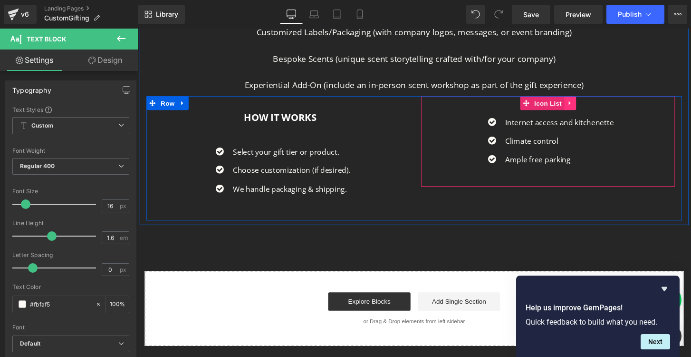
click at [587, 110] on link at bounding box center [587, 106] width 12 height 14
click at [594, 106] on icon at bounding box center [593, 106] width 7 height 7
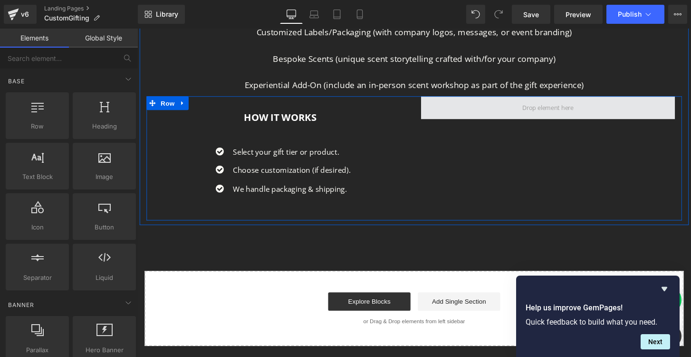
click at [485, 109] on span at bounding box center [564, 111] width 264 height 24
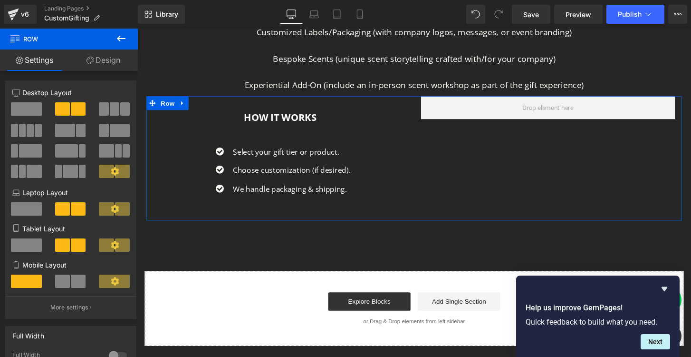
click at [16, 106] on span at bounding box center [26, 108] width 31 height 13
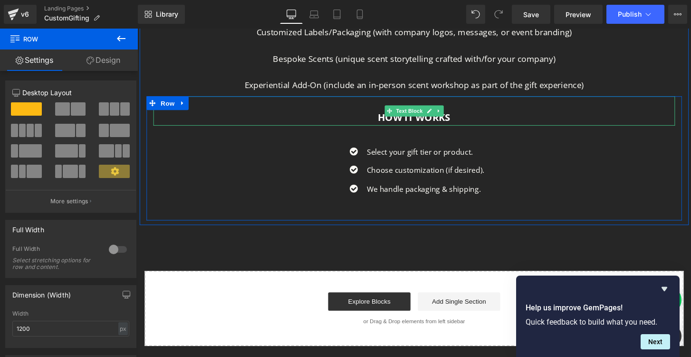
click at [459, 120] on strong "HOW IT WORKS" at bounding box center [426, 120] width 76 height 13
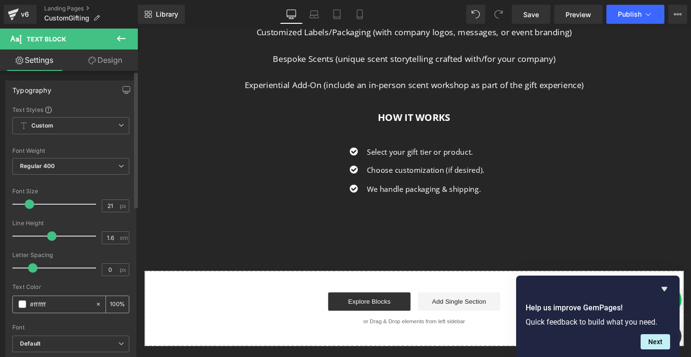
click at [21, 308] on div "#ffffff" at bounding box center [54, 304] width 82 height 17
click at [21, 304] on span at bounding box center [23, 304] width 8 height 8
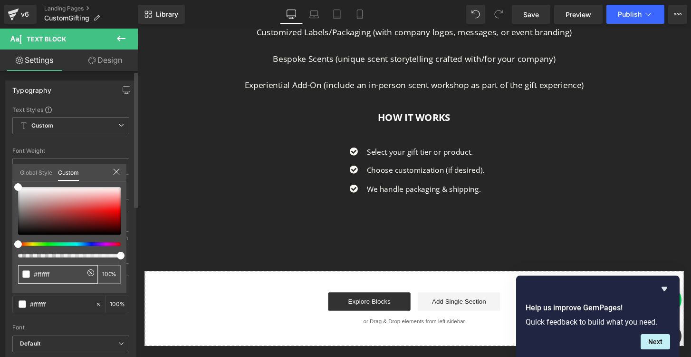
click at [42, 274] on input "#ffffff" at bounding box center [59, 274] width 50 height 10
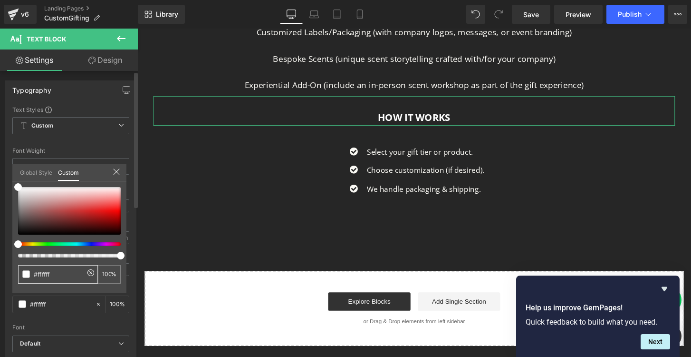
click at [42, 274] on input "#ffffff" at bounding box center [59, 274] width 50 height 10
type input "#8"
type input "0"
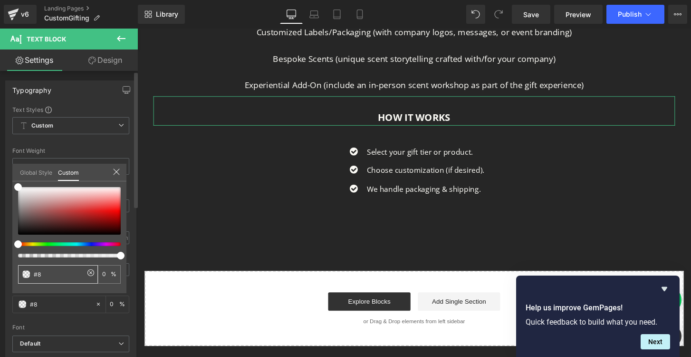
type input "#8C"
type input "#8C4"
type input "100"
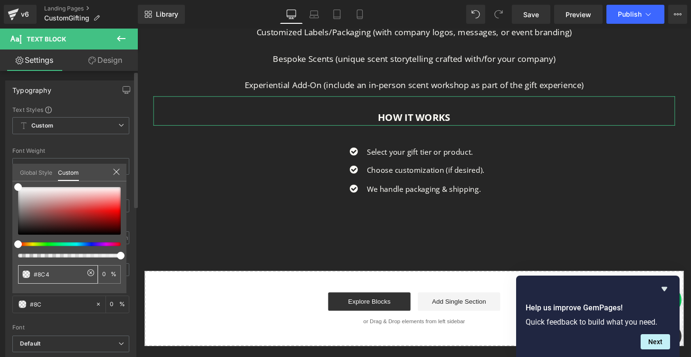
type input "100"
type input "#8C45"
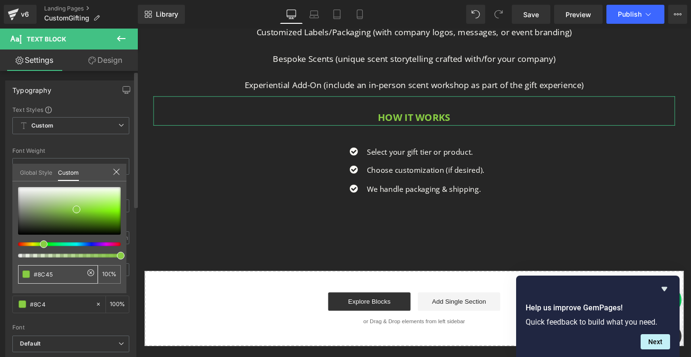
type input "#8C45"
type input "33"
type input "#8C452"
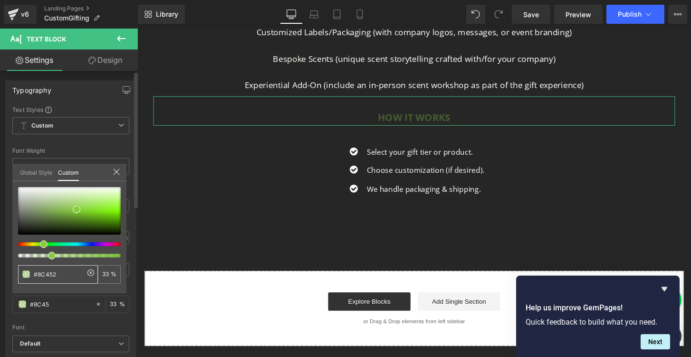
type input "0"
type input "#8C4529"
type input "100"
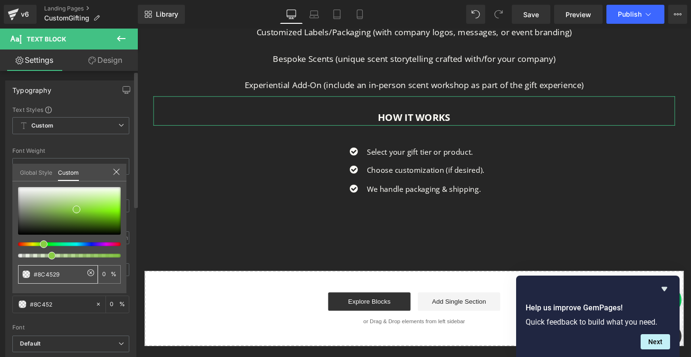
type input "100"
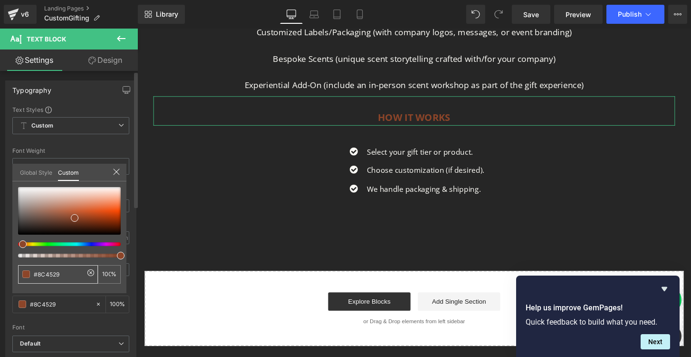
click at [40, 275] on input "#8C4529" at bounding box center [59, 274] width 50 height 10
type input "#A"
type input "0"
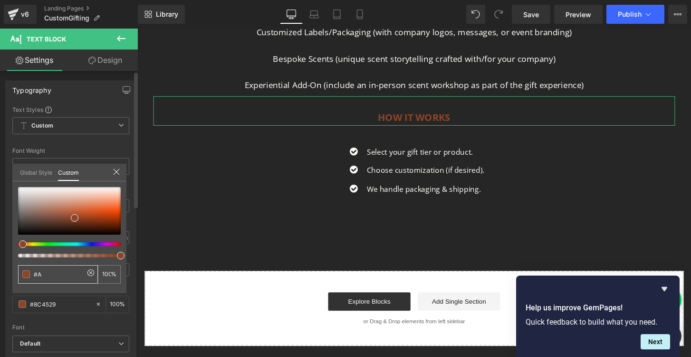
type input "#AB"
type input "0"
type input "#AB"
type input "#AB6"
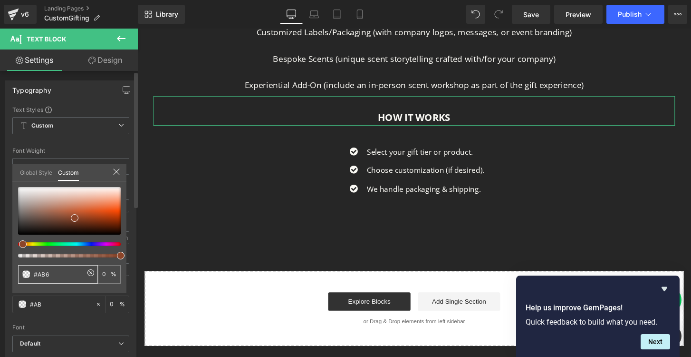
type input "100"
type input "#AB66"
type input "40"
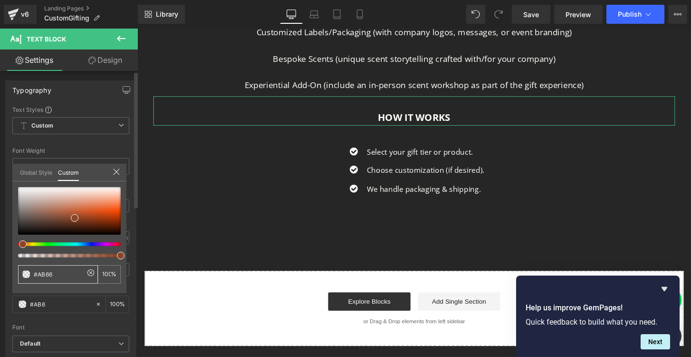
type input "40"
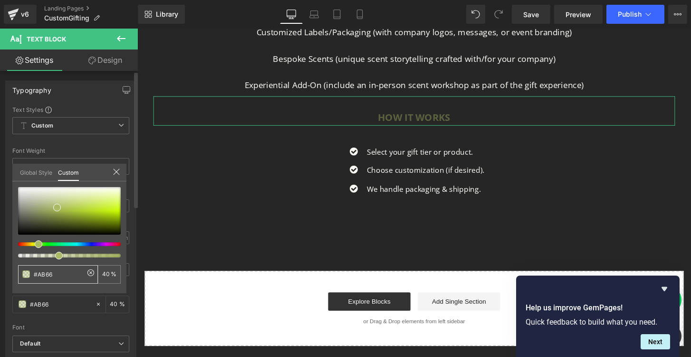
type input "#AB662"
type input "0"
type input "#AB662B"
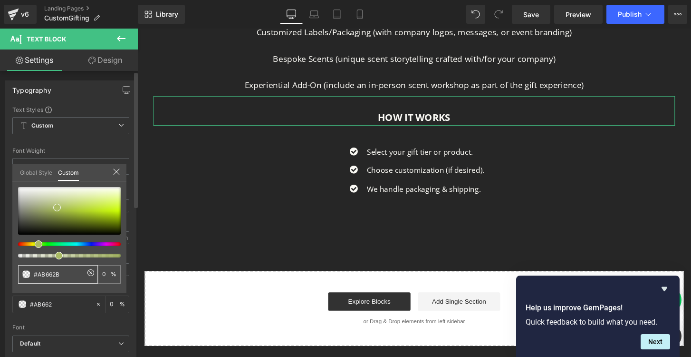
type input "#AB662B"
type input "100"
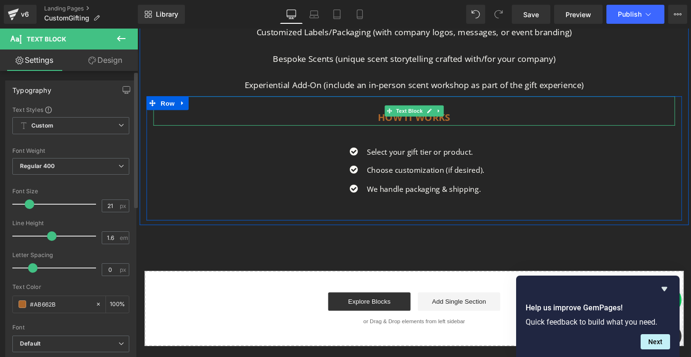
click at [396, 120] on strong "HOW IT WORKS" at bounding box center [426, 120] width 76 height 13
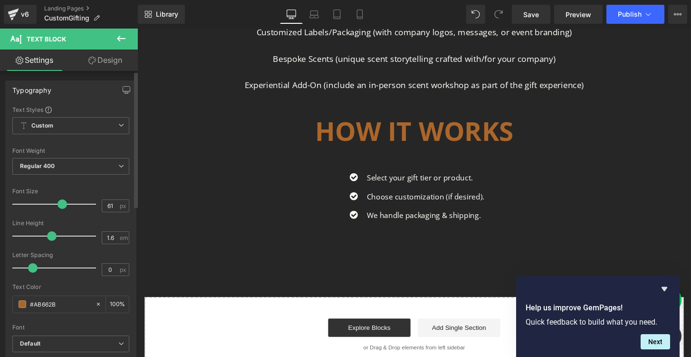
type input "62"
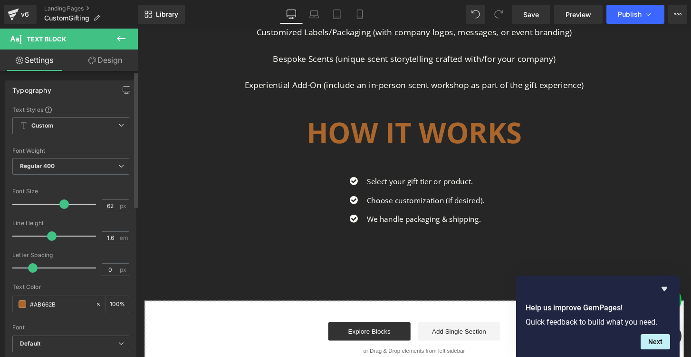
drag, startPoint x: 29, startPoint y: 204, endPoint x: 62, endPoint y: 205, distance: 32.8
click at [62, 205] on span at bounding box center [64, 204] width 10 height 10
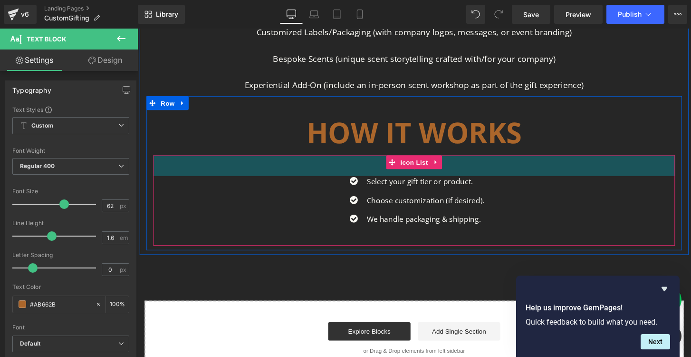
click at [354, 169] on div "45px" at bounding box center [425, 170] width 542 height 21
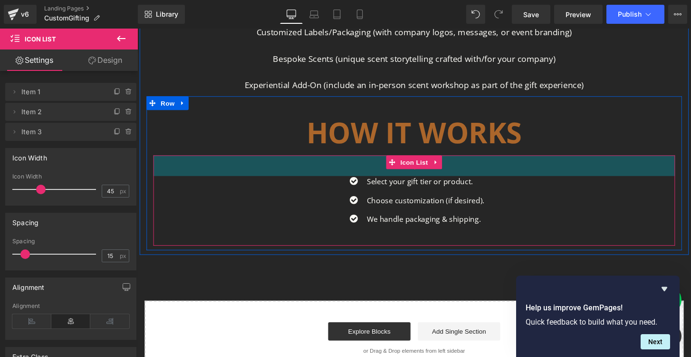
click at [349, 170] on div "45px" at bounding box center [425, 170] width 542 height 21
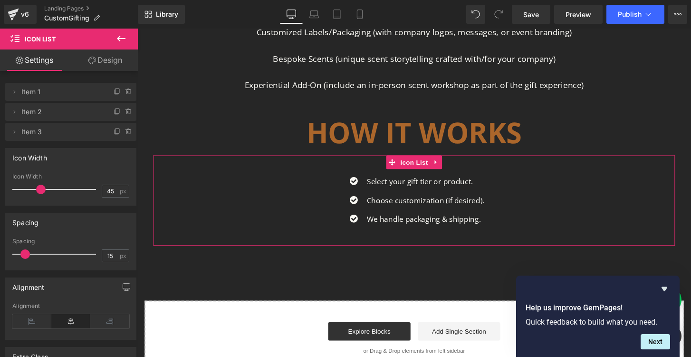
click at [114, 55] on link "Design" at bounding box center [105, 59] width 69 height 21
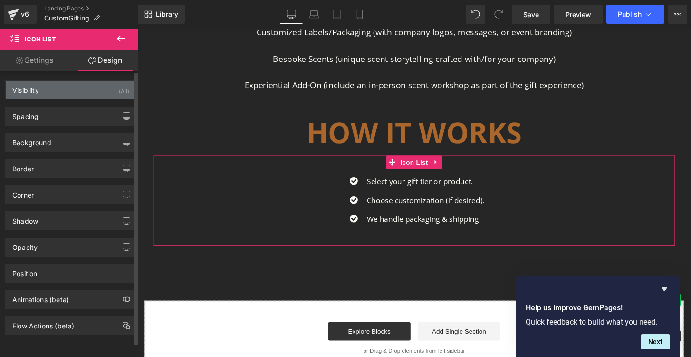
type input "0"
type input "45"
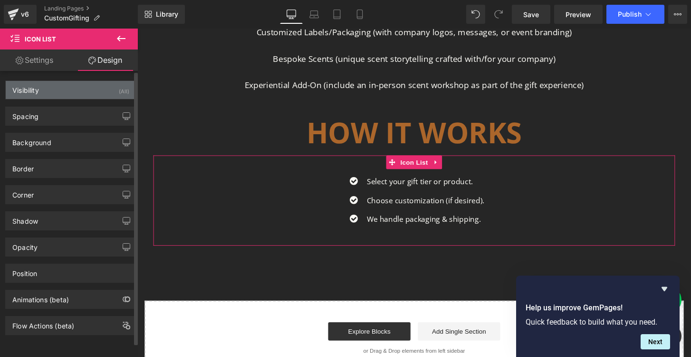
type input "0"
type input "30"
type input "0"
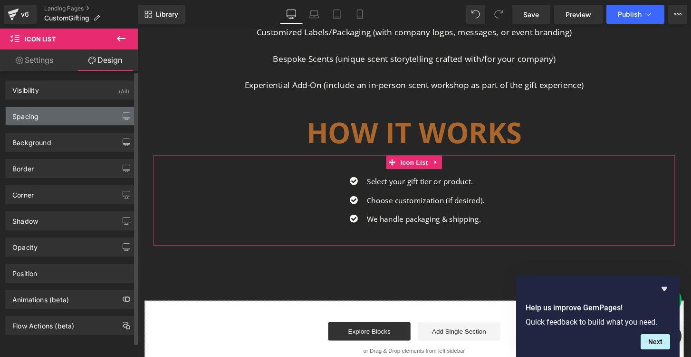
click at [49, 118] on div "Spacing" at bounding box center [71, 116] width 130 height 18
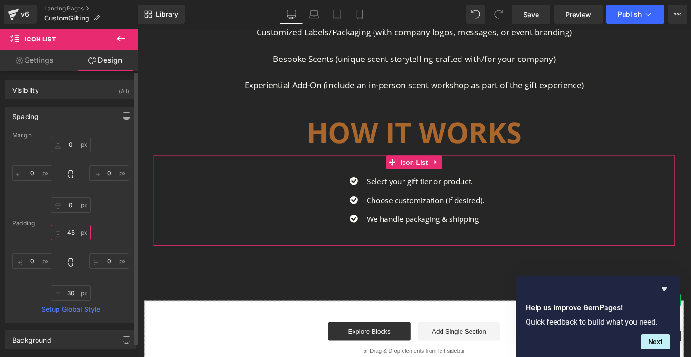
click at [70, 233] on input "45" at bounding box center [71, 232] width 40 height 16
type input "4"
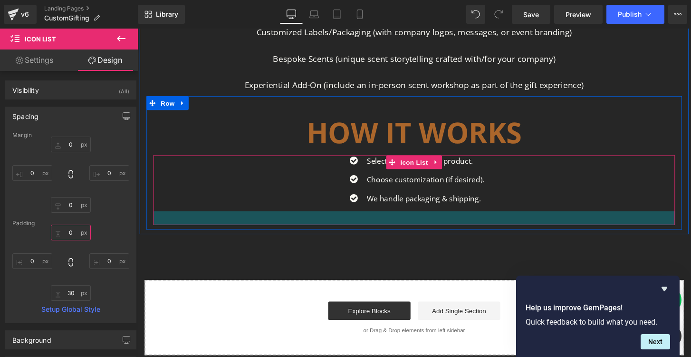
click at [511, 223] on div at bounding box center [425, 225] width 542 height 14
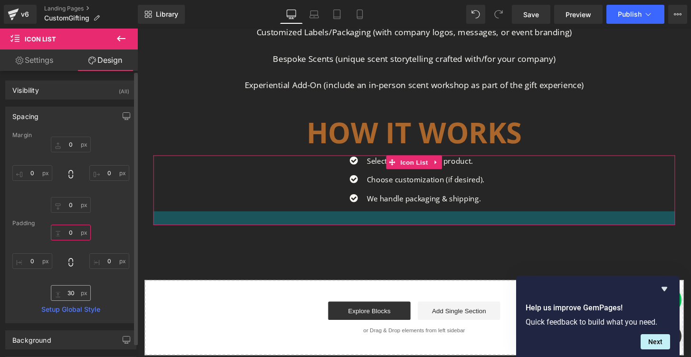
type input "0"
click at [67, 291] on input "30" at bounding box center [71, 293] width 40 height 16
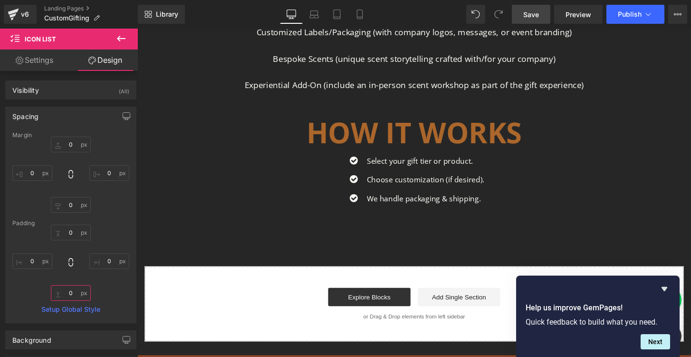
type input "0"
click at [526, 22] on link "Save" at bounding box center [531, 14] width 39 height 19
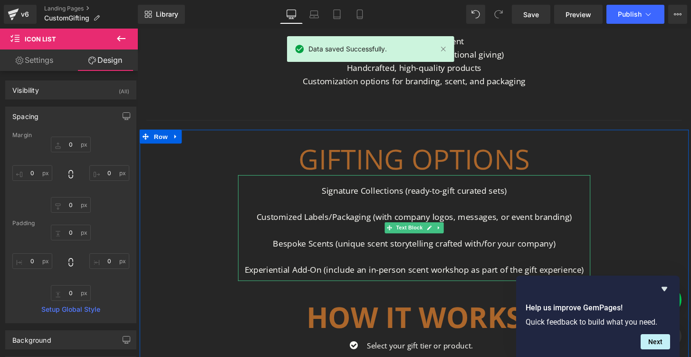
scroll to position [732, 0]
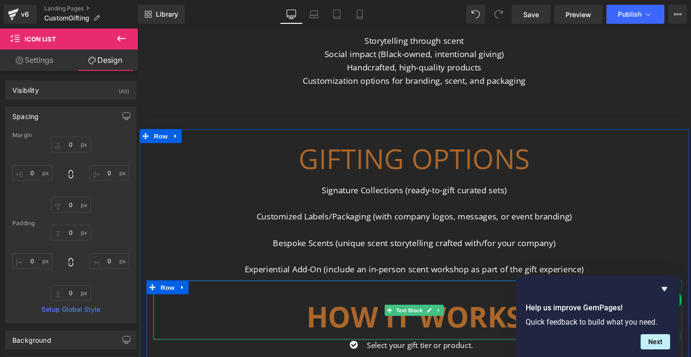
click at [423, 331] on strong "HOW IT WORKS" at bounding box center [424, 328] width 223 height 40
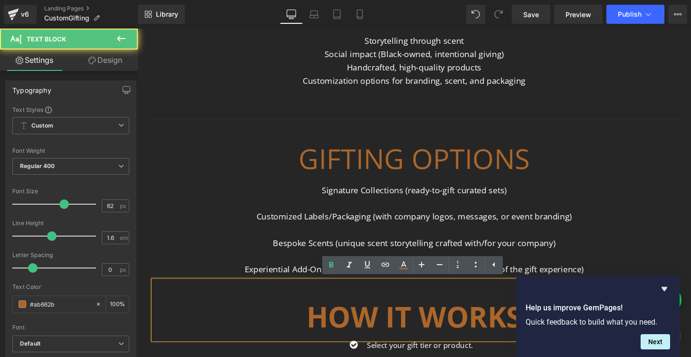
click at [423, 331] on strong "HOW IT WORKS" at bounding box center [424, 328] width 223 height 40
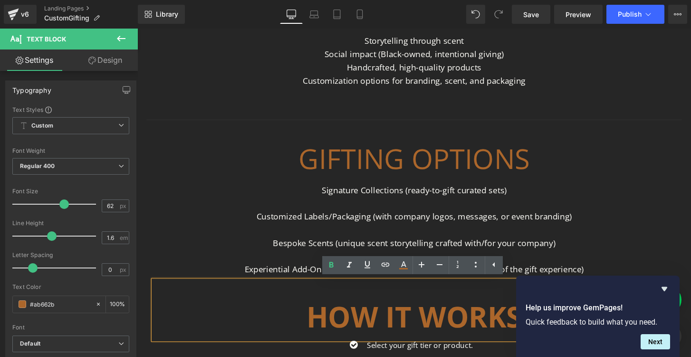
click at [409, 321] on strong "HOW IT WORKS" at bounding box center [424, 328] width 223 height 40
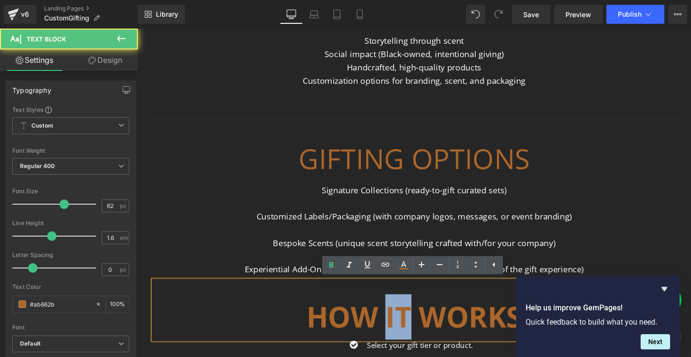
click at [409, 321] on strong "HOW IT WORKS" at bounding box center [424, 328] width 223 height 40
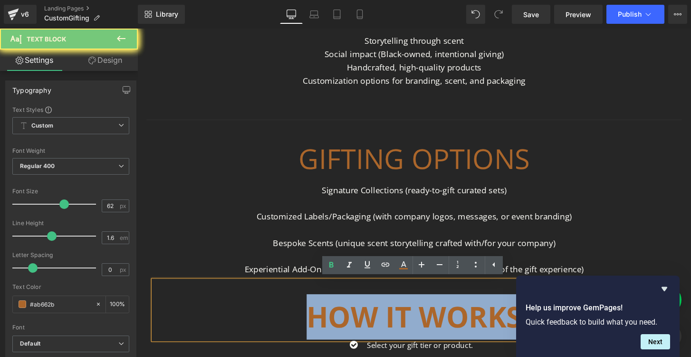
click at [409, 321] on strong "HOW IT WORKS" at bounding box center [424, 328] width 223 height 40
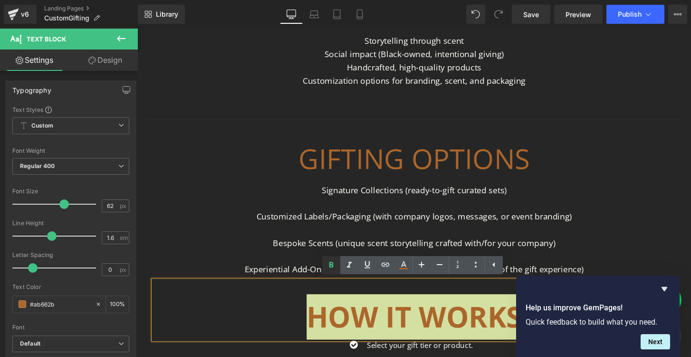
click at [330, 266] on icon at bounding box center [332, 265] width 4 height 6
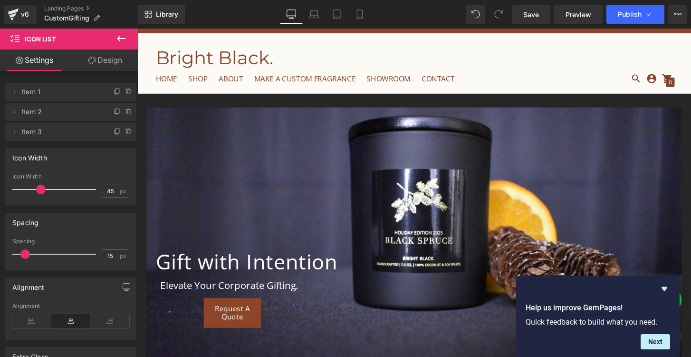
scroll to position [0, 0]
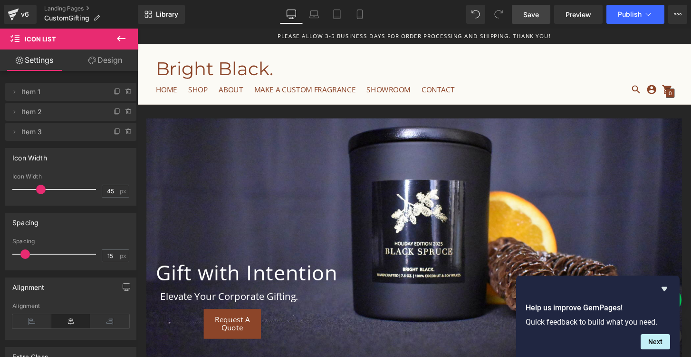
click at [533, 14] on span "Save" at bounding box center [531, 15] width 16 height 10
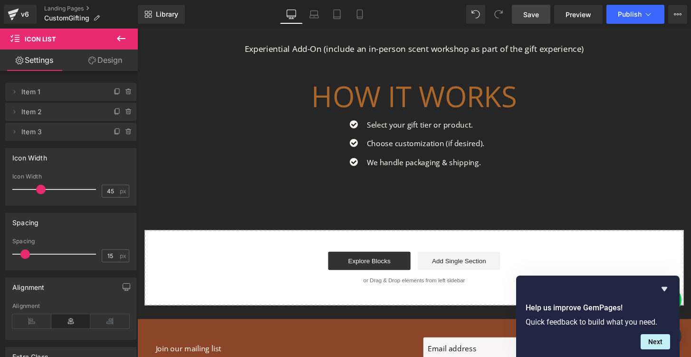
scroll to position [966, 0]
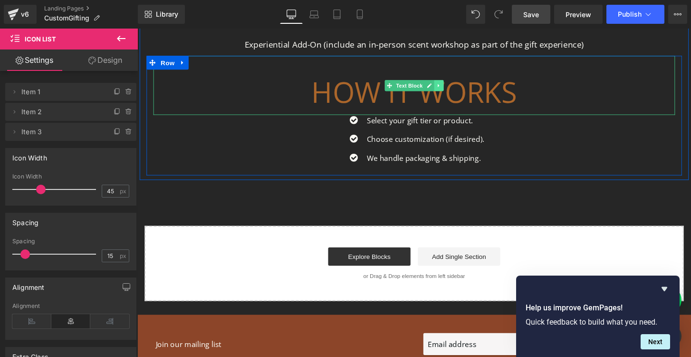
click at [451, 88] on icon at bounding box center [450, 88] width 5 height 6
click at [445, 88] on icon at bounding box center [445, 87] width 5 height 5
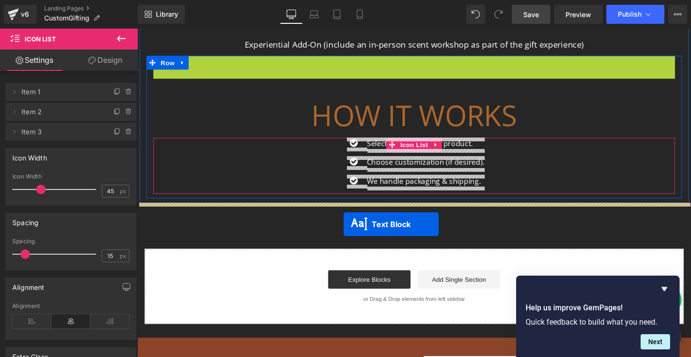
drag, startPoint x: 384, startPoint y: 88, endPoint x: 352, endPoint y: 232, distance: 146.7
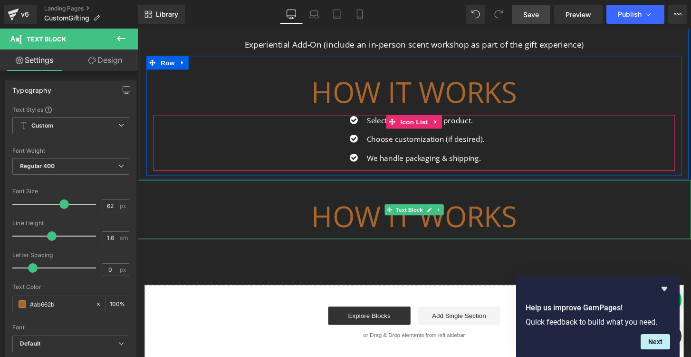
click at [359, 228] on p "HOW IT WORKS" at bounding box center [425, 223] width 547 height 47
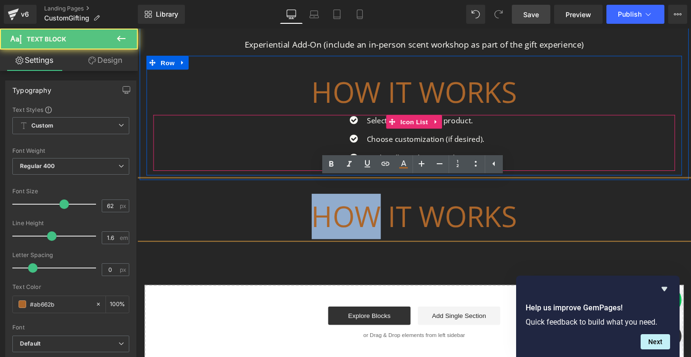
click at [359, 228] on p "HOW IT WORKS" at bounding box center [425, 223] width 547 height 47
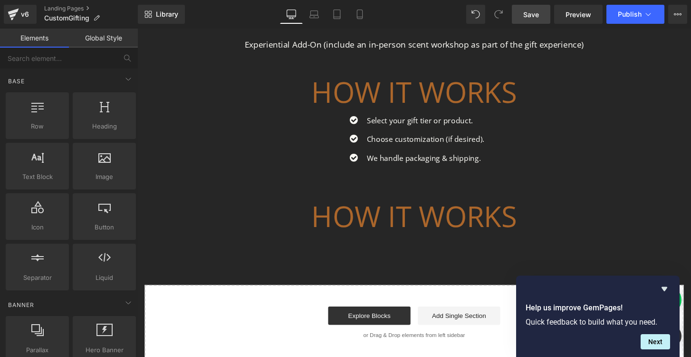
click at [371, 229] on p "HOW IT WORKS" at bounding box center [425, 223] width 547 height 47
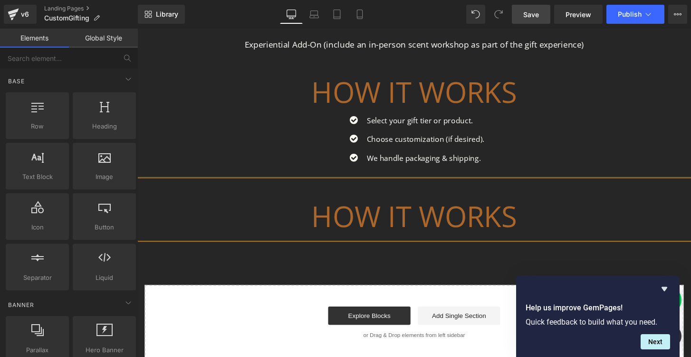
click at [371, 229] on p "HOW IT WORKS" at bounding box center [425, 223] width 547 height 47
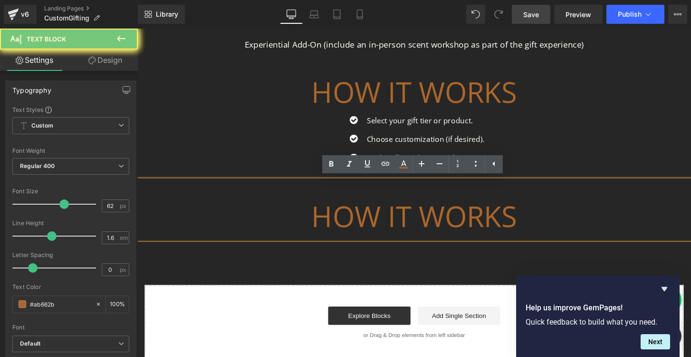
click at [371, 229] on p "HOW IT WORKS" at bounding box center [425, 223] width 547 height 47
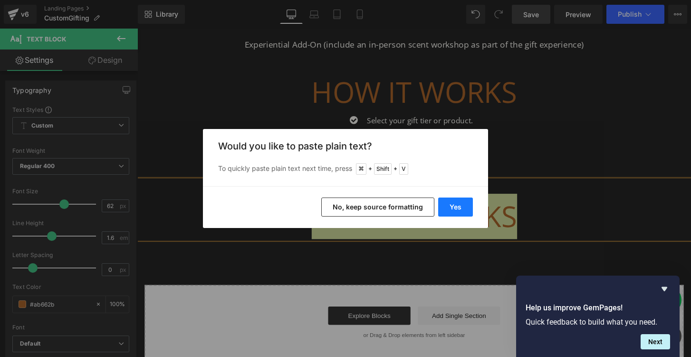
click at [446, 211] on button "Yes" at bounding box center [455, 206] width 35 height 19
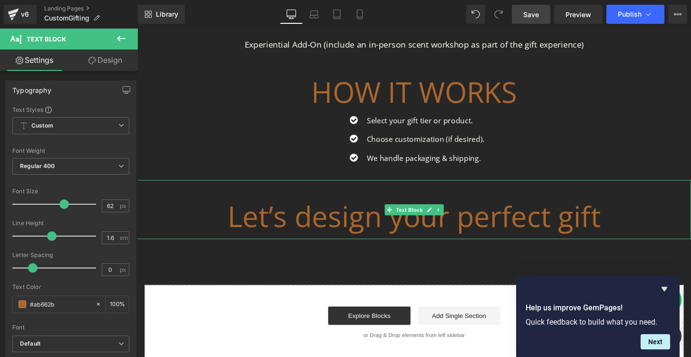
click at [615, 229] on p "Let’s design your perfect gift" at bounding box center [425, 223] width 547 height 47
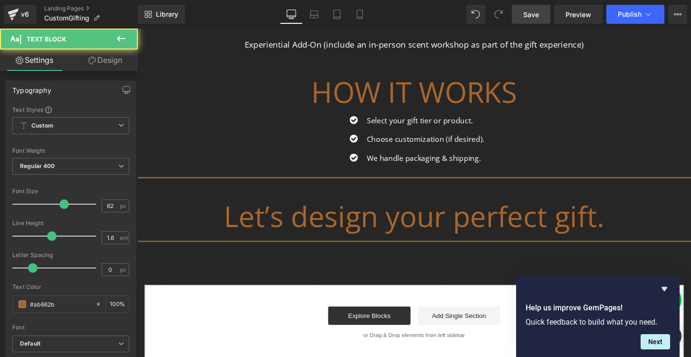
click at [465, 228] on p "Let’s design your perfect gift." at bounding box center [425, 223] width 547 height 47
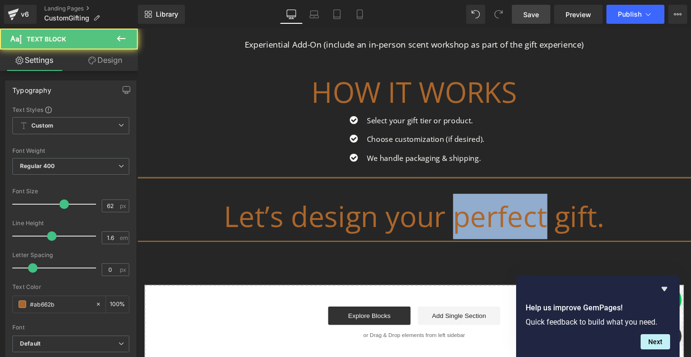
click at [465, 228] on p "Let’s design your perfect gift." at bounding box center [425, 223] width 547 height 47
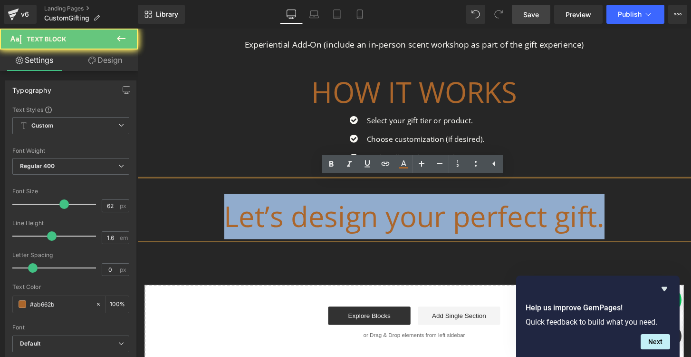
click at [465, 228] on p "Let’s design your perfect gift." at bounding box center [425, 223] width 547 height 47
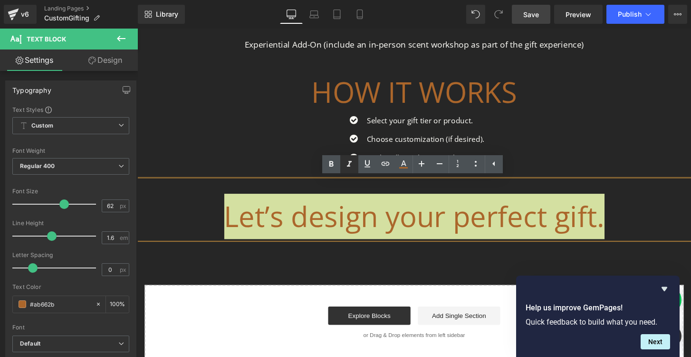
click at [349, 163] on icon at bounding box center [349, 164] width 5 height 6
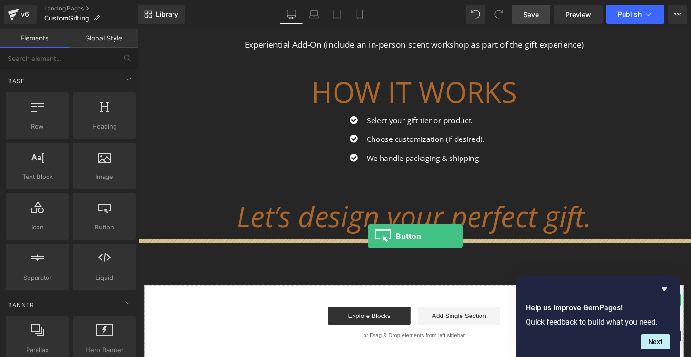
drag, startPoint x: 237, startPoint y: 239, endPoint x: 377, endPoint y: 244, distance: 140.3
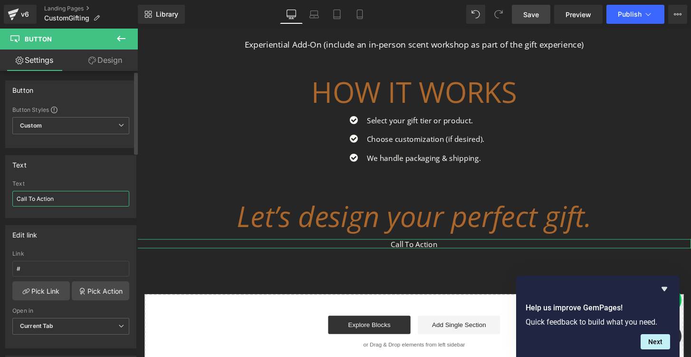
click at [57, 200] on input "Call To Action" at bounding box center [70, 199] width 117 height 16
paste input "Get Started"
type input "Get Started"
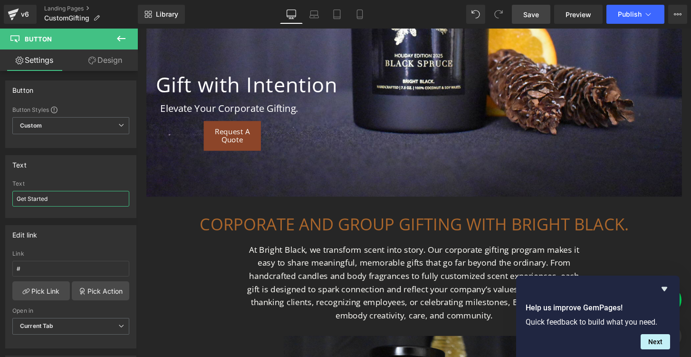
scroll to position [174, 0]
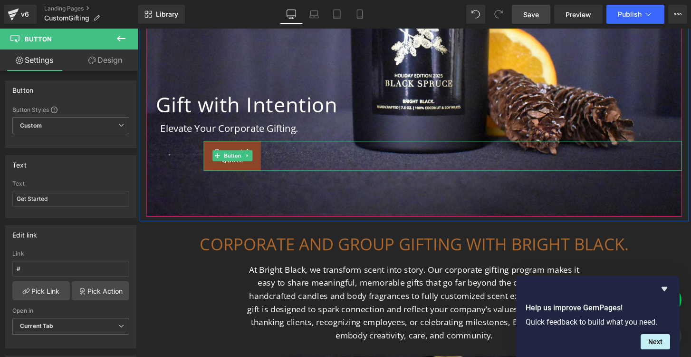
click at [233, 167] on span "Request A Quote" at bounding box center [235, 161] width 59 height 18
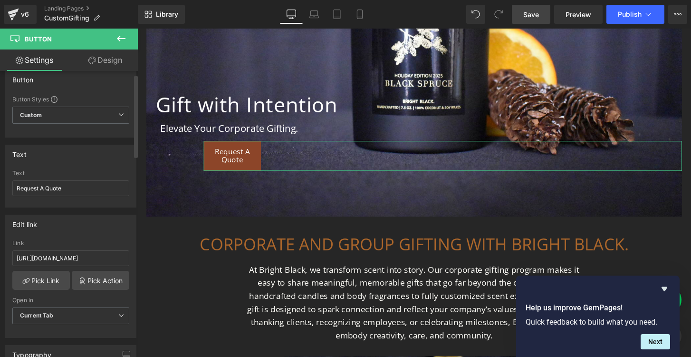
scroll to position [11, 0]
click at [101, 255] on input "[URL][DOMAIN_NAME]" at bounding box center [70, 258] width 117 height 16
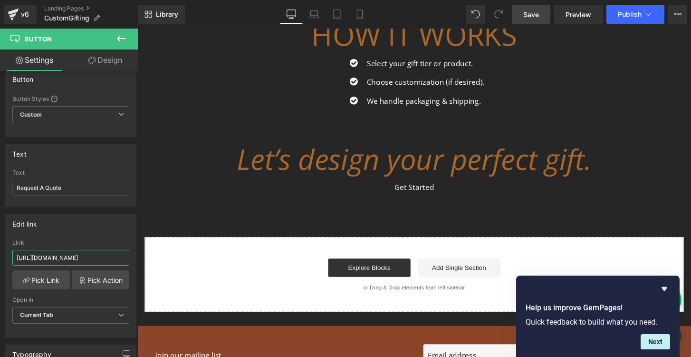
scroll to position [1028, 0]
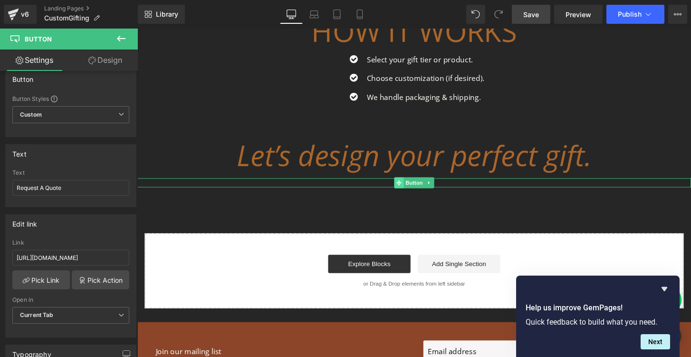
click at [413, 190] on span at bounding box center [409, 188] width 10 height 11
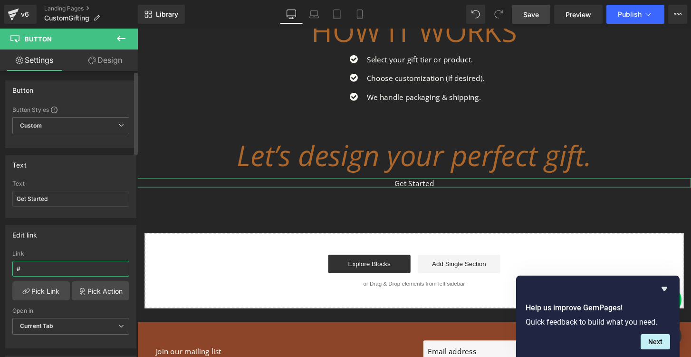
click at [25, 264] on input "#" at bounding box center [70, 269] width 117 height 16
paste input "[URL][DOMAIN_NAME]"
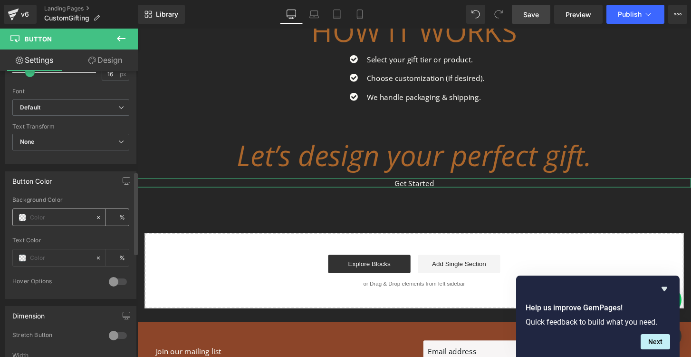
scroll to position [372, 0]
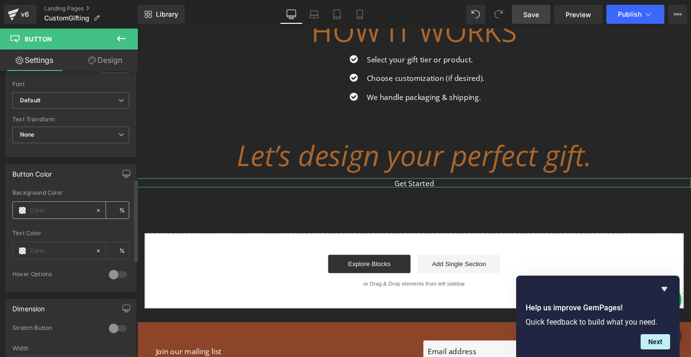
type input "[URL][DOMAIN_NAME]"
click at [22, 207] on span at bounding box center [23, 210] width 8 height 8
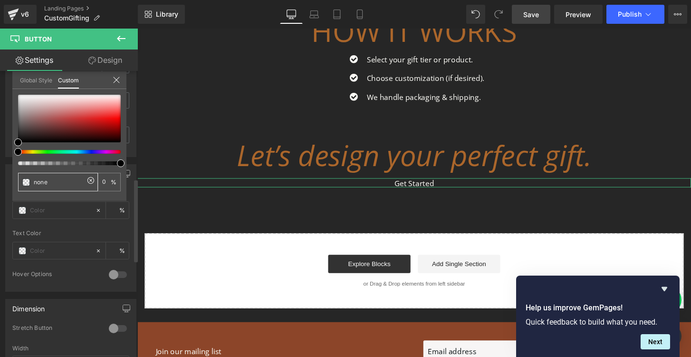
click at [54, 178] on input "none" at bounding box center [59, 182] width 50 height 10
type input "noneAB"
type input "0"
type input "noneA"
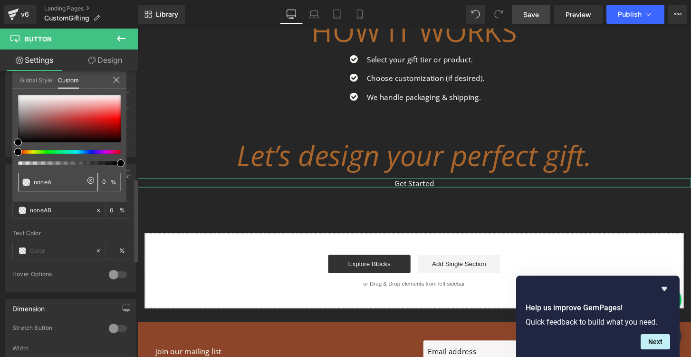
type input "noneA"
type input "none"
type input "non"
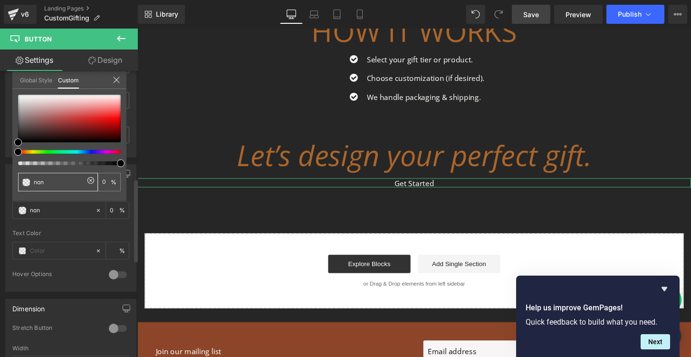
type input "no"
type input "n"
type input "8"
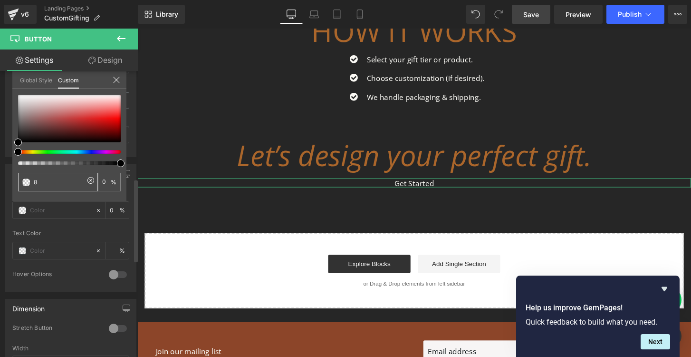
type input "8"
type input "8C"
type input "8C4"
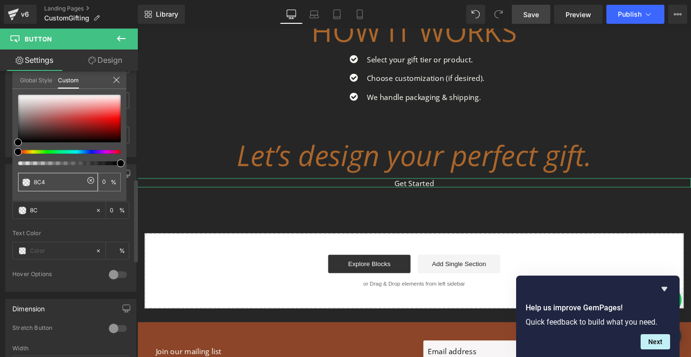
type input "100"
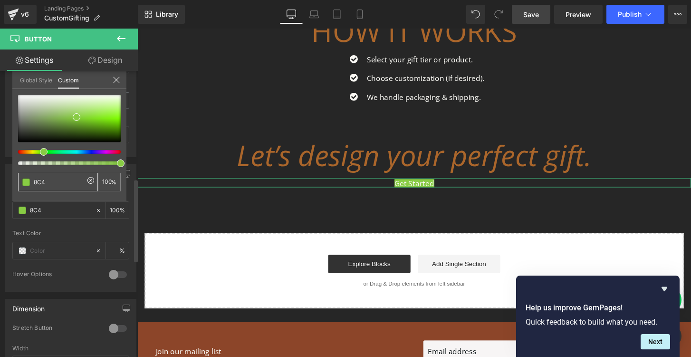
type input "8C45"
type input "33"
type input "8C452"
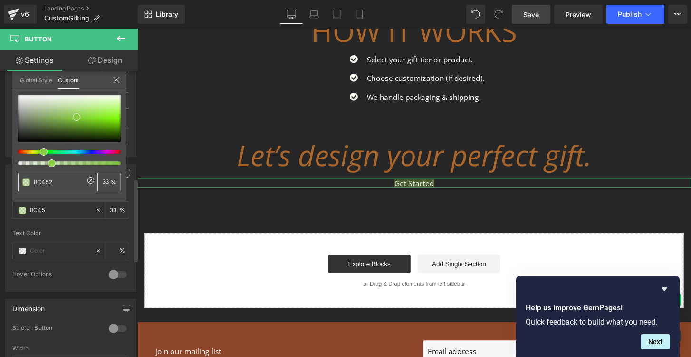
type input "8C452"
type input "0"
type input "8C4529"
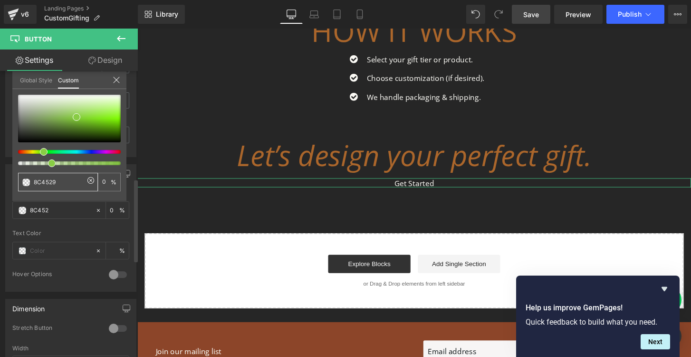
type input "100"
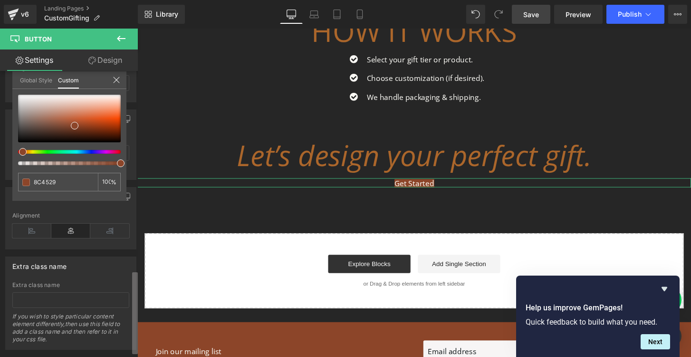
scroll to position [708, 0]
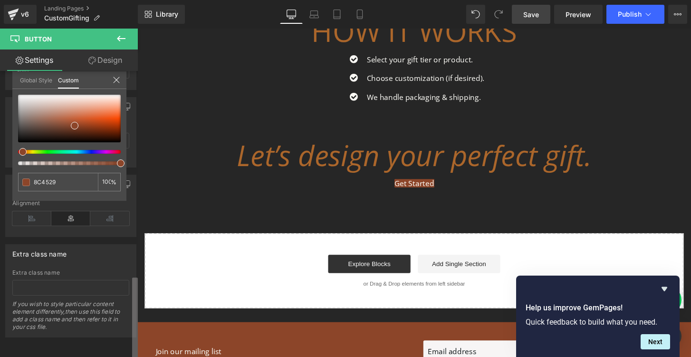
click at [117, 356] on html "Button You are previewing how the will restyle your page. You can not edit Elem…" at bounding box center [345, 178] width 691 height 357
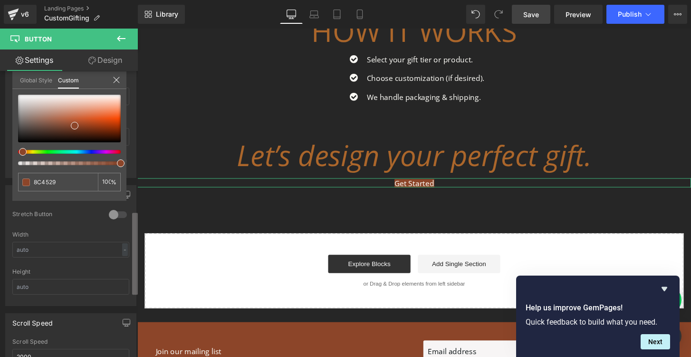
scroll to position [484, 0]
click at [132, 271] on div "Button Button Styles Custom Custom Setup Global Style Custom Setup Global Style…" at bounding box center [69, 216] width 138 height 290
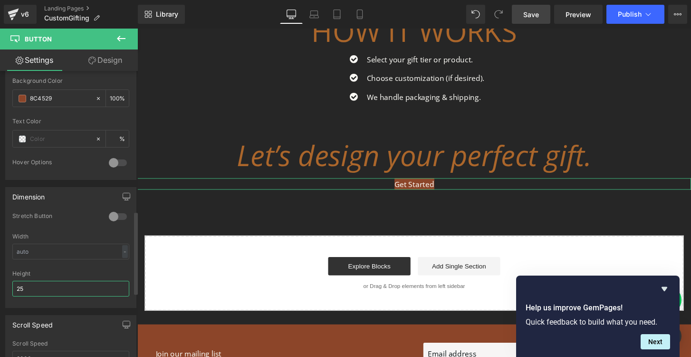
type input "2"
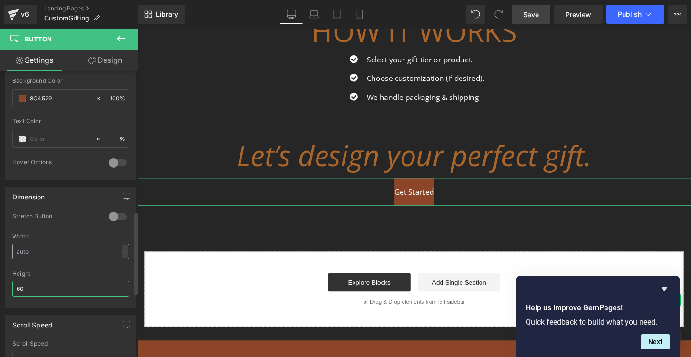
type input "60"
click at [20, 244] on input "text" at bounding box center [70, 251] width 117 height 16
type input "2"
type input "6"
type input "8"
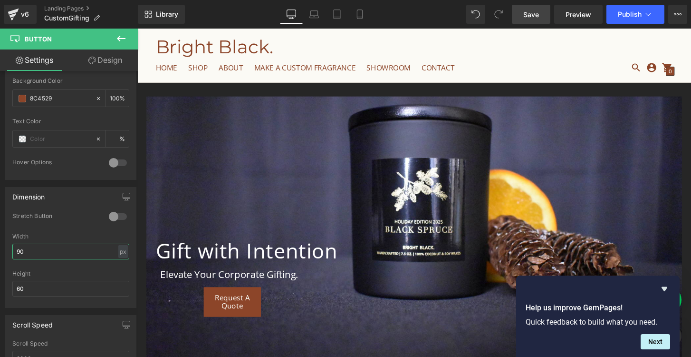
scroll to position [0, 0]
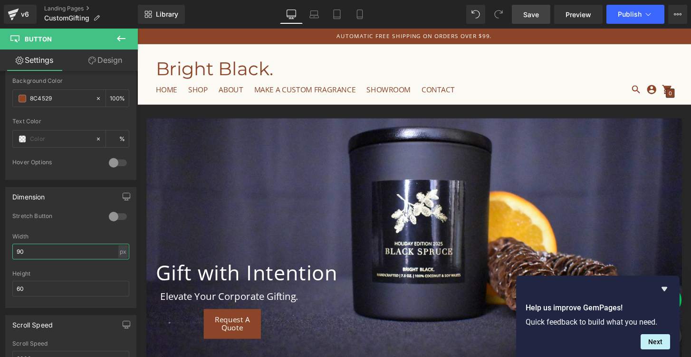
type input "90"
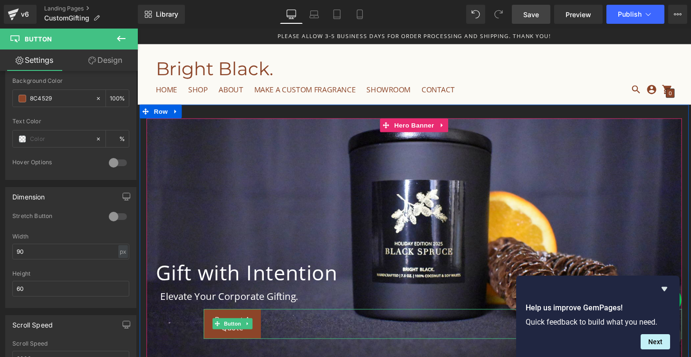
click at [222, 344] on link "Request A Quote" at bounding box center [235, 335] width 59 height 31
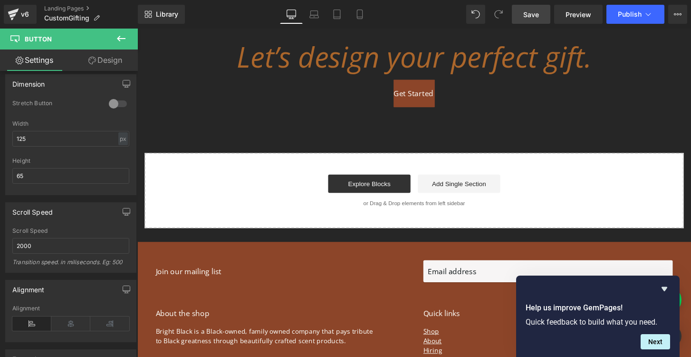
scroll to position [985, 0]
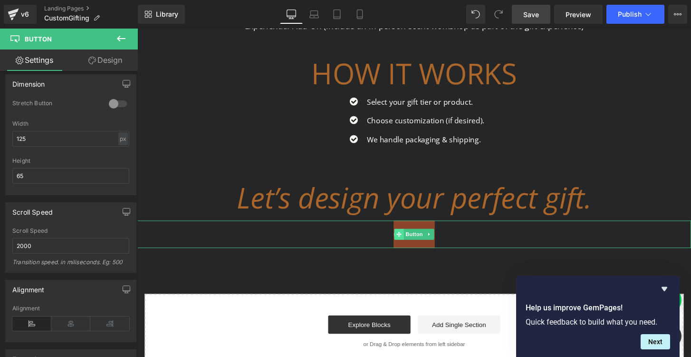
click at [411, 244] on icon at bounding box center [409, 242] width 5 height 6
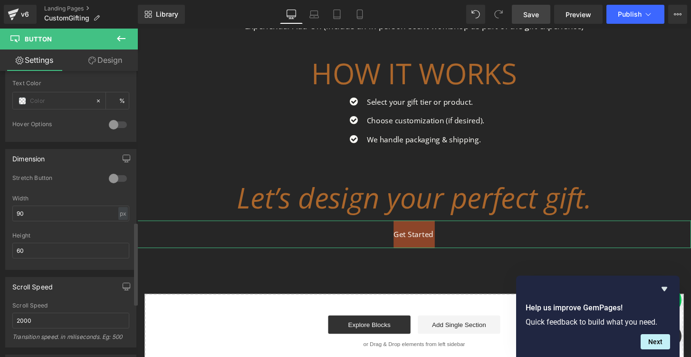
scroll to position [521, 0]
click at [28, 213] on input "90" at bounding box center [70, 214] width 117 height 16
type input "9"
type input "125"
